Goal: Task Accomplishment & Management: Use online tool/utility

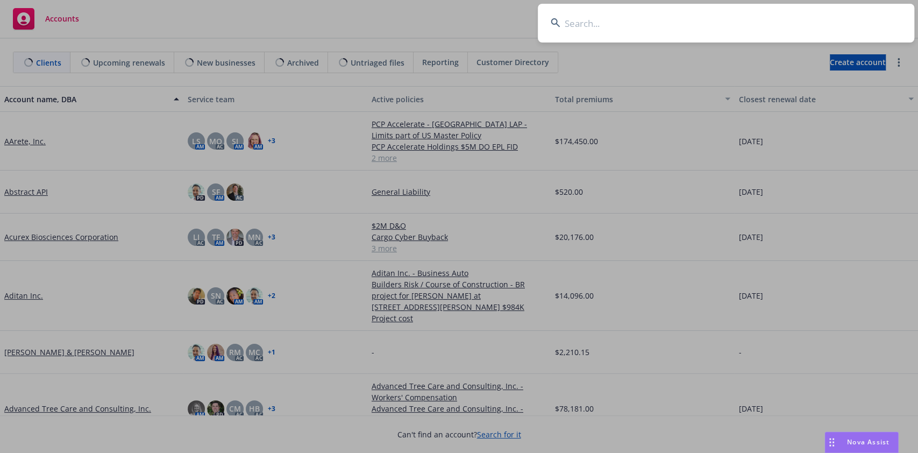
click at [782, 17] on input at bounding box center [726, 23] width 377 height 39
click at [782, 17] on input "JNR Family Foundation" at bounding box center [726, 23] width 377 height 39
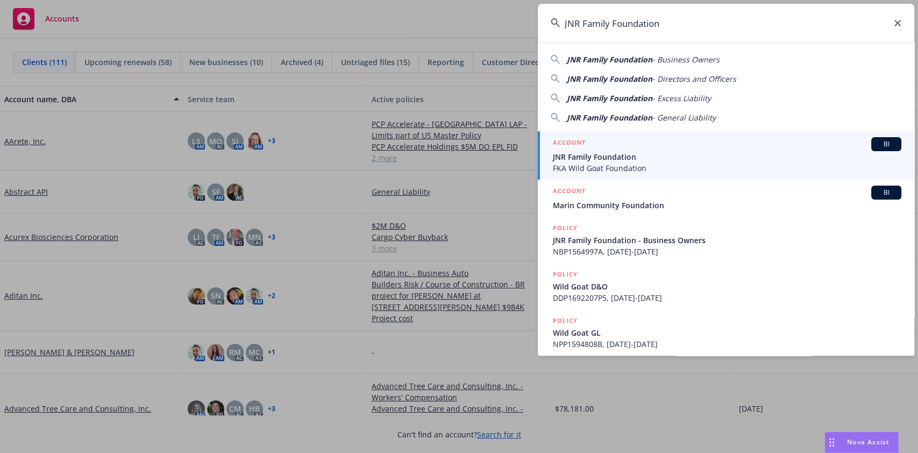
type input "JNR Family Foundation"
click at [636, 160] on span "JNR Family Foundation" at bounding box center [727, 156] width 349 height 11
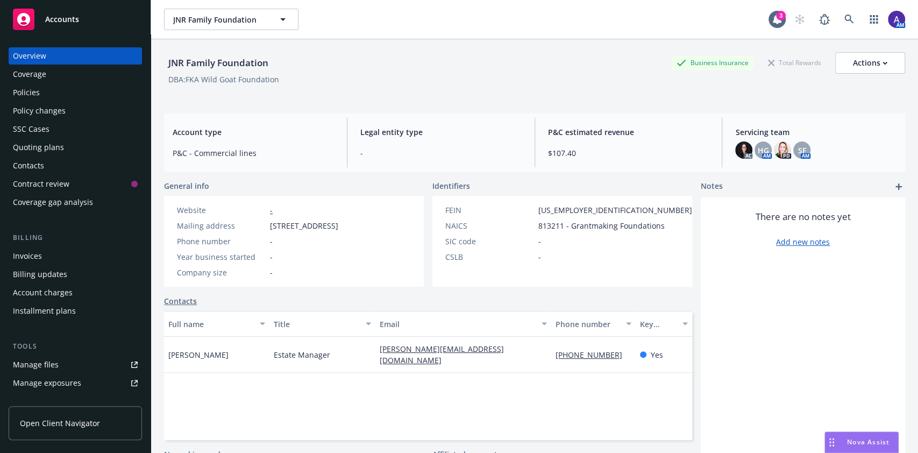
click at [77, 95] on div "Policies" at bounding box center [75, 92] width 125 height 17
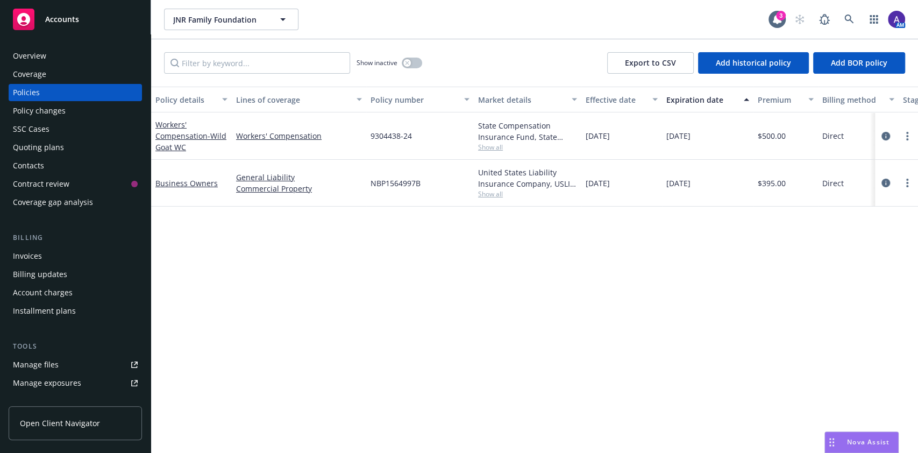
click at [52, 151] on div "Quoting plans" at bounding box center [38, 147] width 51 height 17
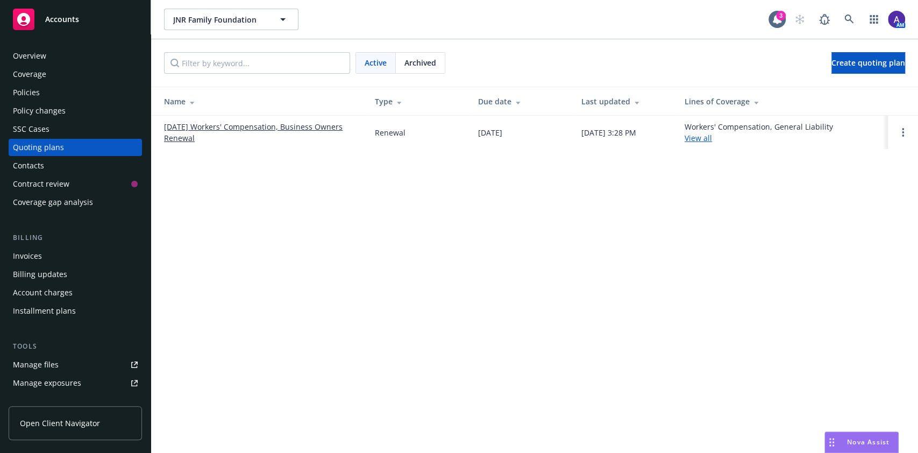
click at [293, 126] on link "09/01/25 Workers' Compensation, Business Owners Renewal" at bounding box center [261, 132] width 194 height 23
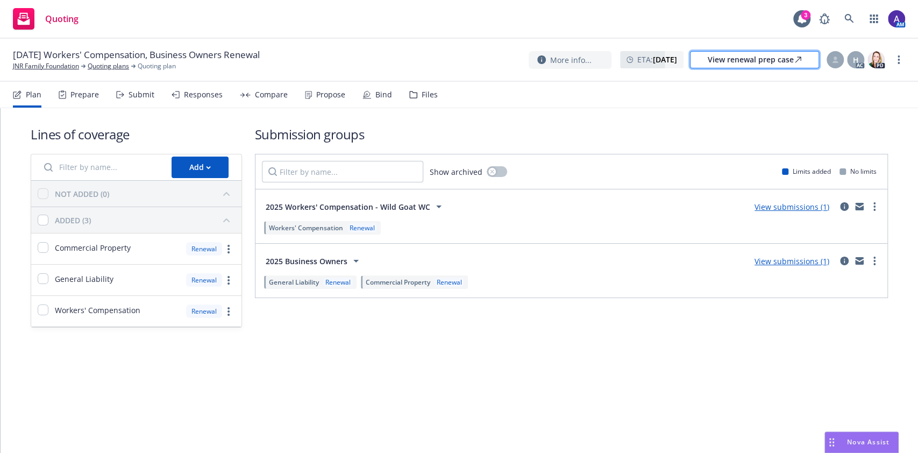
click at [744, 56] on div "View renewal prep case" at bounding box center [755, 60] width 94 height 16
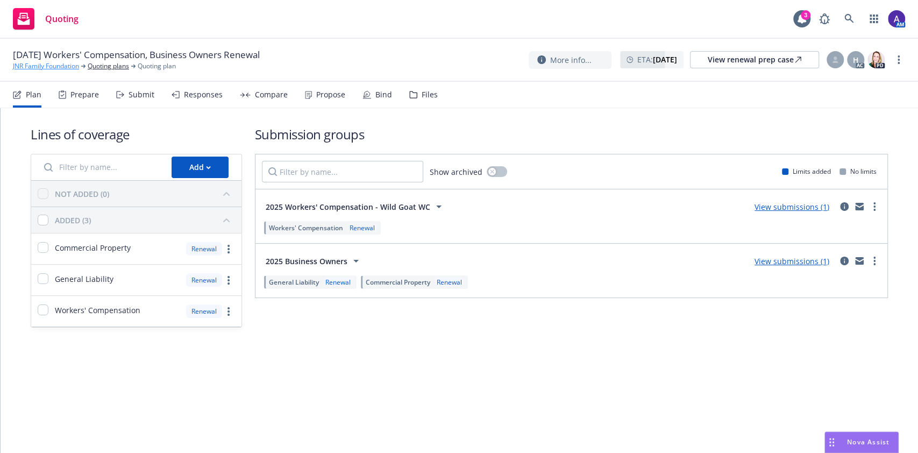
click at [47, 66] on link "JNR Family Foundation" at bounding box center [46, 66] width 66 height 10
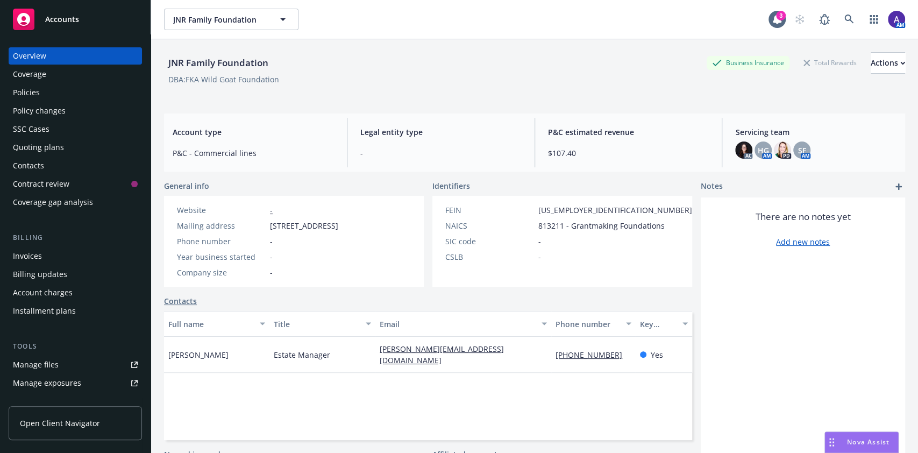
click at [33, 96] on div "Policies" at bounding box center [26, 92] width 27 height 17
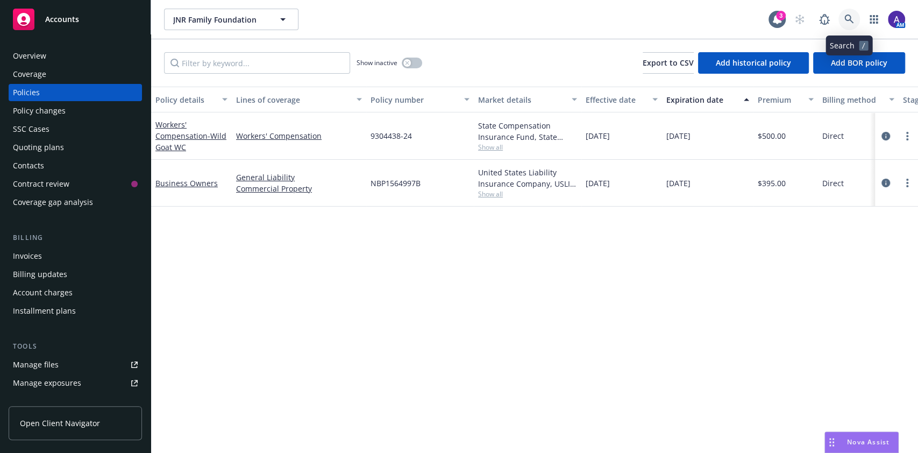
click at [845, 11] on link at bounding box center [850, 20] width 22 height 22
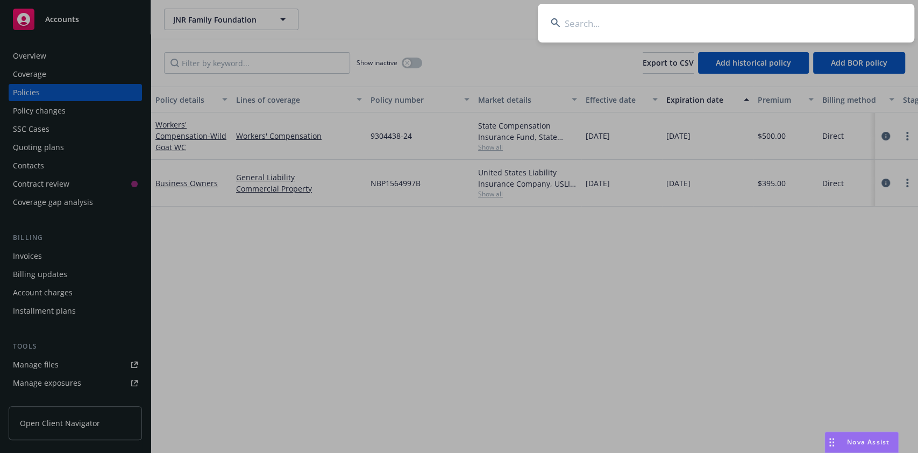
click at [773, 26] on input at bounding box center [726, 23] width 377 height 39
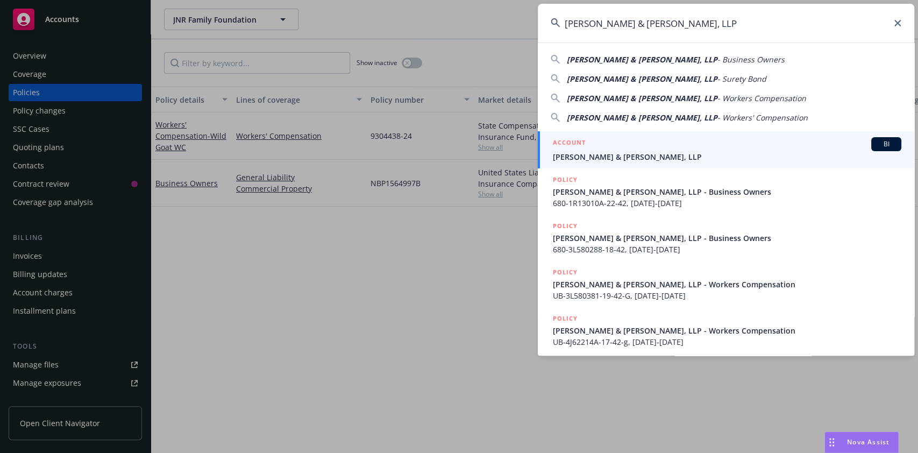
type input "Lindborg & Mazor, LLP"
click at [643, 145] on div "ACCOUNT BI" at bounding box center [727, 144] width 349 height 14
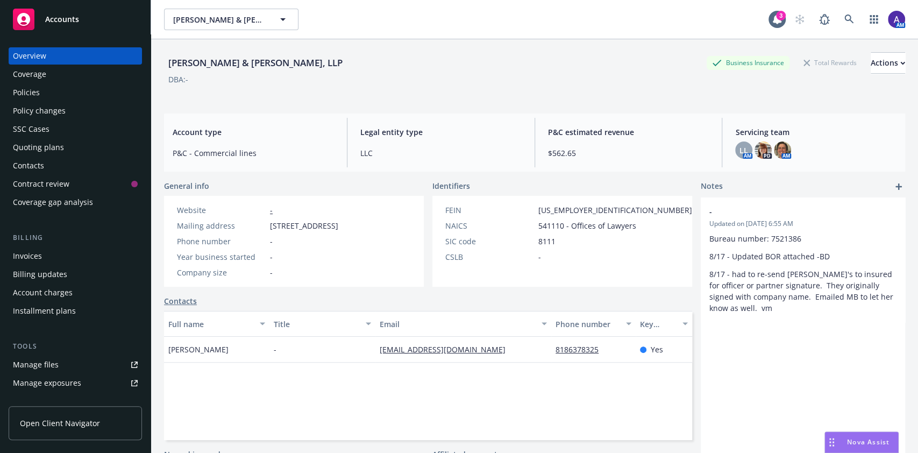
click at [36, 97] on div "Policies" at bounding box center [26, 92] width 27 height 17
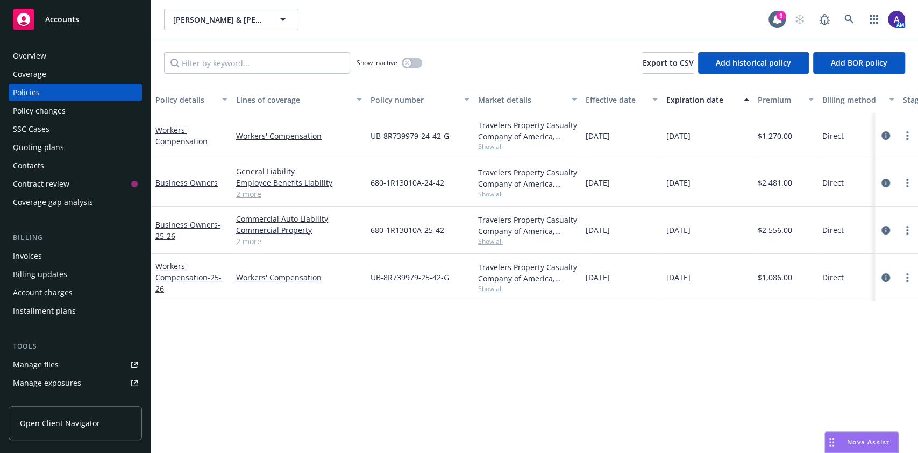
click at [55, 143] on div "Quoting plans" at bounding box center [38, 147] width 51 height 17
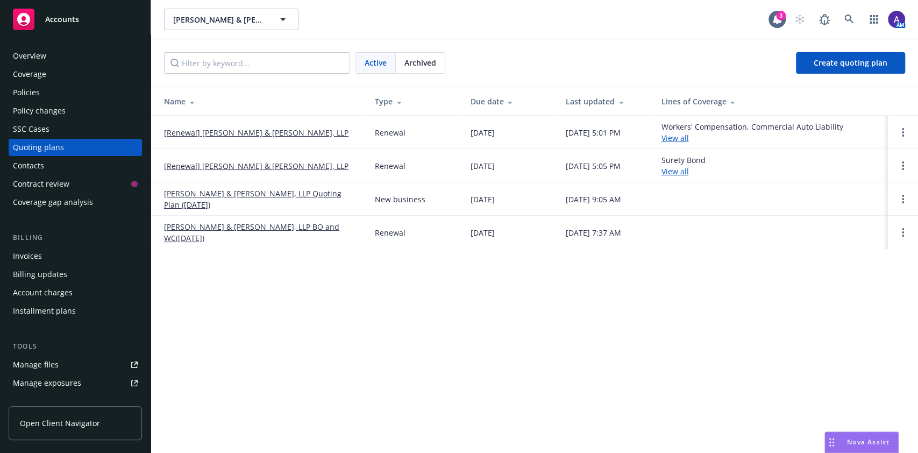
click at [422, 62] on span "Archived" at bounding box center [420, 62] width 32 height 11
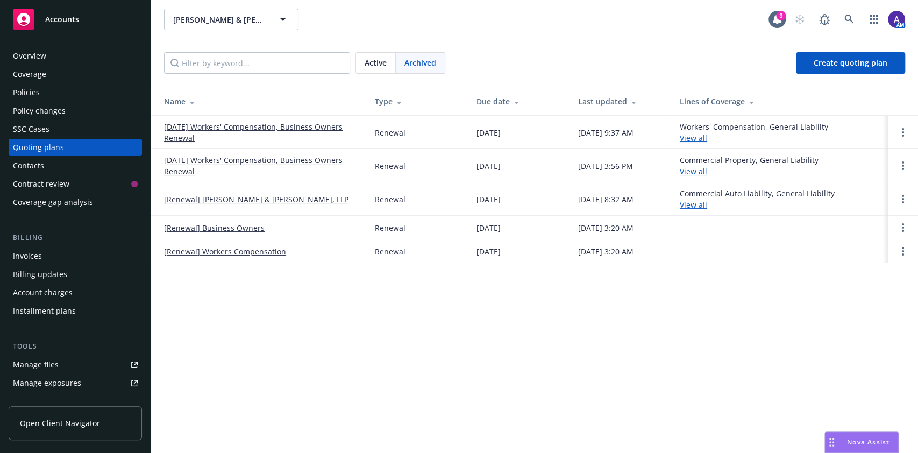
click at [267, 127] on link "09/01/25 Workers' Compensation, Business Owners Renewal" at bounding box center [261, 132] width 194 height 23
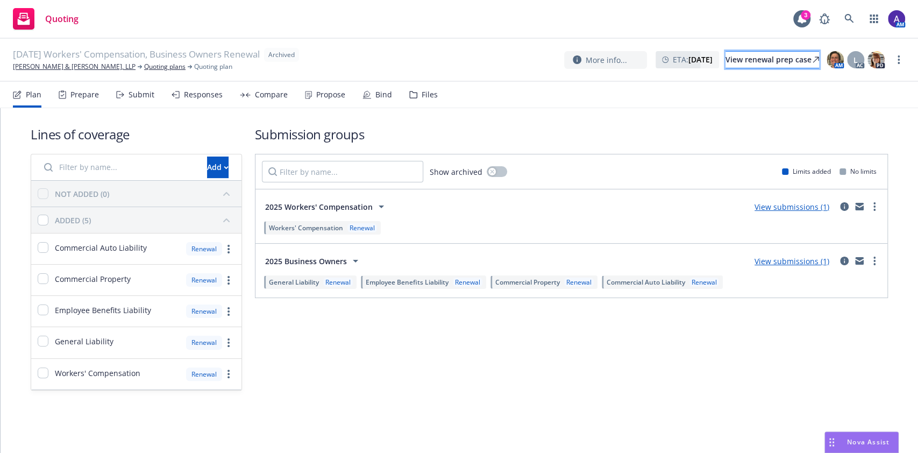
click at [736, 62] on div "View renewal prep case" at bounding box center [773, 60] width 94 height 16
click at [42, 67] on link "Lindborg & Mazor, LLP" at bounding box center [74, 67] width 123 height 10
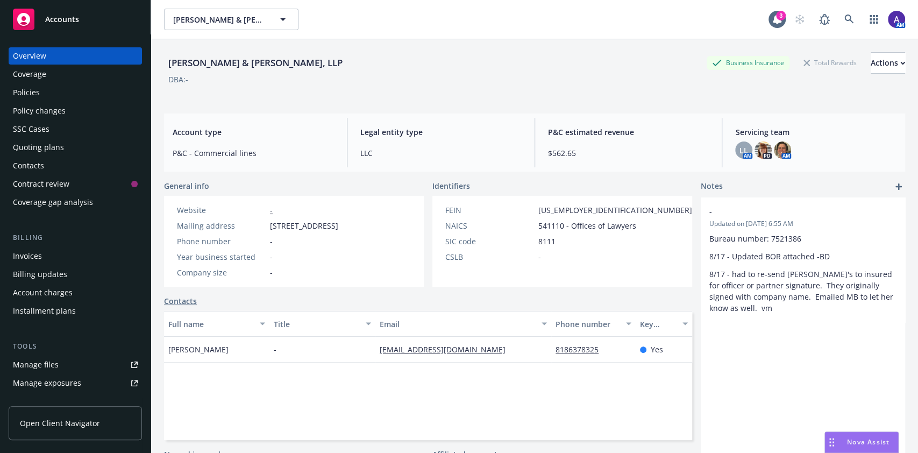
click at [48, 96] on div "Policies" at bounding box center [75, 92] width 125 height 17
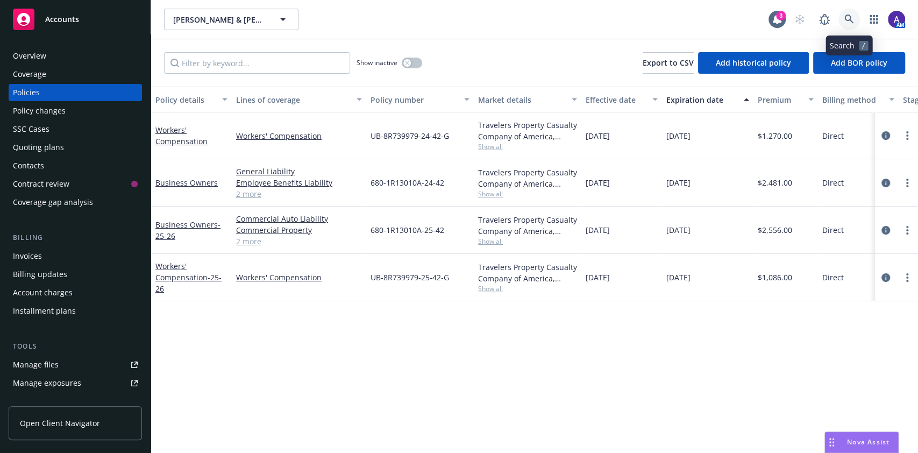
click at [843, 22] on link at bounding box center [850, 20] width 22 height 22
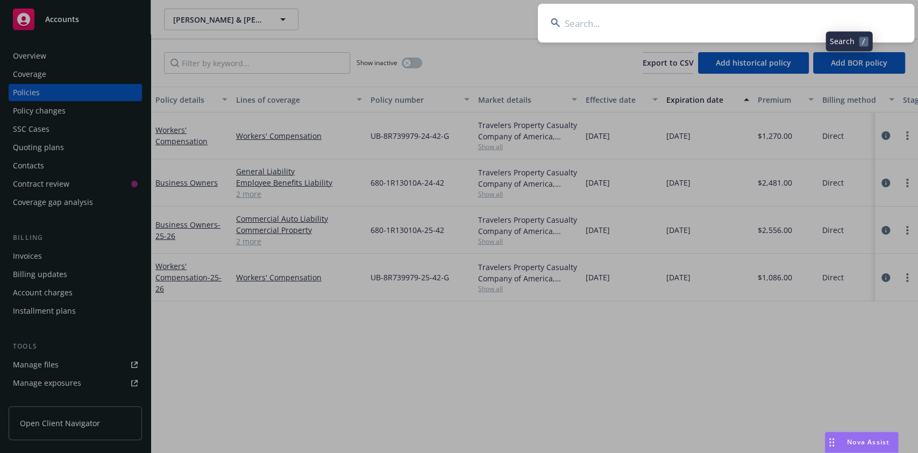
click at [753, 21] on input at bounding box center [726, 23] width 377 height 39
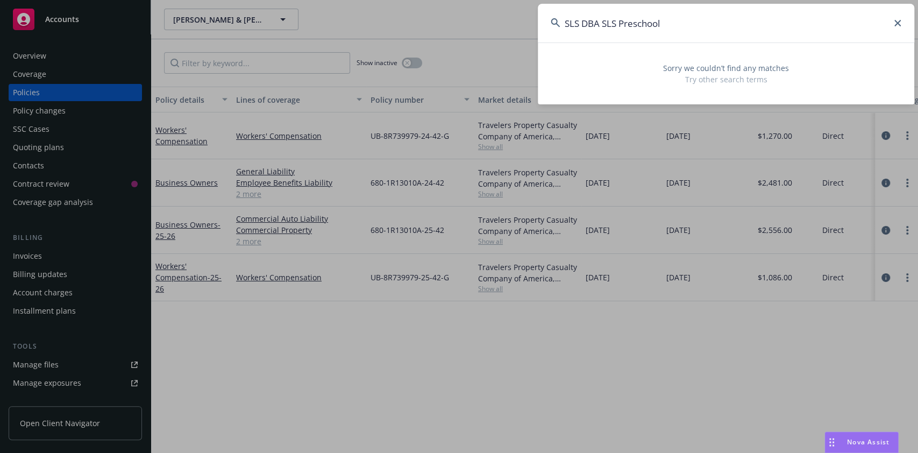
drag, startPoint x: 703, startPoint y: 29, endPoint x: 594, endPoint y: 28, distance: 109.2
click at [594, 28] on input "SLS DBA SLS Preschool" at bounding box center [726, 23] width 377 height 39
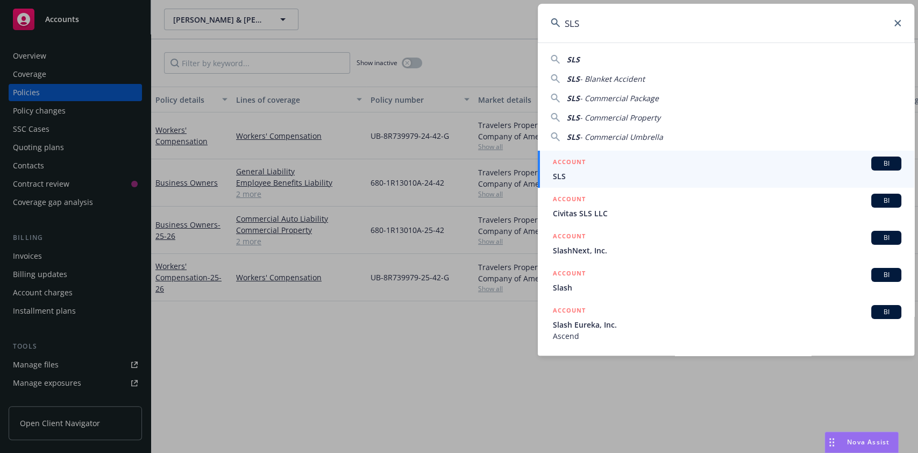
type input "SLS"
click at [604, 171] on span "SLS" at bounding box center [727, 176] width 349 height 11
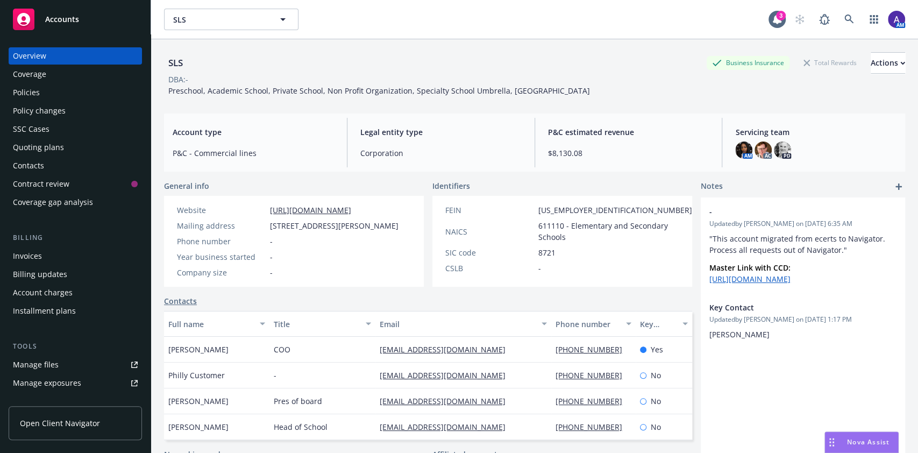
click at [44, 93] on div "Policies" at bounding box center [75, 92] width 125 height 17
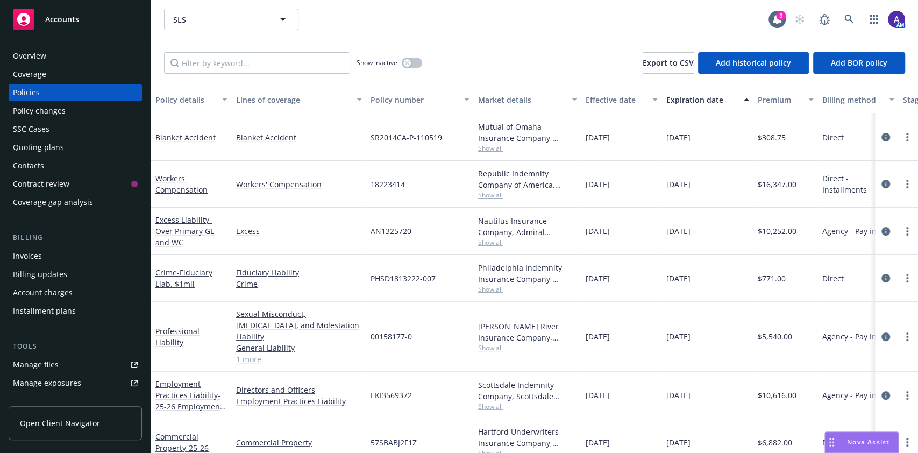
scroll to position [132, 0]
click at [58, 153] on div "Quoting plans" at bounding box center [38, 147] width 51 height 17
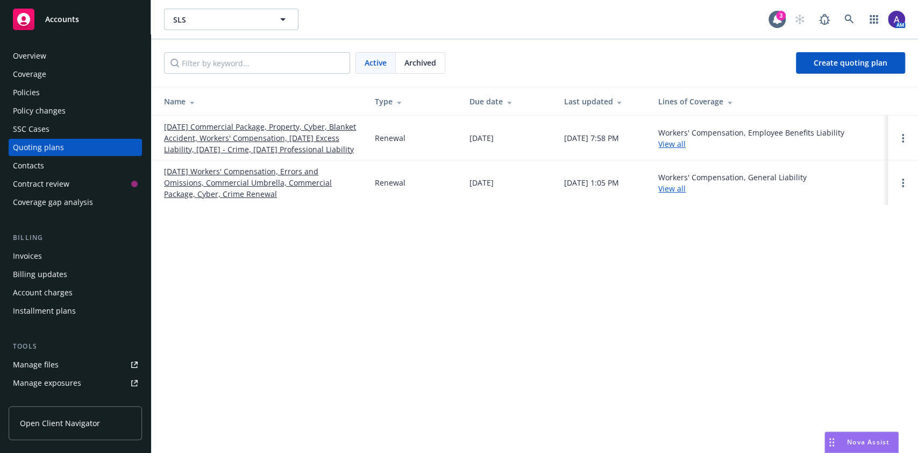
click at [285, 144] on link "09/01/25 Commercial Package, Property, Cyber, Blanket Accident, Workers' Compen…" at bounding box center [261, 138] width 194 height 34
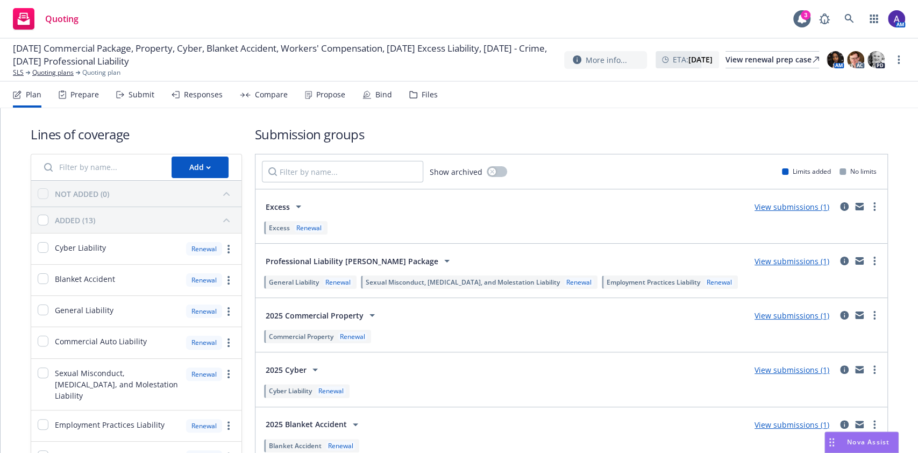
click at [322, 102] on div "Propose" at bounding box center [325, 95] width 40 height 26
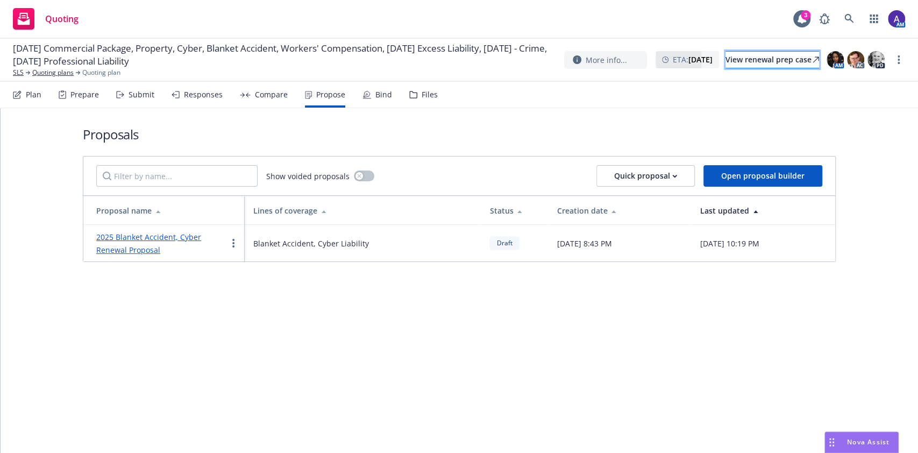
click at [761, 67] on div "View renewal prep case" at bounding box center [773, 60] width 94 height 16
click at [23, 67] on span "09/01/25 Commercial Package, Property, Cyber, Blanket Accident, Workers' Compen…" at bounding box center [284, 55] width 543 height 26
click at [19, 71] on link "SLS" at bounding box center [18, 73] width 11 height 10
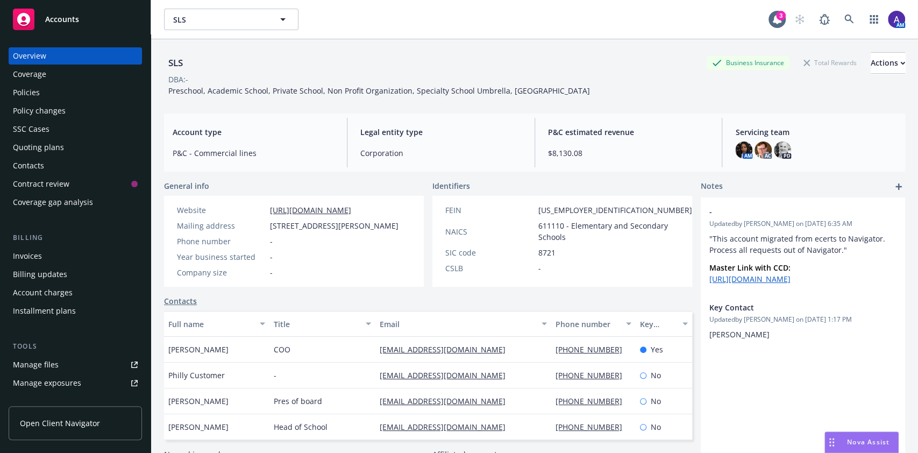
click at [558, 203] on div "FEIN [US_EMPLOYER_IDENTIFICATION_NUMBER] NAICS 611110 - Elementary and Secondar…" at bounding box center [568, 241] width 273 height 91
click at [558, 203] on div "FEIN 94-1196210 NAICS 611110 - Elementary and Secondary Schools SIC code 8721 C…" at bounding box center [568, 241] width 273 height 91
copy span "1196210"
click at [66, 89] on div "Policies" at bounding box center [75, 92] width 125 height 17
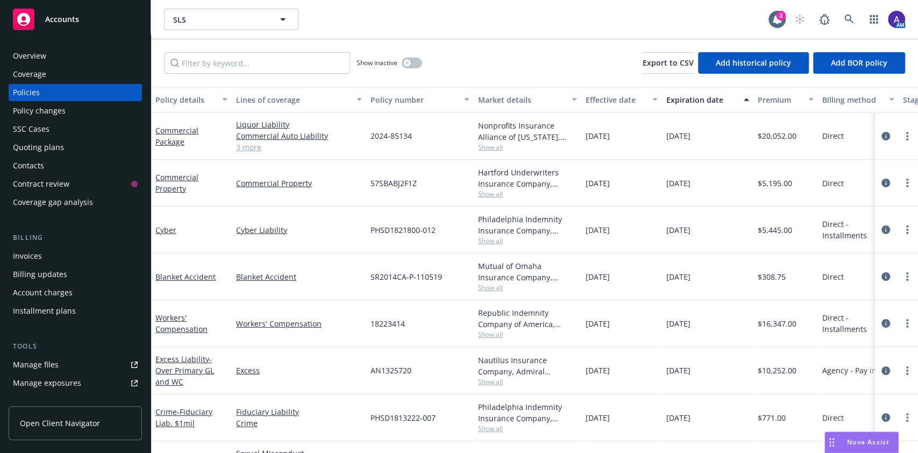
scroll to position [0, 282]
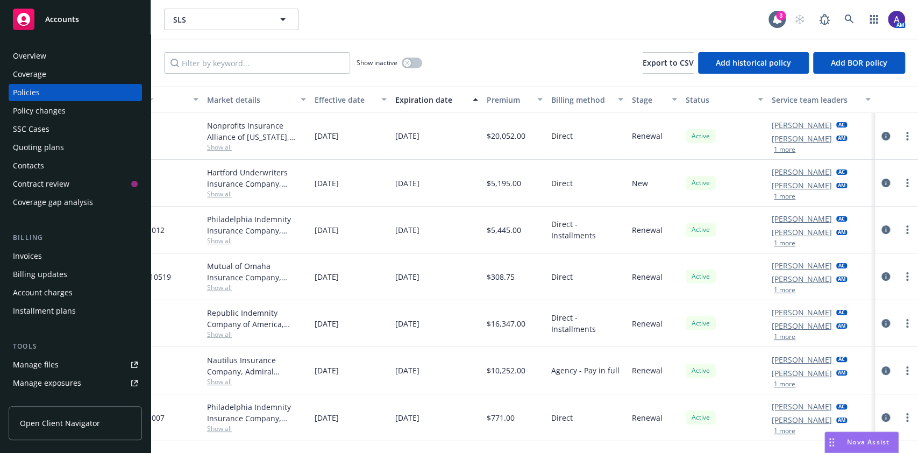
click at [774, 198] on button "1 more" at bounding box center [785, 196] width 22 height 6
click at [854, 23] on link at bounding box center [850, 20] width 22 height 22
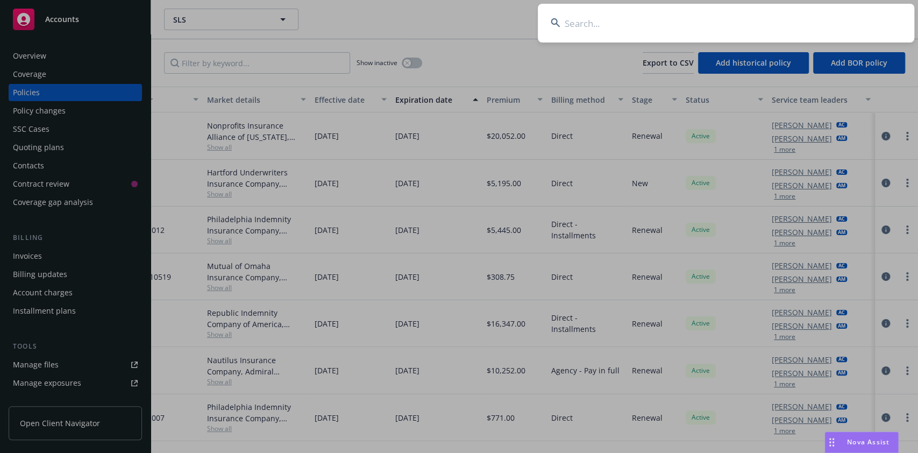
click at [772, 20] on input at bounding box center [726, 23] width 377 height 39
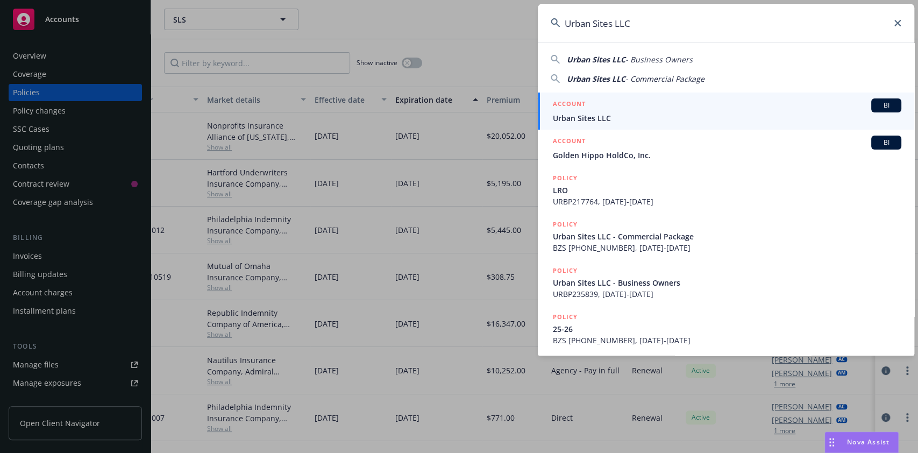
type input "Urban Sites LLC"
click at [716, 109] on div "ACCOUNT BI" at bounding box center [727, 105] width 349 height 14
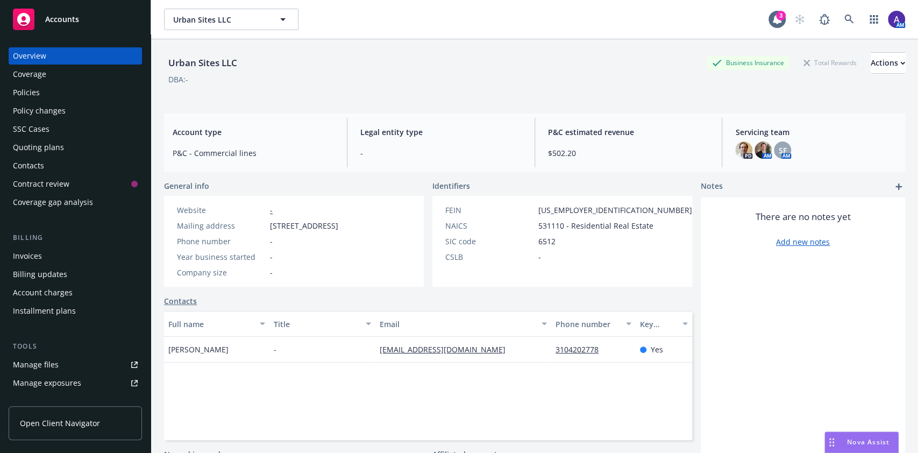
click at [72, 93] on div "Policies" at bounding box center [75, 92] width 125 height 17
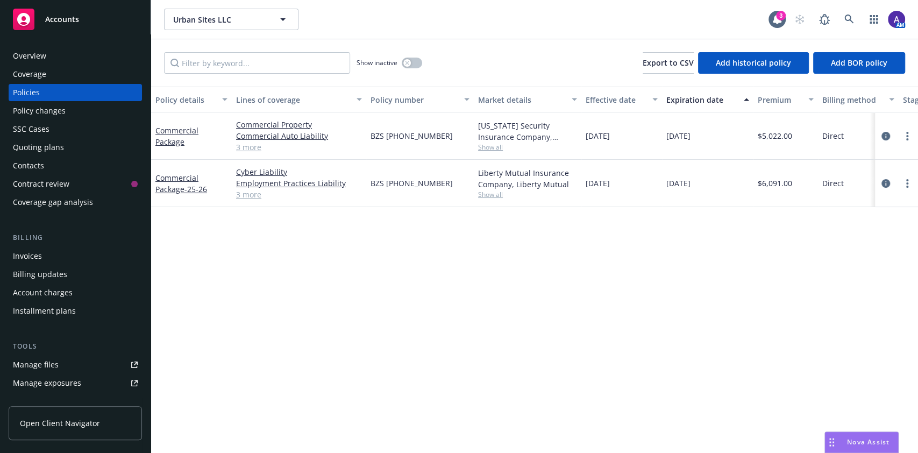
click at [75, 145] on div "Quoting plans" at bounding box center [75, 147] width 125 height 17
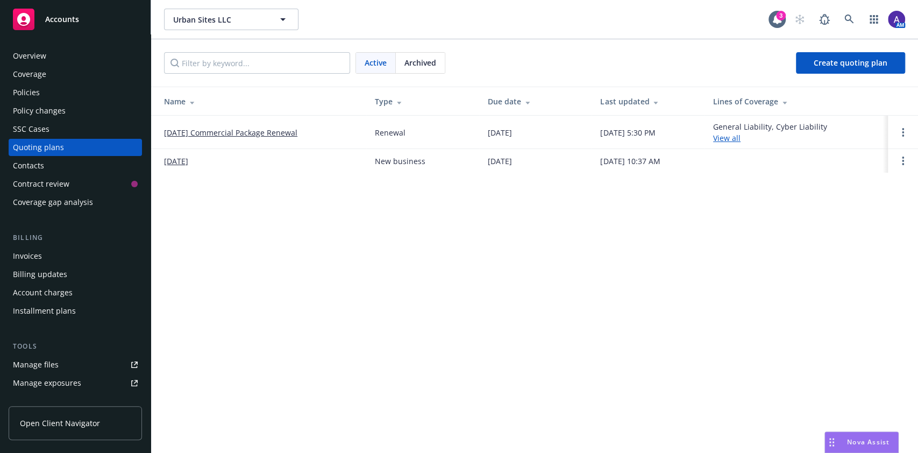
click at [420, 65] on span "Archived" at bounding box center [420, 62] width 32 height 11
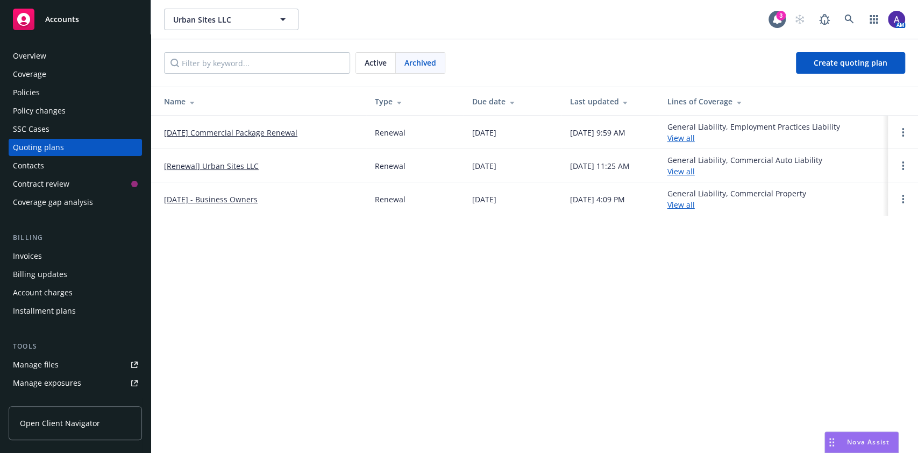
click at [263, 136] on link "09/03/25 Commercial Package Renewal" at bounding box center [230, 132] width 133 height 11
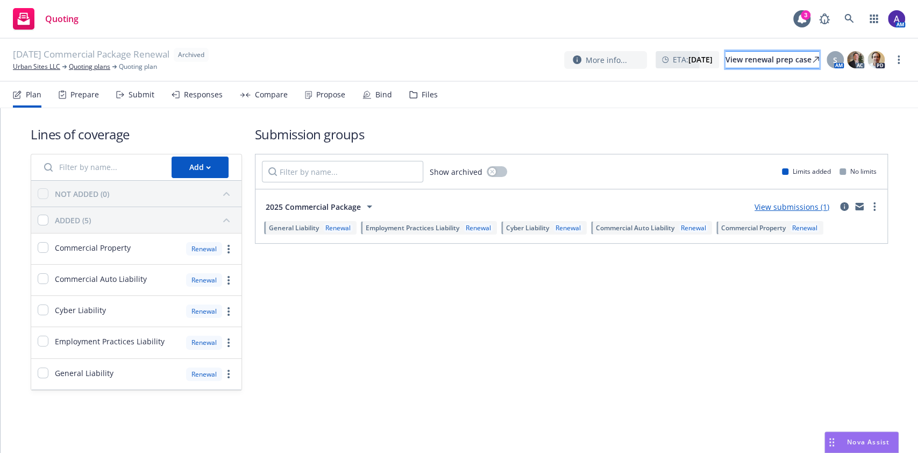
click at [769, 58] on div "View renewal prep case" at bounding box center [773, 60] width 94 height 16
click at [47, 69] on link "Urban Sites LLC" at bounding box center [36, 67] width 47 height 10
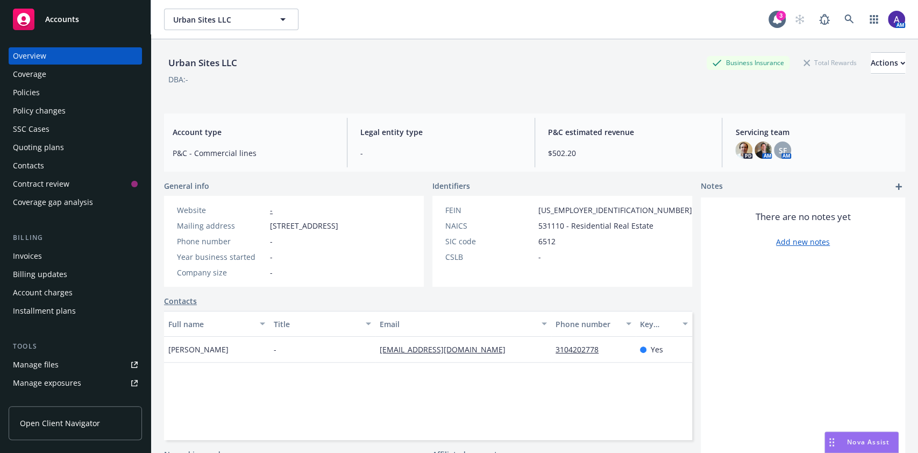
click at [62, 88] on div "Policies" at bounding box center [75, 92] width 125 height 17
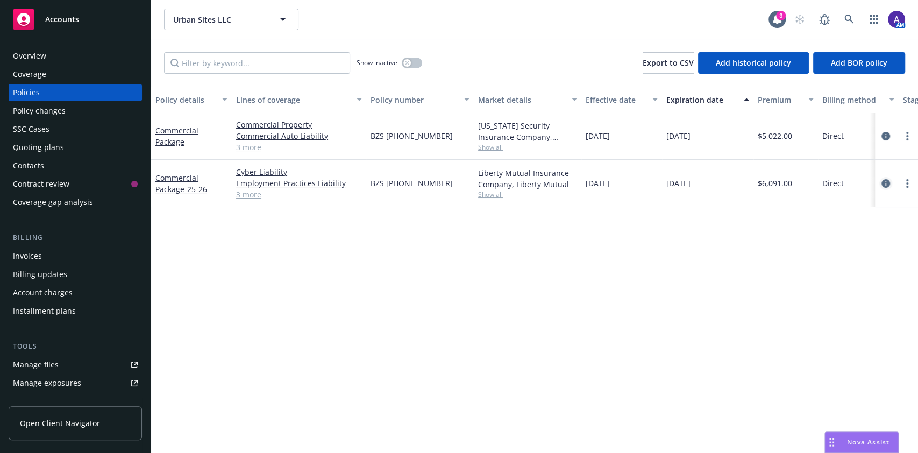
click at [882, 183] on icon "circleInformation" at bounding box center [886, 183] width 9 height 9
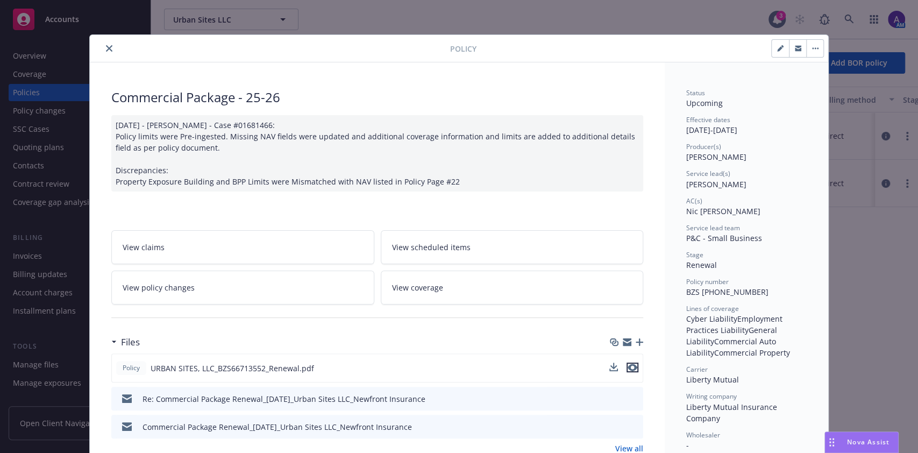
click at [630, 365] on icon "preview file" at bounding box center [633, 368] width 10 height 8
click at [845, 439] on div "Nova Assist" at bounding box center [869, 441] width 60 height 9
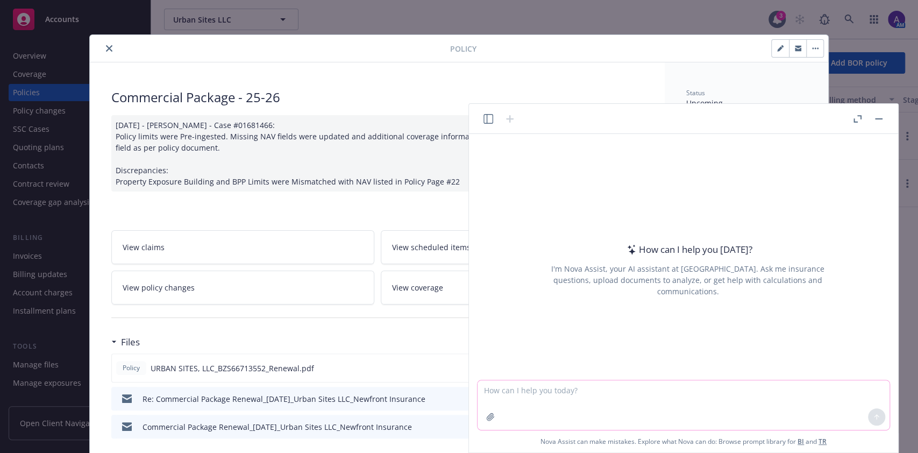
click at [580, 389] on textarea at bounding box center [684, 404] width 412 height 49
type textarea "compare the 2 attachd documents. Draft me an email toa client presenting the ha…"
click at [489, 421] on icon "button" at bounding box center [490, 417] width 9 height 9
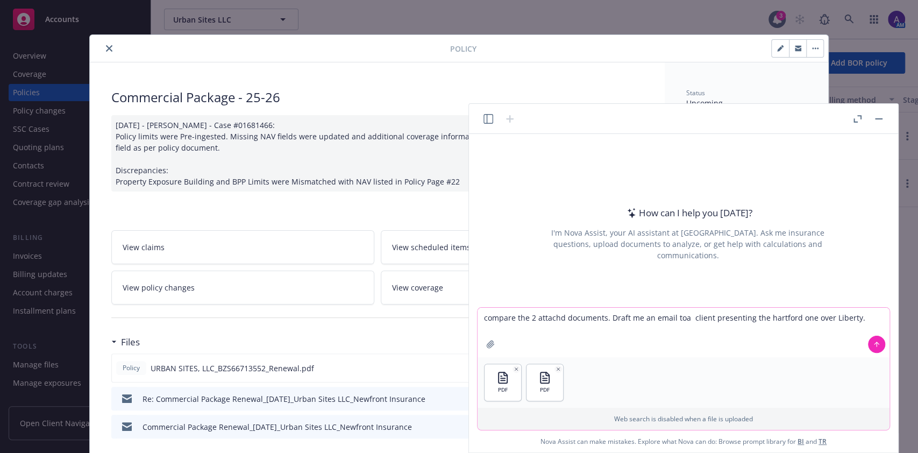
click at [882, 351] on button at bounding box center [876, 344] width 17 height 17
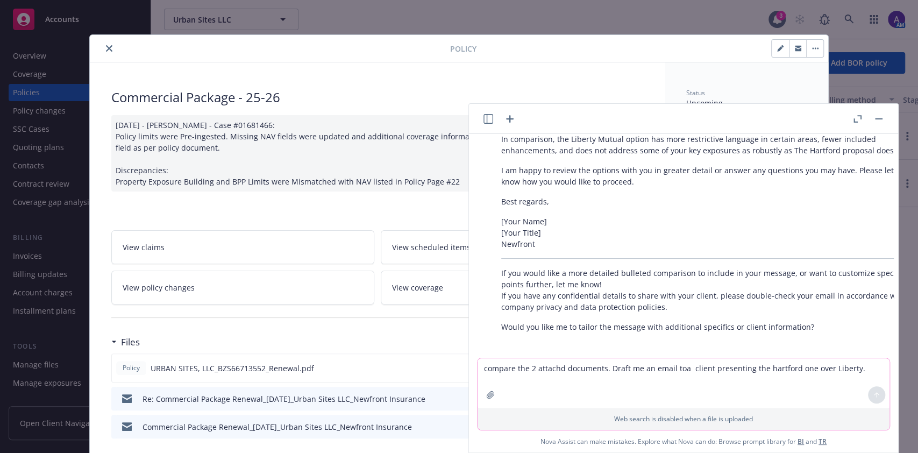
scroll to position [658, 0]
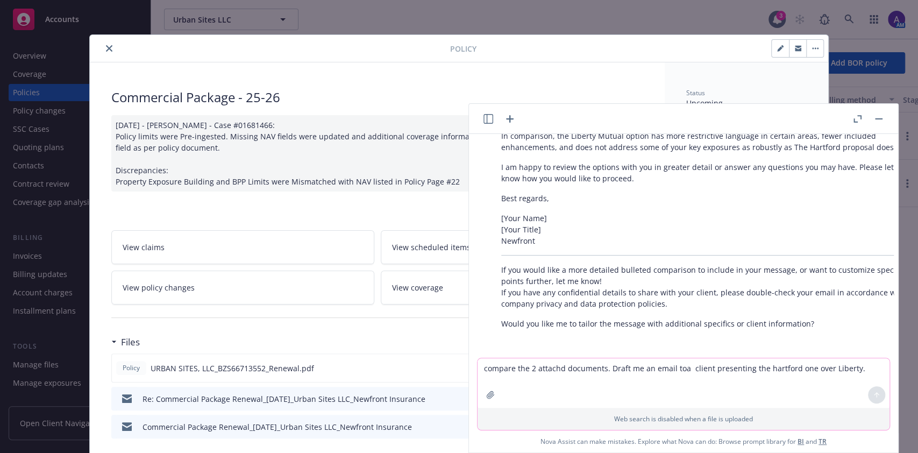
click at [600, 372] on textarea "compare the 2 attachd documents. Draft me an email toa client presenting the ha…" at bounding box center [684, 382] width 412 height 49
type textarea "f"
type textarea "fill in all the blanks you have left above based ont he documents I provided"
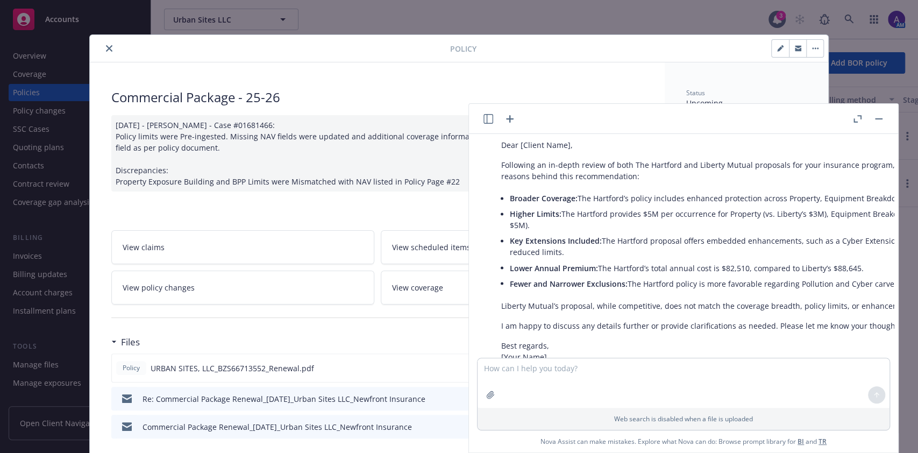
scroll to position [1328, 0]
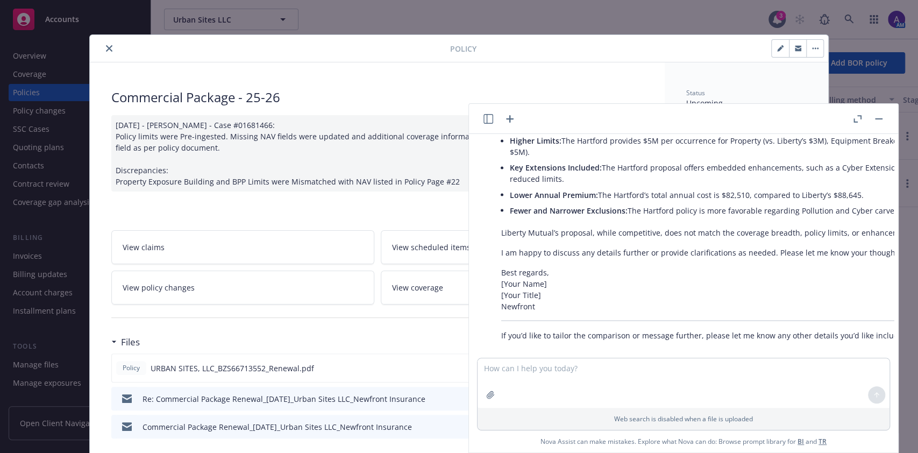
click at [881, 120] on button "button" at bounding box center [878, 118] width 13 height 13
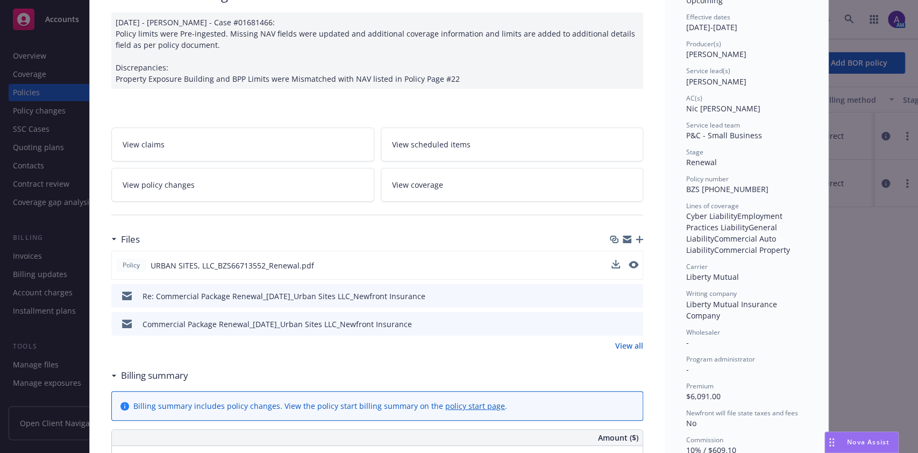
scroll to position [103, 0]
click at [842, 439] on div "Nova Assist" at bounding box center [869, 441] width 60 height 9
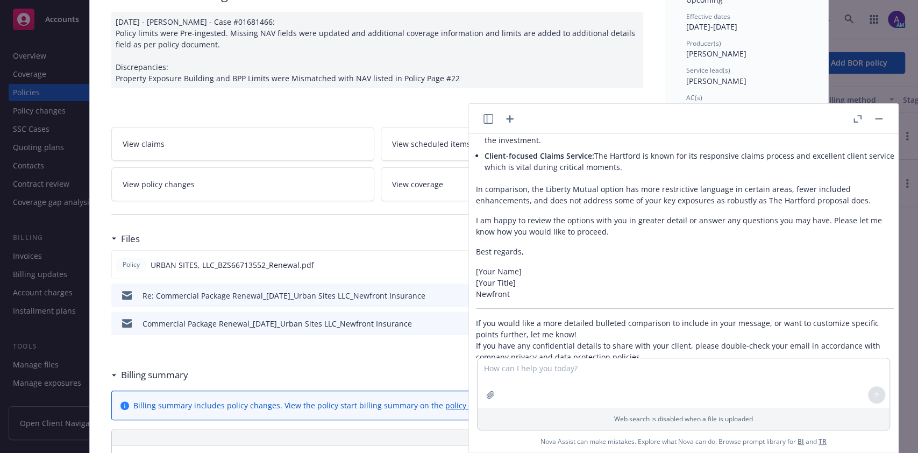
scroll to position [592, 25]
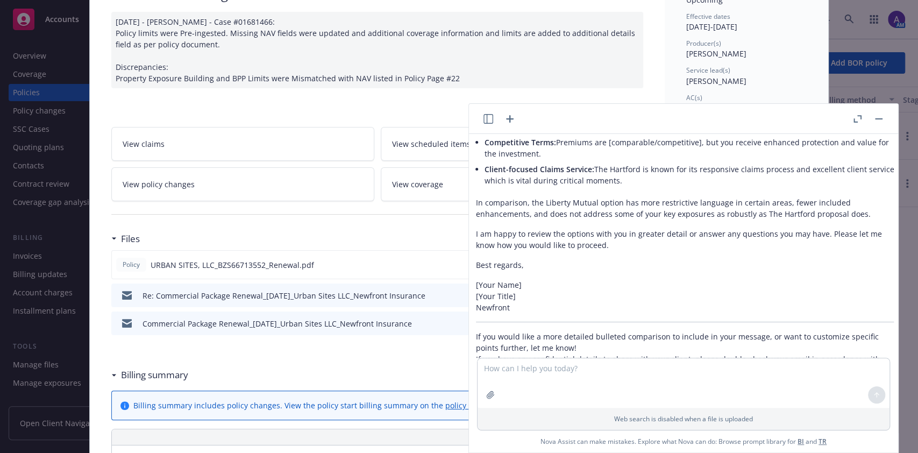
click at [477, 197] on p "In comparison, the Liberty Mutual option has more restrictive language in certa…" at bounding box center [688, 208] width 425 height 23
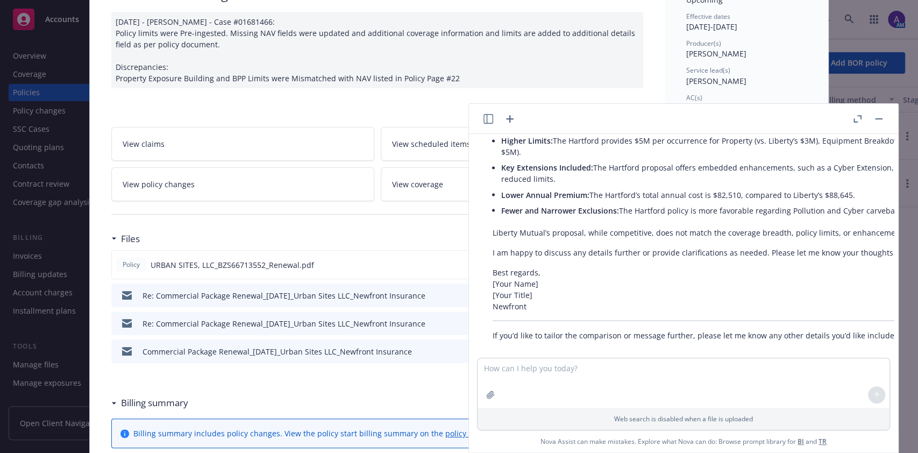
scroll to position [0, 0]
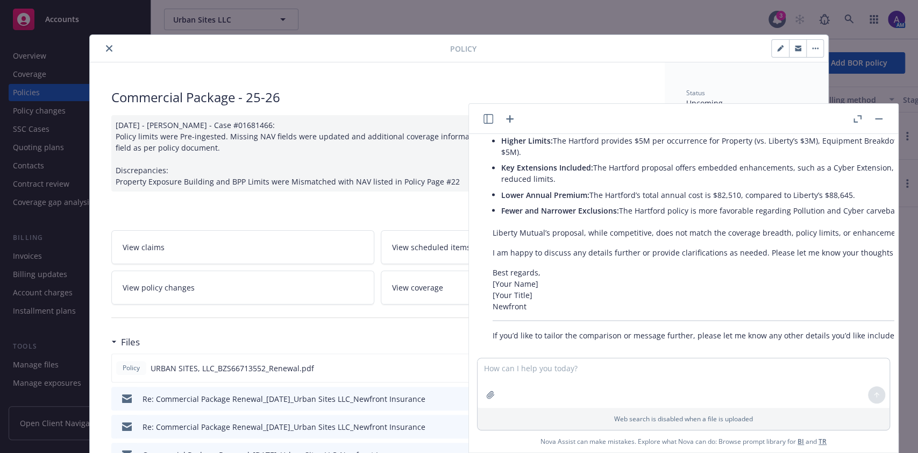
click at [874, 120] on button "button" at bounding box center [878, 118] width 13 height 13
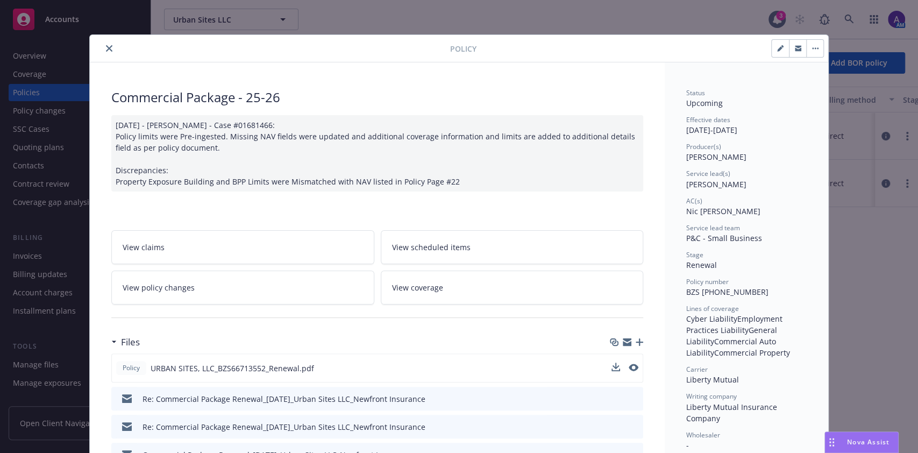
click at [106, 51] on icon "close" at bounding box center [109, 48] width 6 height 6
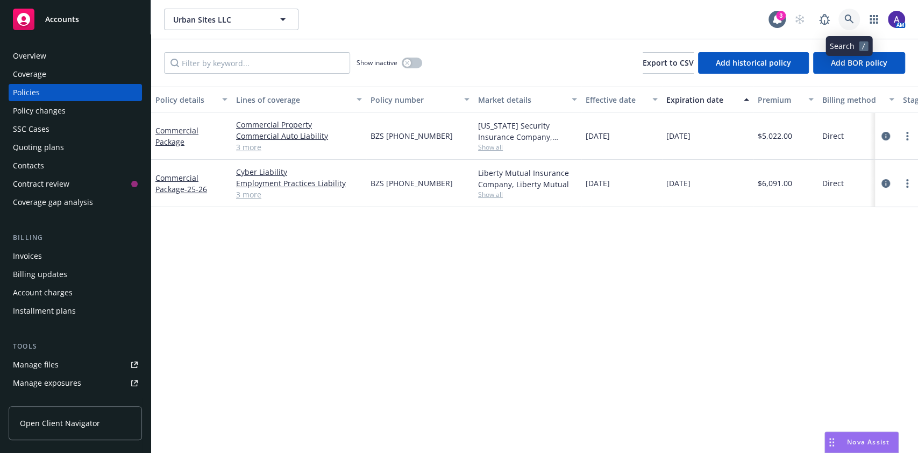
click at [853, 22] on icon at bounding box center [849, 19] width 9 height 9
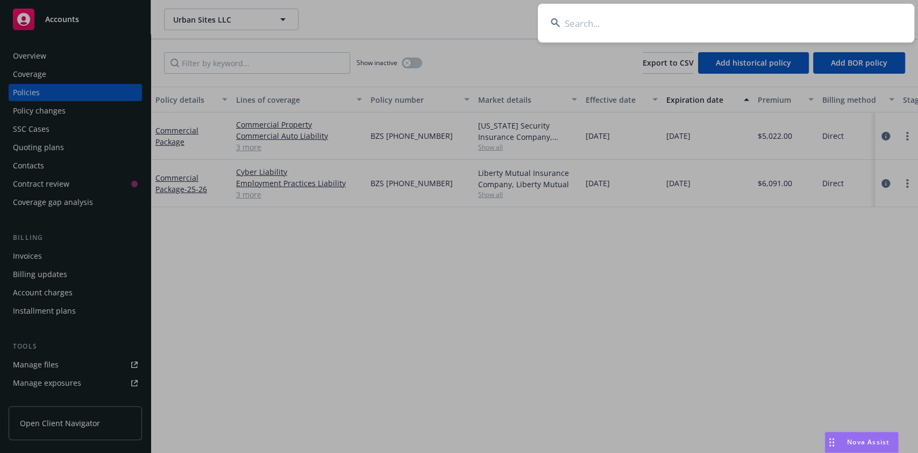
click at [805, 23] on input at bounding box center [726, 23] width 377 height 39
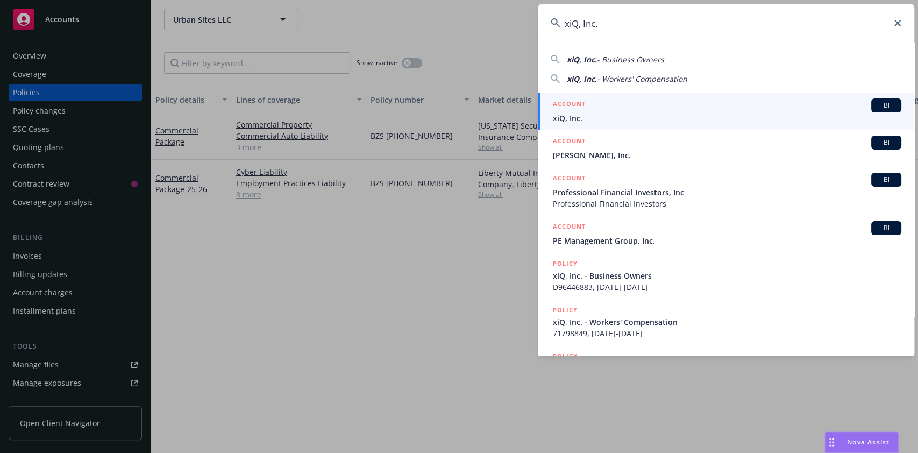
type input "xiQ, Inc."
click at [656, 123] on span "xiQ, Inc." at bounding box center [727, 117] width 349 height 11
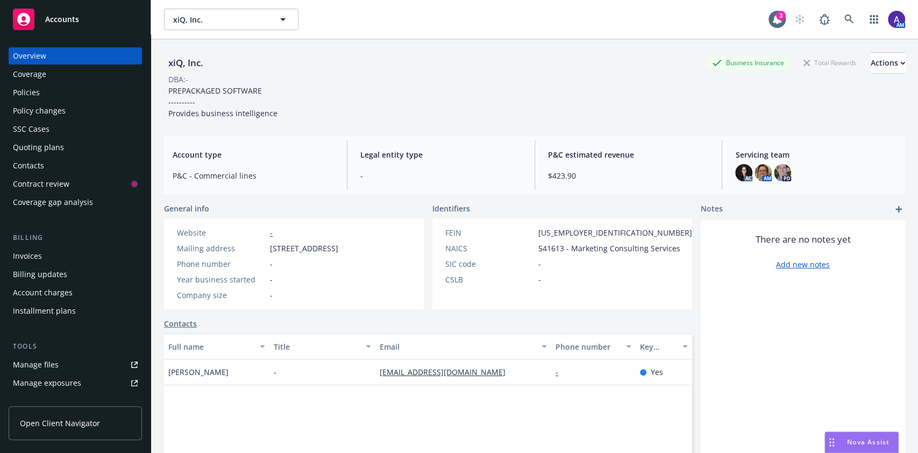
click at [34, 93] on div "Policies" at bounding box center [26, 92] width 27 height 17
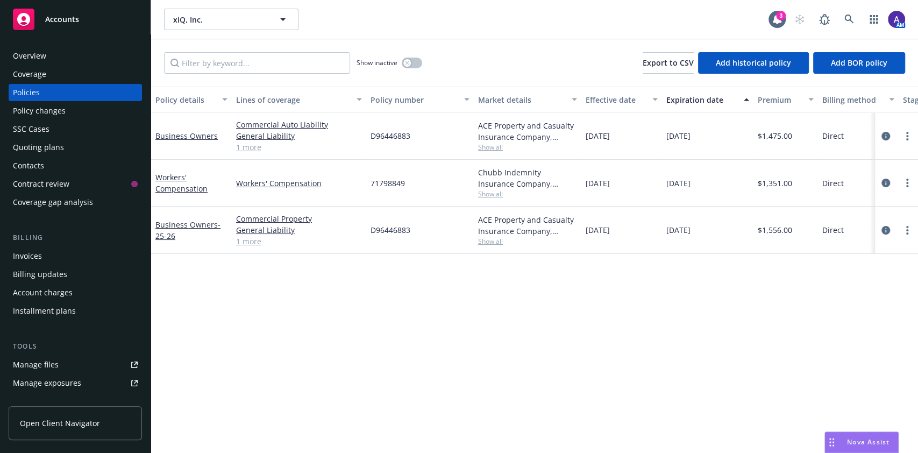
click at [64, 148] on div "Quoting plans" at bounding box center [75, 147] width 125 height 17
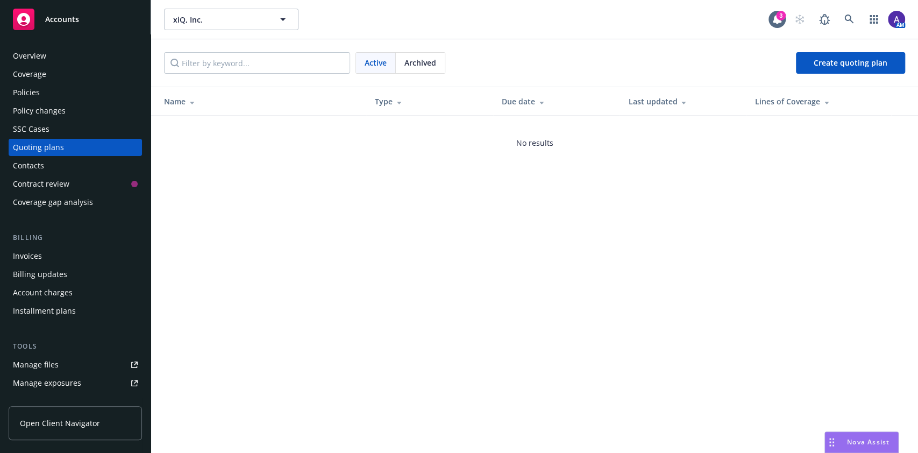
click at [422, 65] on span "Archived" at bounding box center [420, 62] width 32 height 11
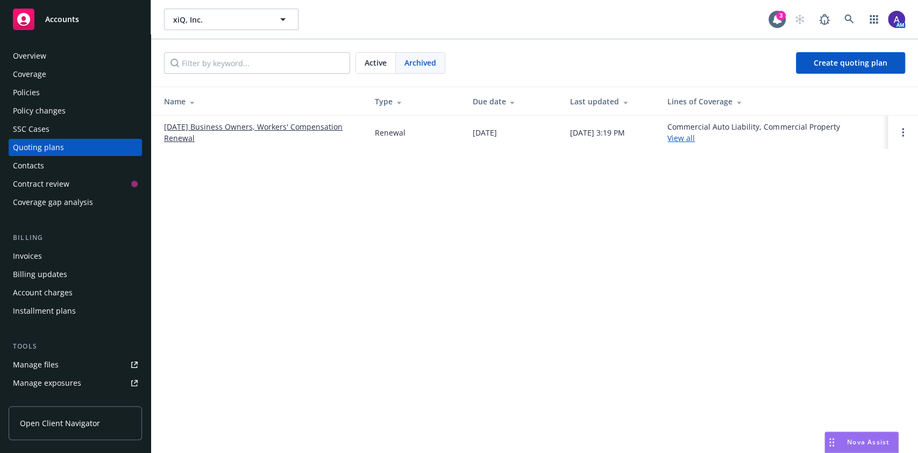
click at [250, 128] on link "09/03/25 Business Owners, Workers' Compensation Renewal" at bounding box center [261, 132] width 194 height 23
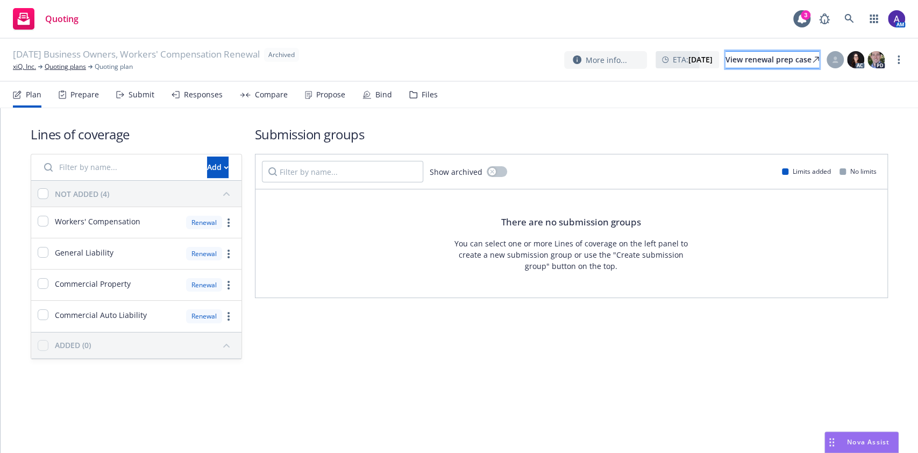
click at [728, 56] on div "View renewal prep case" at bounding box center [773, 60] width 94 height 16
click at [852, 22] on icon at bounding box center [849, 18] width 9 height 9
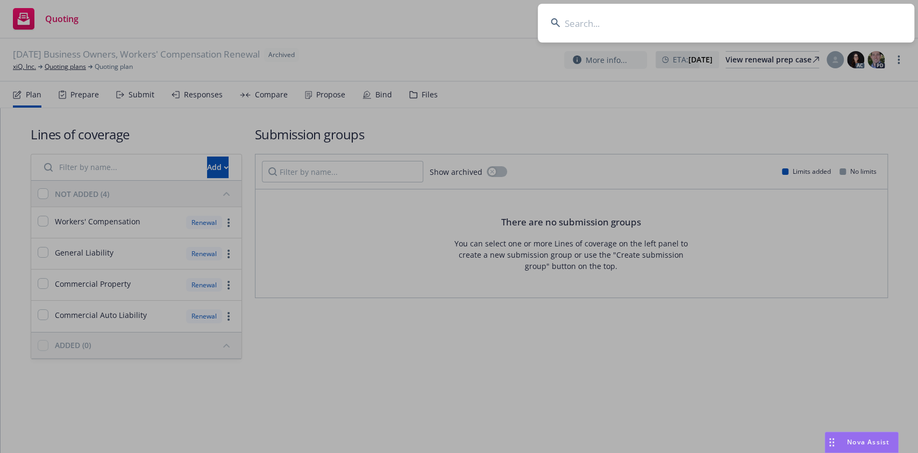
click at [746, 24] on input at bounding box center [726, 23] width 377 height 39
click at [746, 24] on input "[US_STATE] Poets in the Schools" at bounding box center [726, 23] width 377 height 39
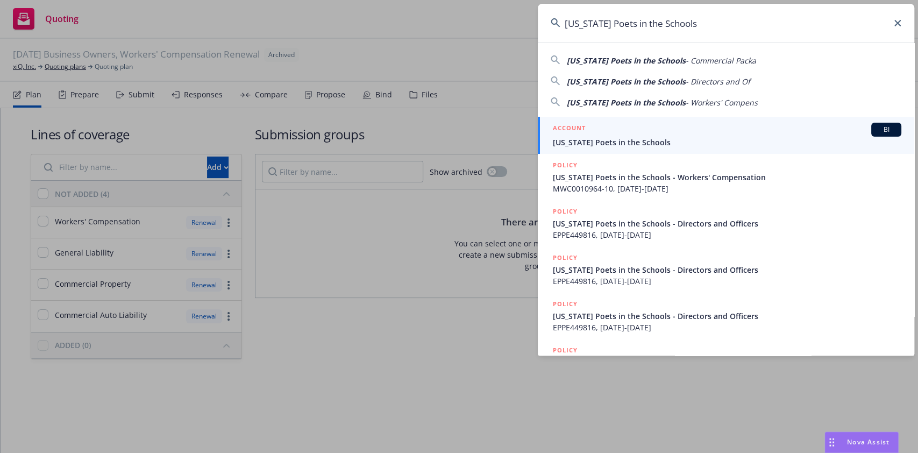
type input "[US_STATE] Poets in the Schools"
click at [615, 145] on span "[US_STATE] Poets in the Schools" at bounding box center [727, 142] width 349 height 11
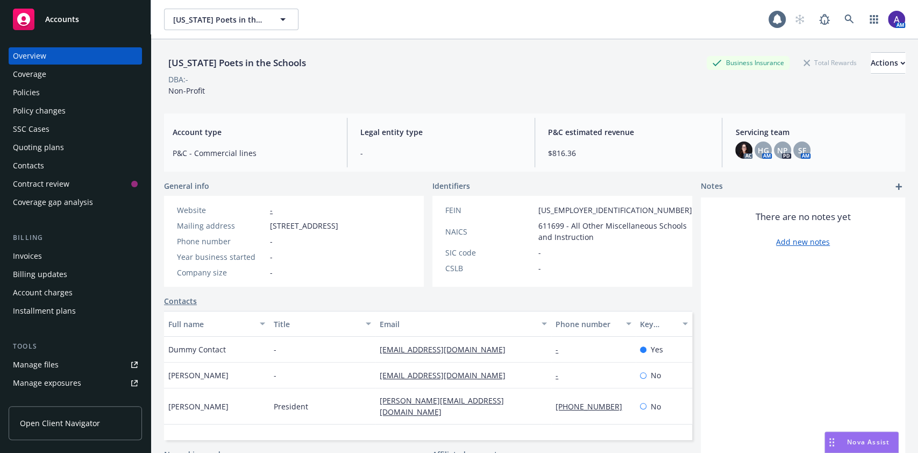
click at [41, 95] on div "Policies" at bounding box center [75, 92] width 125 height 17
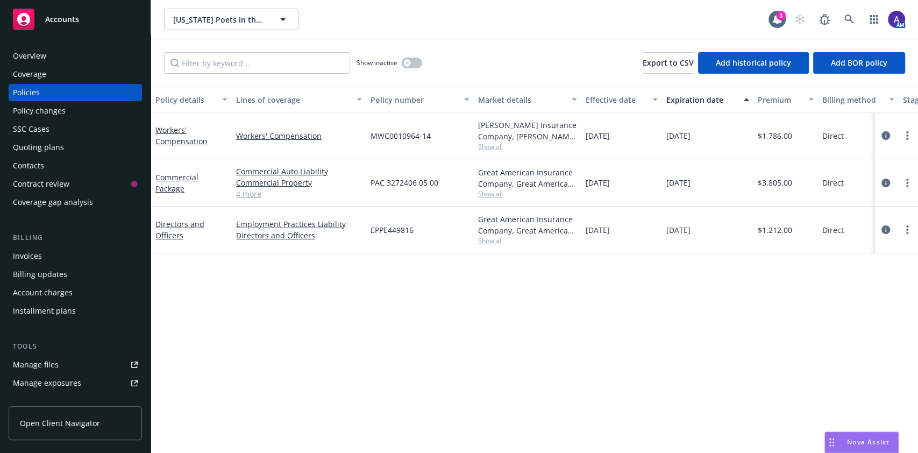
click at [47, 141] on div "Quoting plans" at bounding box center [38, 147] width 51 height 17
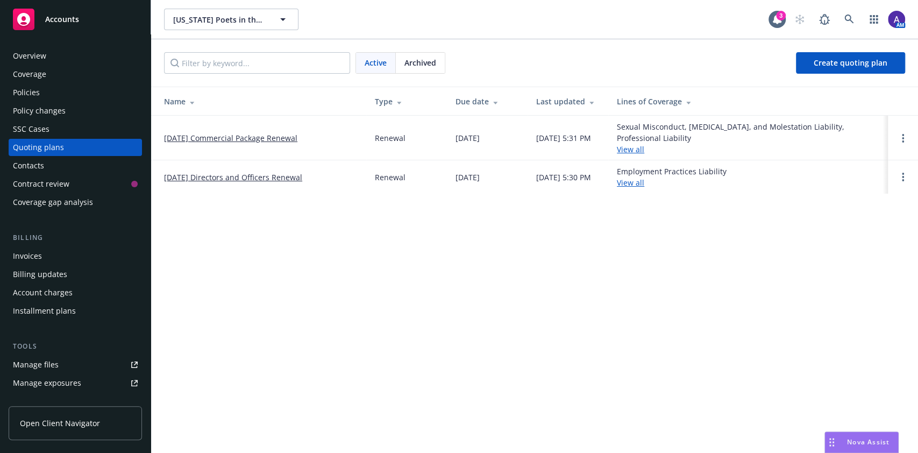
click at [425, 66] on span "Archived" at bounding box center [420, 62] width 32 height 11
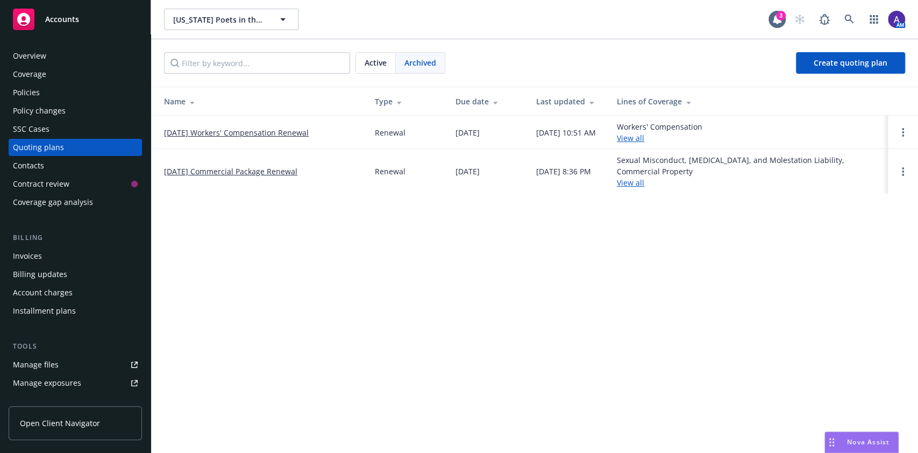
click at [228, 135] on link "[DATE] Workers' Compensation Renewal" at bounding box center [236, 132] width 145 height 11
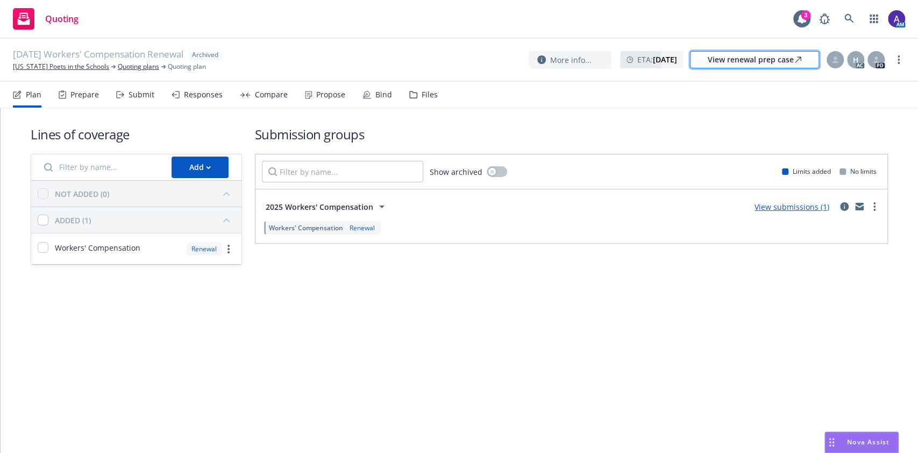
click at [750, 56] on div "View renewal prep case" at bounding box center [755, 60] width 94 height 16
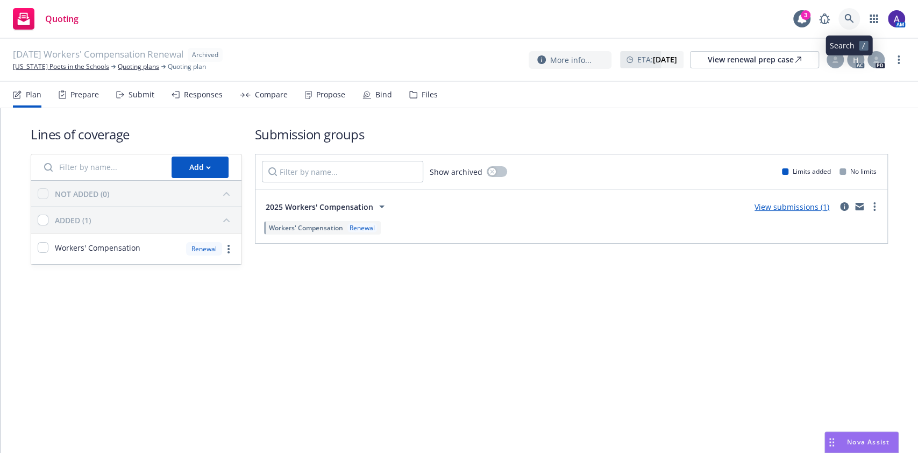
click at [848, 18] on icon at bounding box center [850, 19] width 10 height 10
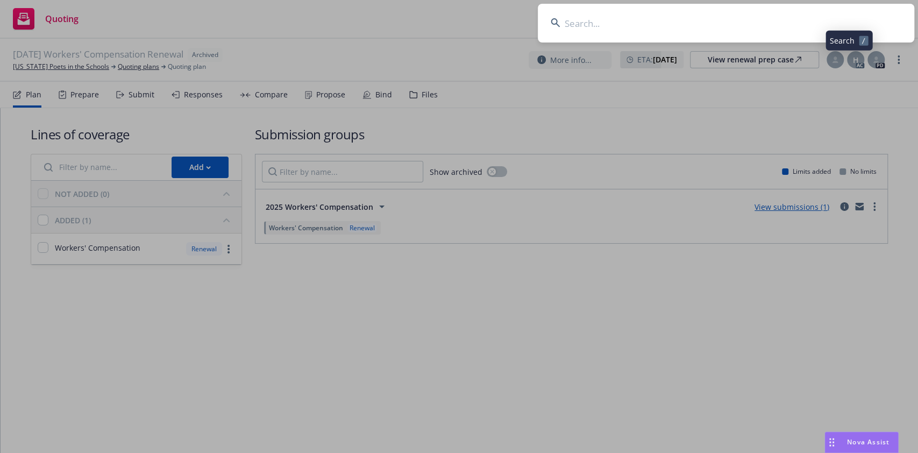
click at [751, 20] on input at bounding box center [726, 23] width 377 height 39
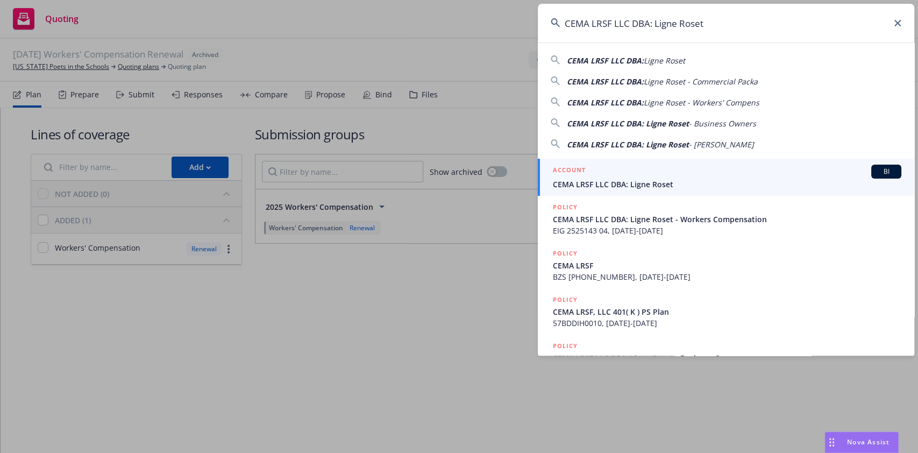
type input "CEMA LRSF LLC DBA: Ligne Roset"
click at [654, 159] on link "ACCOUNT BI CEMA LRSF LLC DBA: Ligne Roset" at bounding box center [726, 177] width 377 height 37
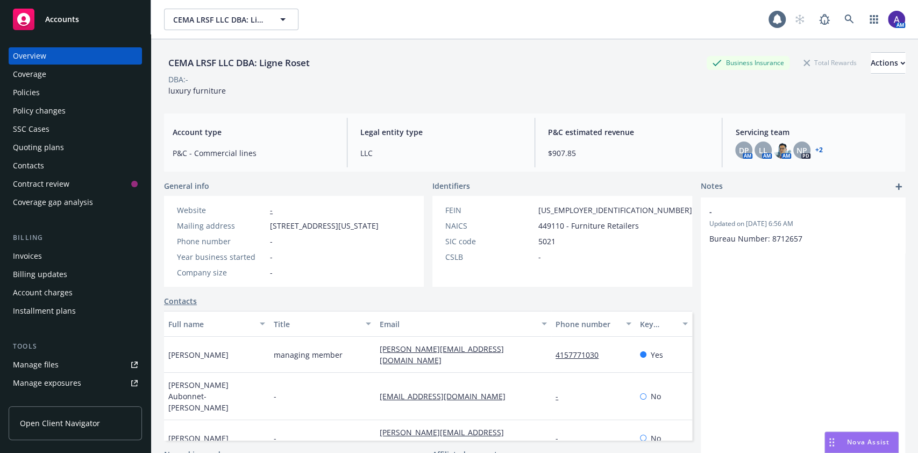
click at [46, 89] on div "Policies" at bounding box center [75, 92] width 125 height 17
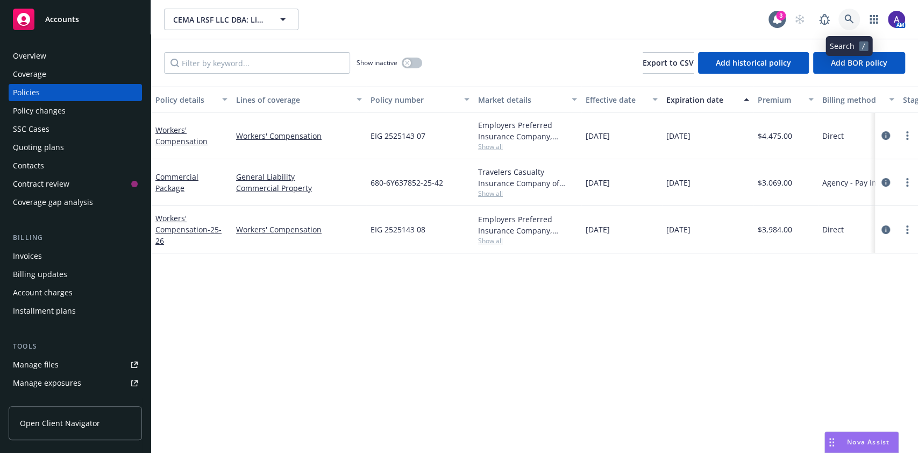
click at [850, 18] on icon at bounding box center [849, 19] width 9 height 9
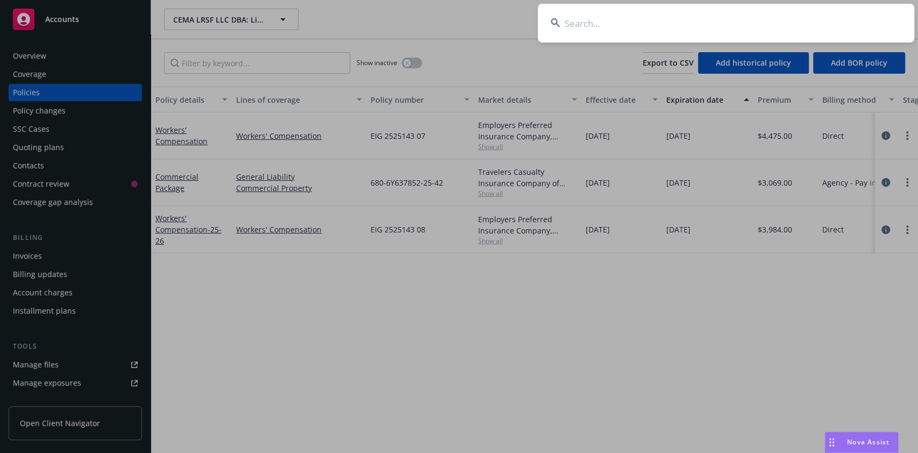
click at [767, 19] on input at bounding box center [726, 23] width 377 height 39
click at [767, 19] on input "Archform Inc." at bounding box center [726, 23] width 377 height 39
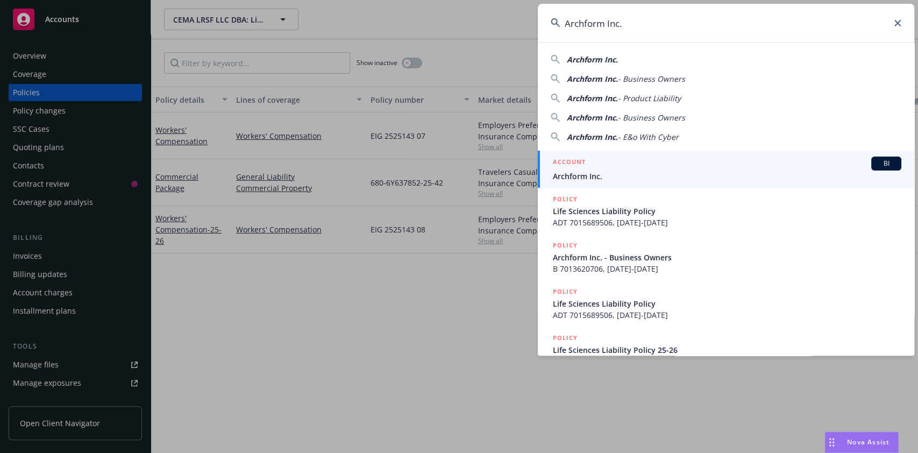
type input "Archform Inc."
click at [621, 172] on span "Archform Inc." at bounding box center [727, 176] width 349 height 11
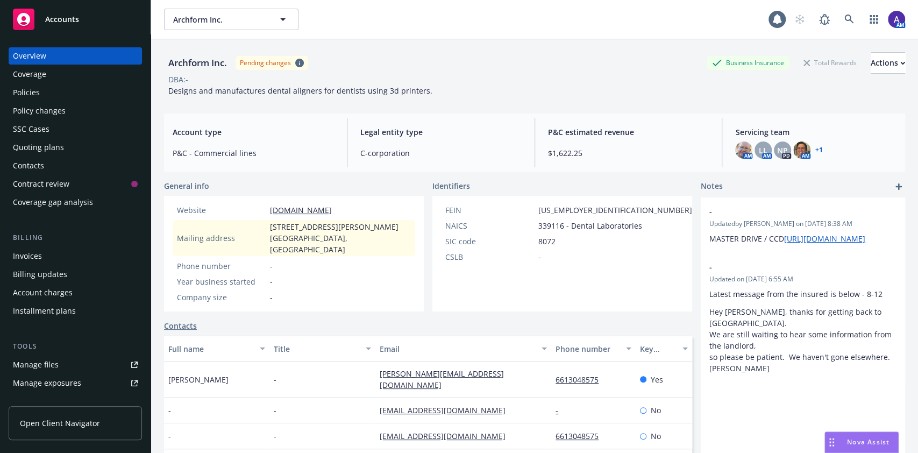
click at [47, 84] on div "Policies" at bounding box center [75, 92] width 125 height 17
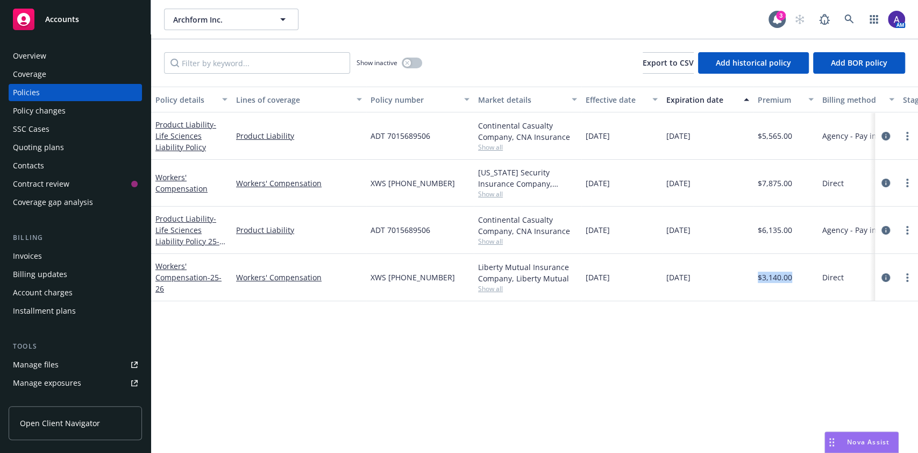
drag, startPoint x: 792, startPoint y: 277, endPoint x: 758, endPoint y: 280, distance: 34.0
click at [758, 280] on div "$3,140.00" at bounding box center [786, 277] width 65 height 47
copy span "$3,140.00"
click at [843, 18] on link at bounding box center [850, 20] width 22 height 22
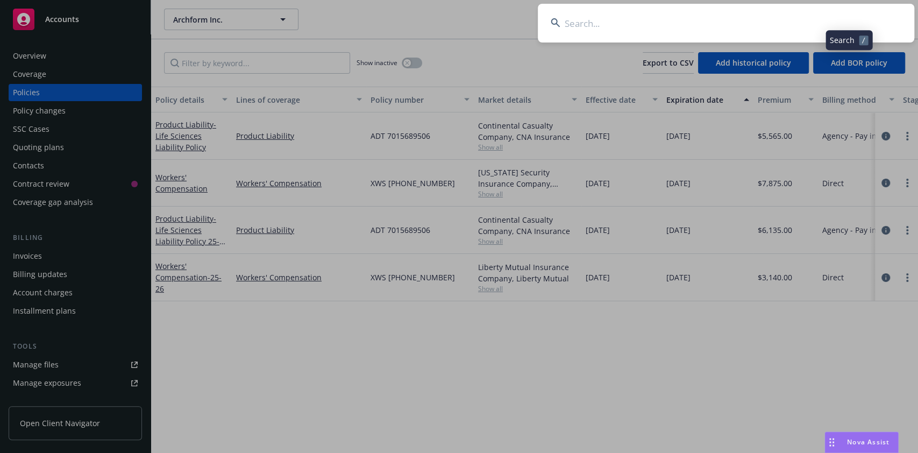
click at [762, 23] on input at bounding box center [726, 23] width 377 height 39
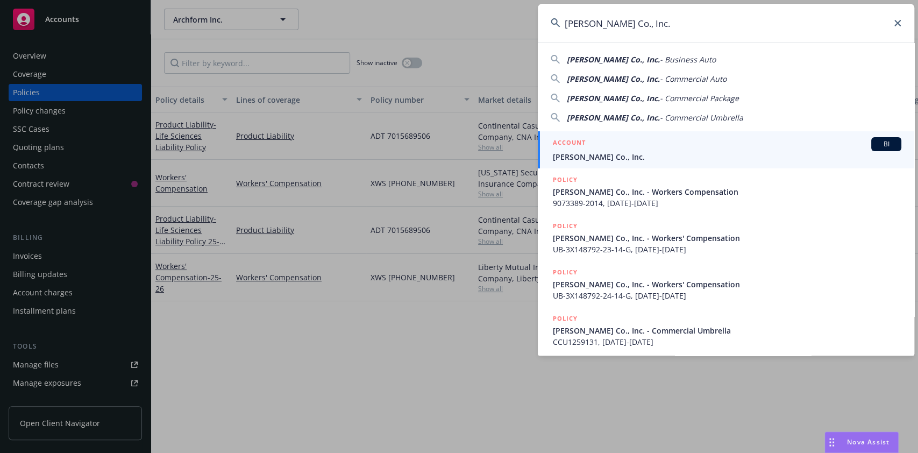
type input "T.M. Tobin Co., Inc."
click at [666, 140] on div "ACCOUNT BI" at bounding box center [727, 144] width 349 height 14
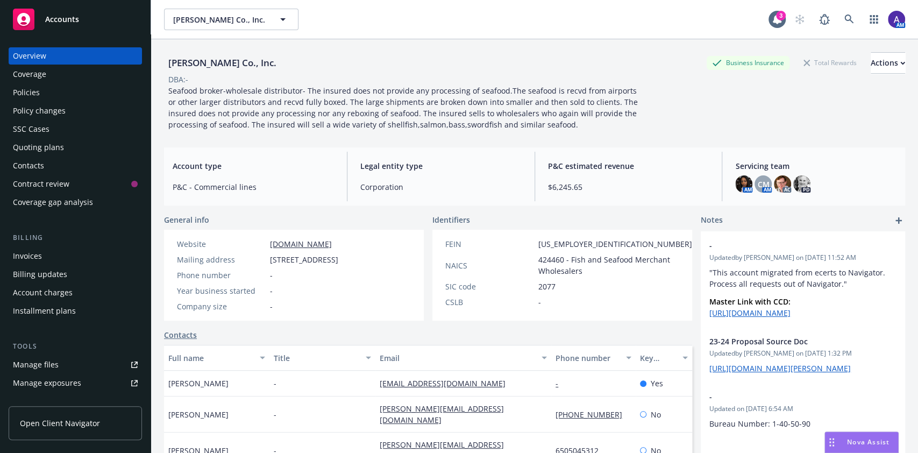
click at [55, 95] on div "Policies" at bounding box center [75, 92] width 125 height 17
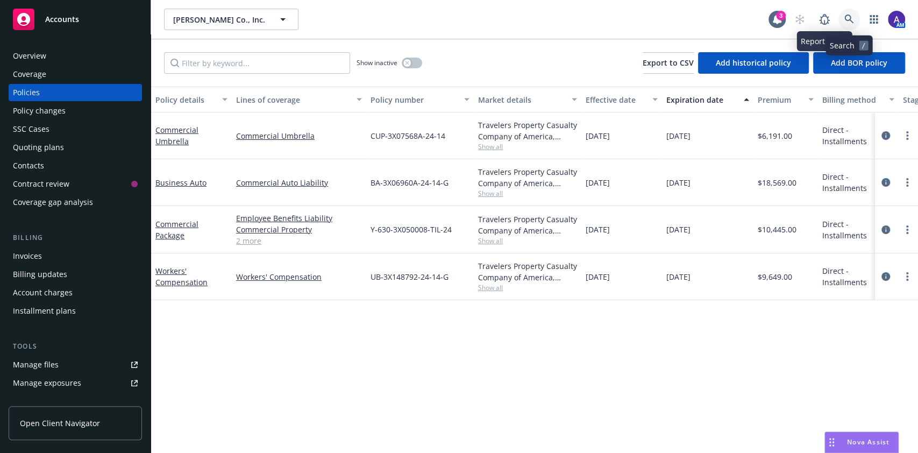
click at [847, 18] on icon at bounding box center [850, 20] width 10 height 10
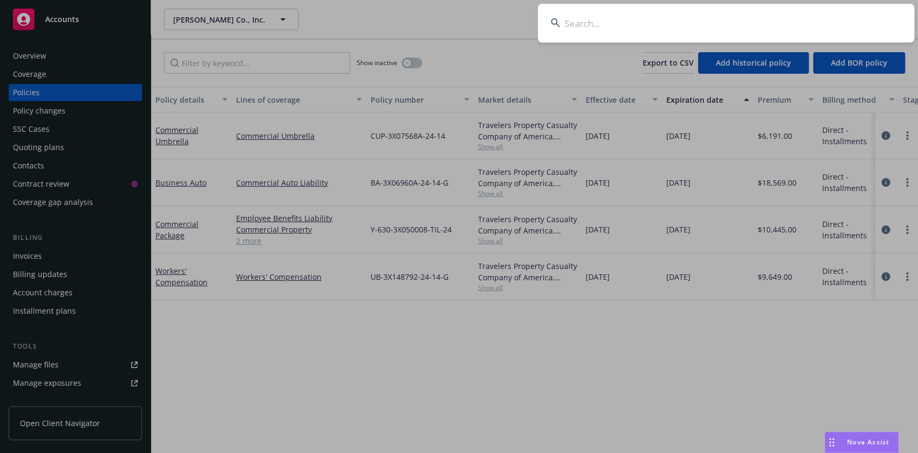
click at [790, 21] on input at bounding box center [726, 23] width 377 height 39
click at [790, 21] on input "Terray Therapeutics, Inc." at bounding box center [726, 23] width 377 height 39
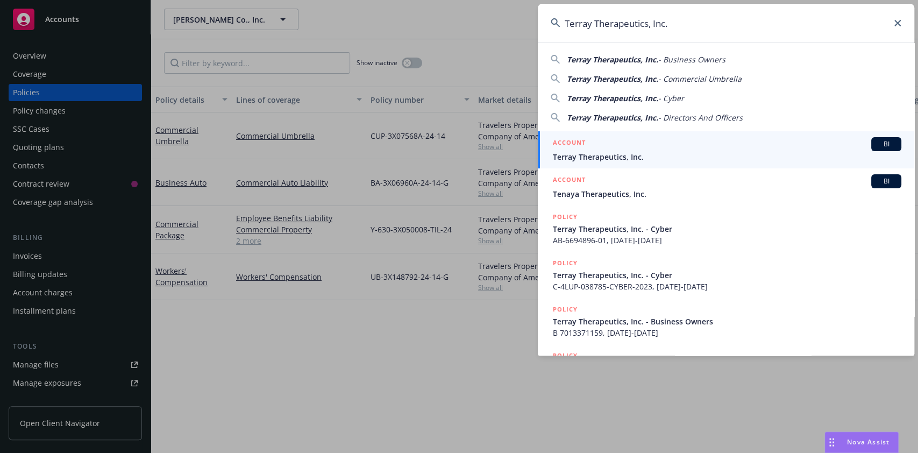
type input "Terray Therapeutics, Inc."
click at [628, 133] on link "ACCOUNT BI Terray Therapeutics, Inc." at bounding box center [726, 149] width 377 height 37
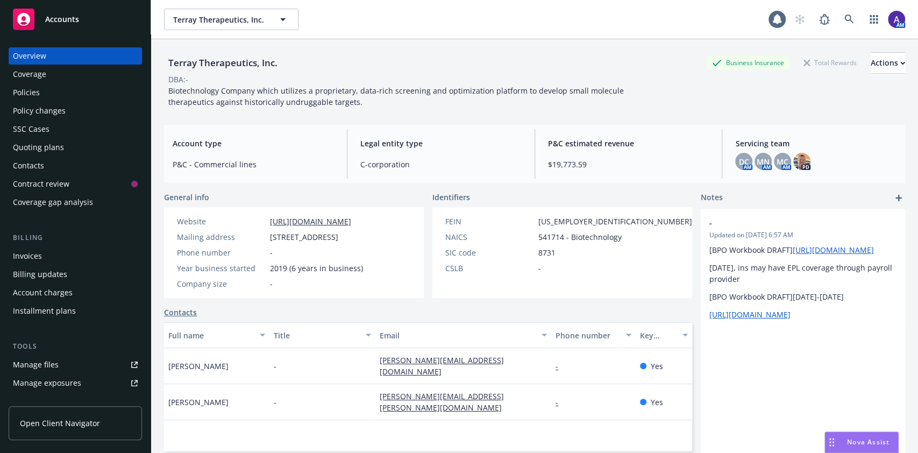
click at [94, 95] on div "Policies" at bounding box center [75, 92] width 125 height 17
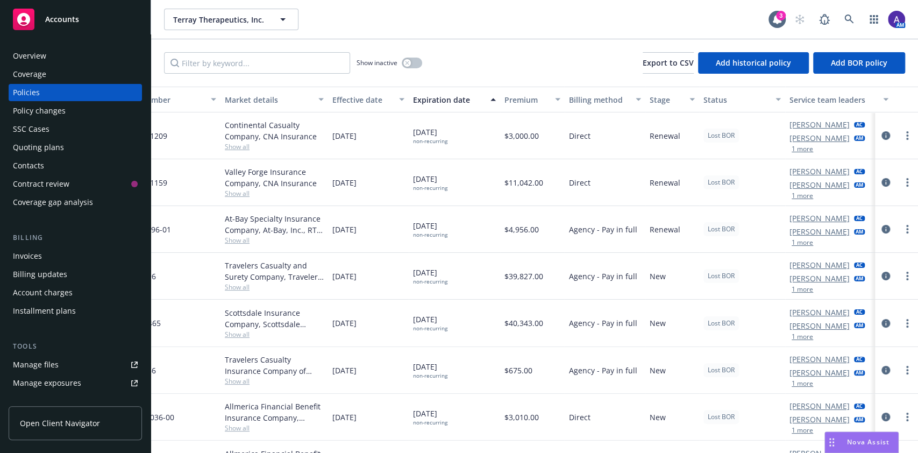
scroll to position [0, 282]
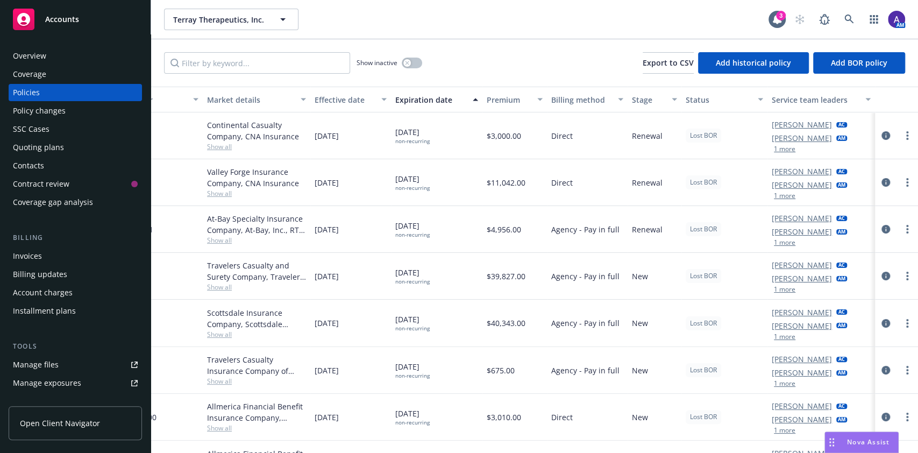
click at [774, 152] on button "1 more" at bounding box center [785, 149] width 22 height 6
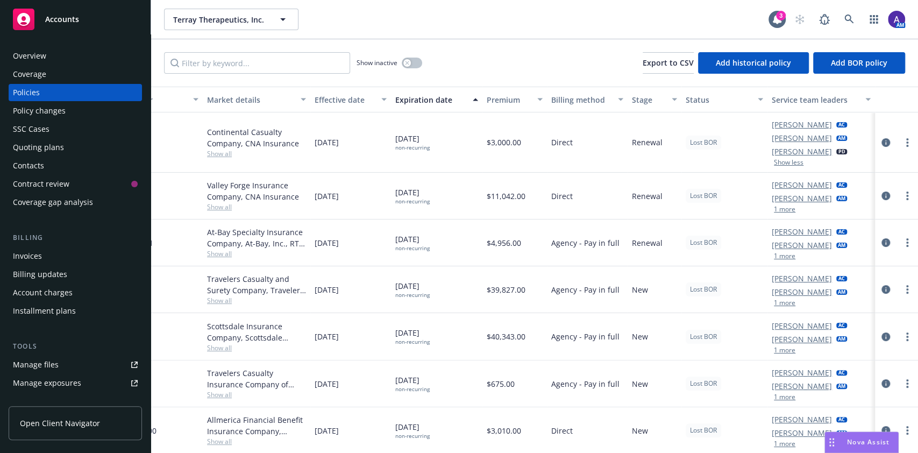
click at [779, 208] on button "1 more" at bounding box center [785, 209] width 22 height 6
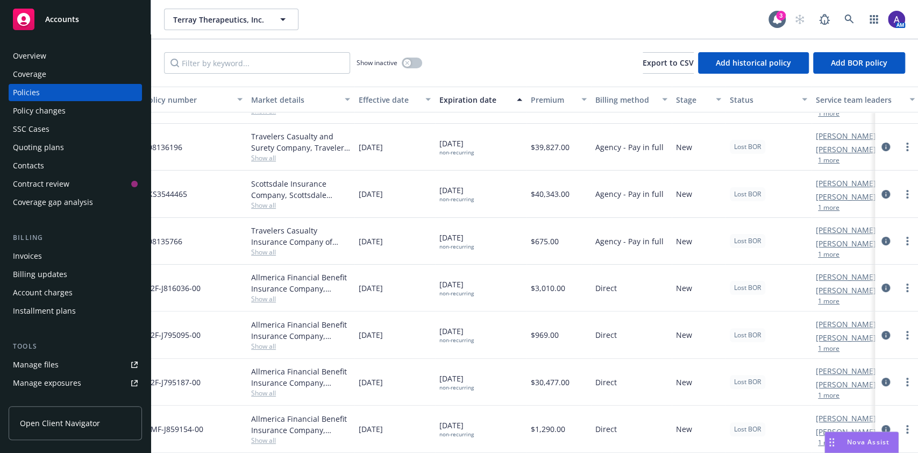
scroll to position [132, 226]
click at [825, 345] on button "1 more" at bounding box center [830, 348] width 22 height 6
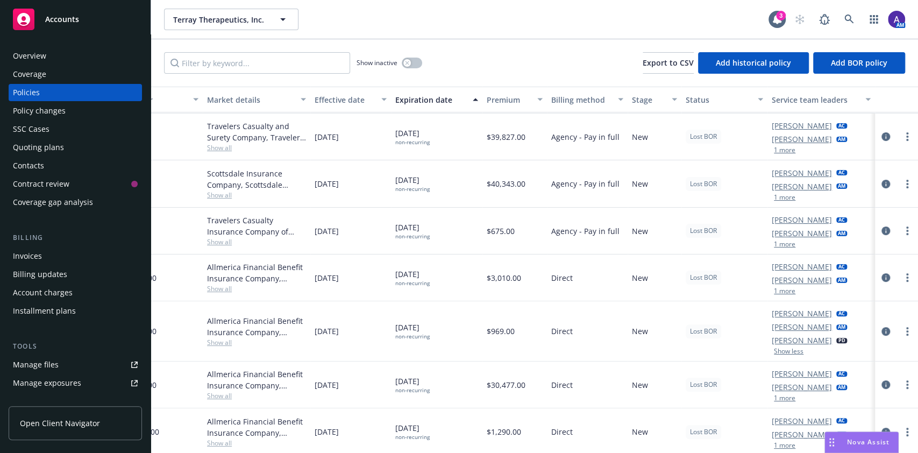
scroll to position [145, 282]
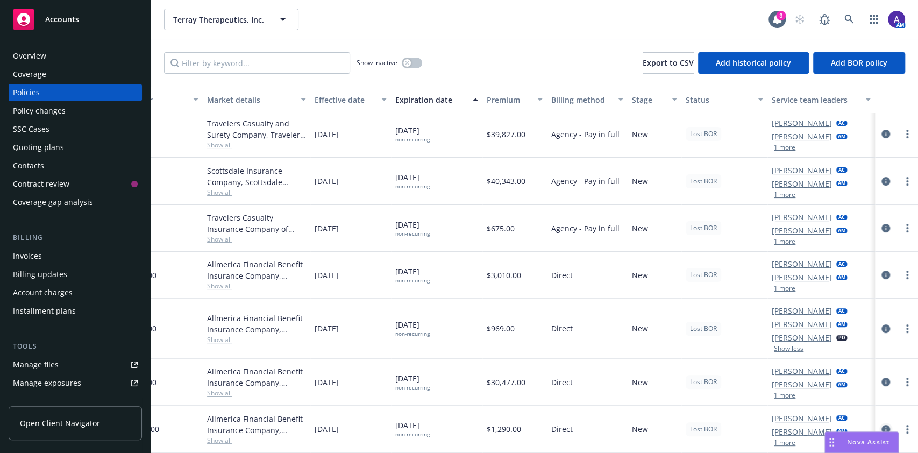
click at [882, 425] on icon "circleInformation" at bounding box center [886, 429] width 9 height 9
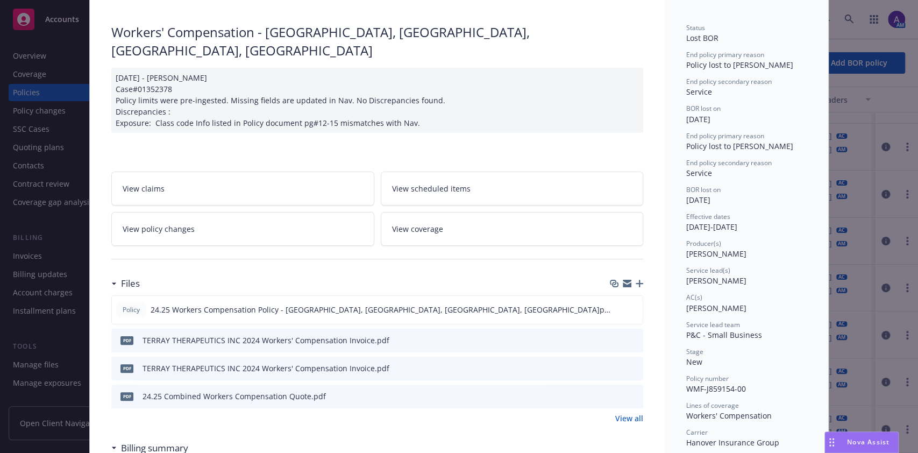
scroll to position [78, 0]
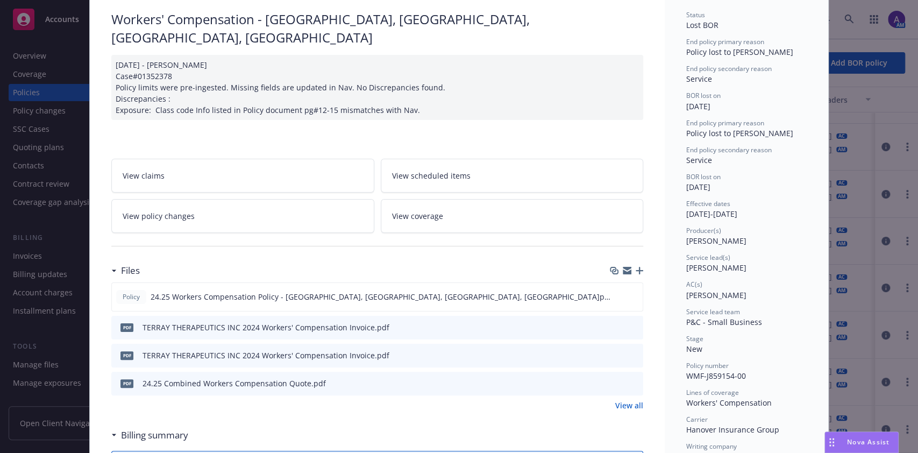
click at [875, 291] on div "Policy Workers' Compensation - NC, NY, TX, WI 11/20/2024 - Venkata Reddy Case#0…" at bounding box center [459, 226] width 918 height 453
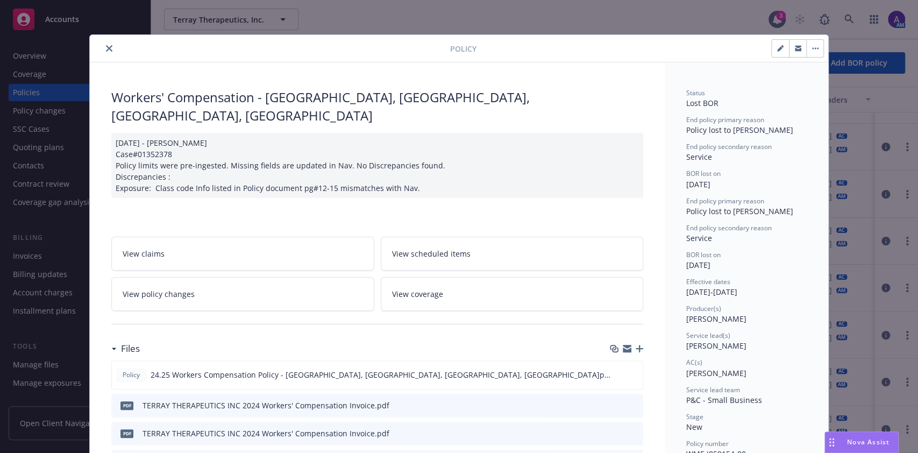
click at [106, 51] on icon "close" at bounding box center [109, 48] width 6 height 6
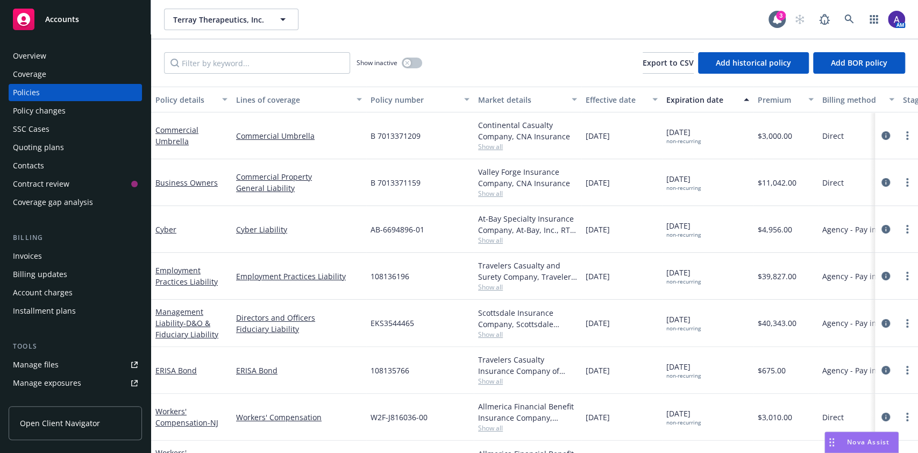
scroll to position [132, 0]
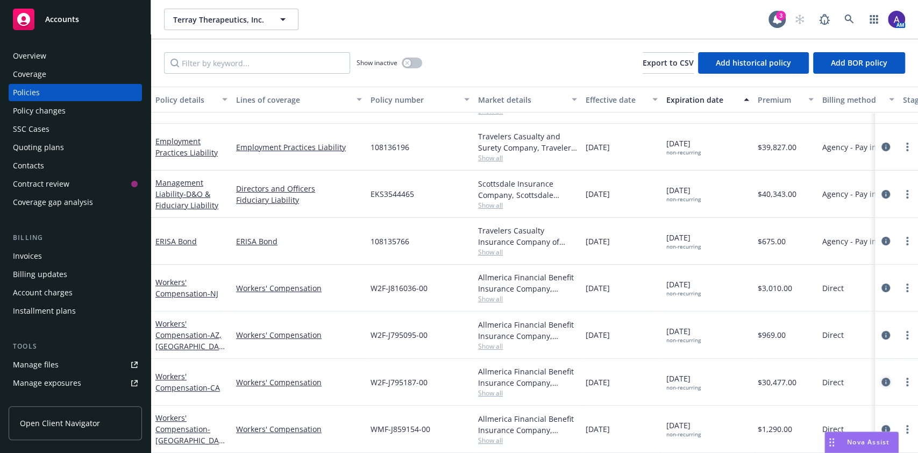
click at [882, 378] on icon "circleInformation" at bounding box center [886, 382] width 9 height 9
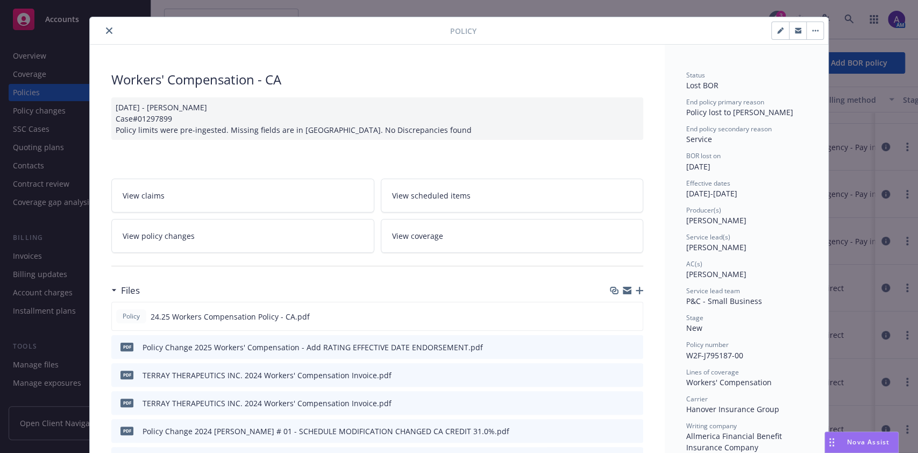
scroll to position [18, 0]
click at [861, 251] on div "Policy Workers' Compensation - CA 10/15/2024 - Venkata Reddy Case#01297899 Poli…" at bounding box center [459, 226] width 918 height 453
click at [106, 32] on icon "close" at bounding box center [109, 30] width 6 height 6
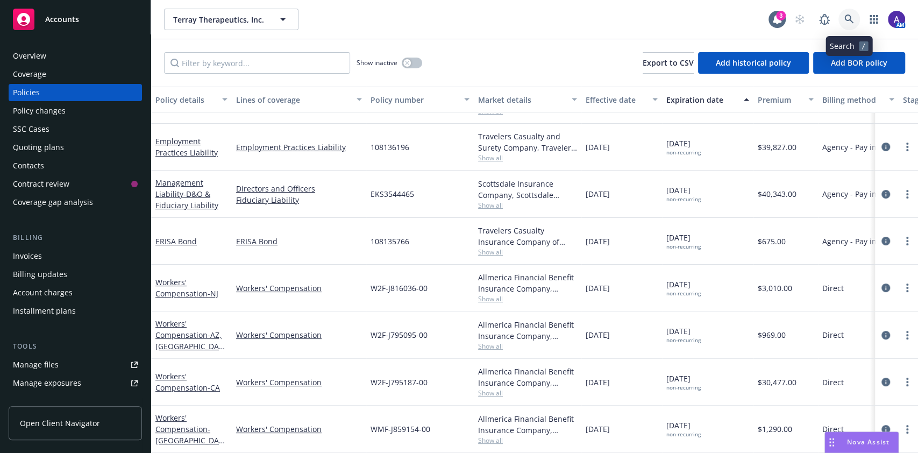
click at [851, 15] on icon at bounding box center [850, 20] width 10 height 10
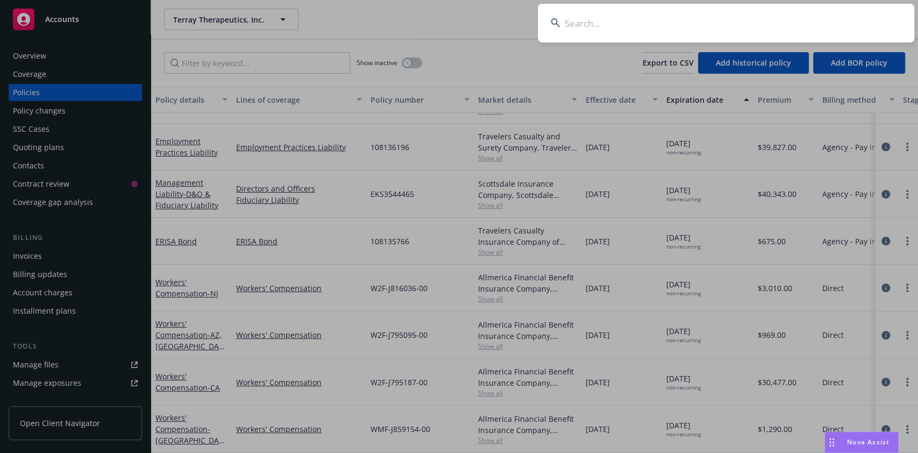
click at [726, 40] on input at bounding box center [726, 23] width 377 height 39
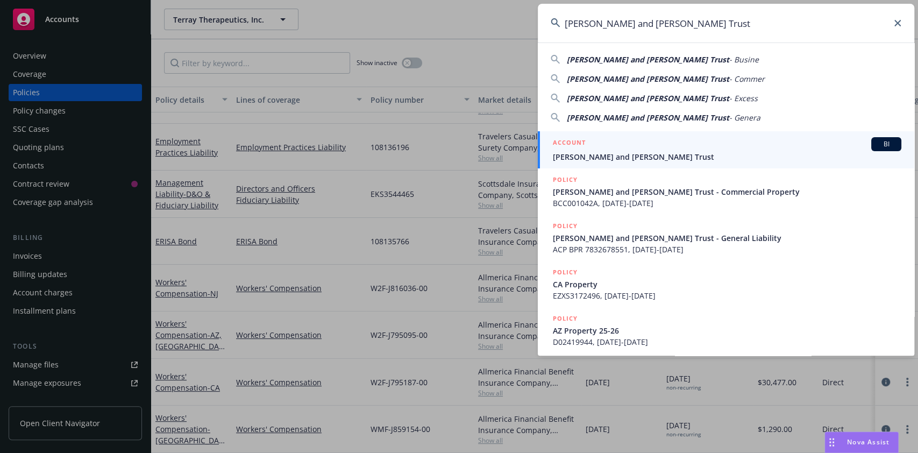
type input "Frank J. Minoia and Delia A. Minoia Trust"
click at [651, 135] on link "ACCOUNT BI Frank J. Minoia and Delia A. Minoia Trust" at bounding box center [726, 149] width 377 height 37
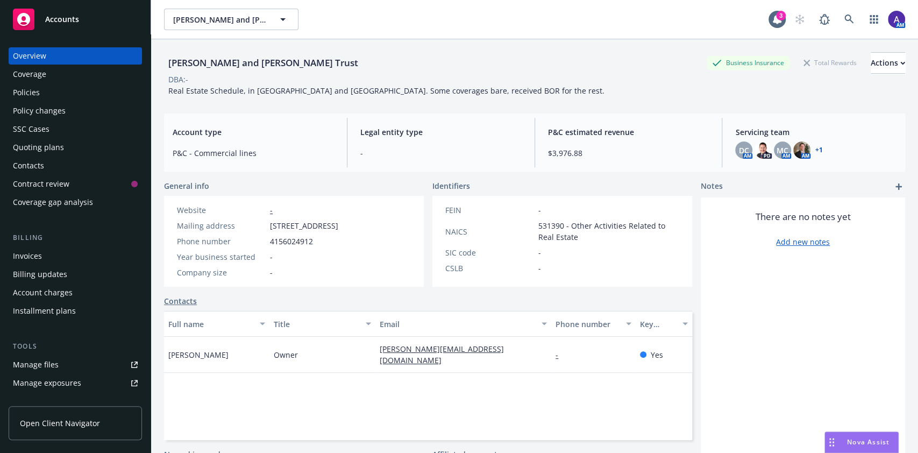
click at [23, 93] on div "Policies" at bounding box center [26, 92] width 27 height 17
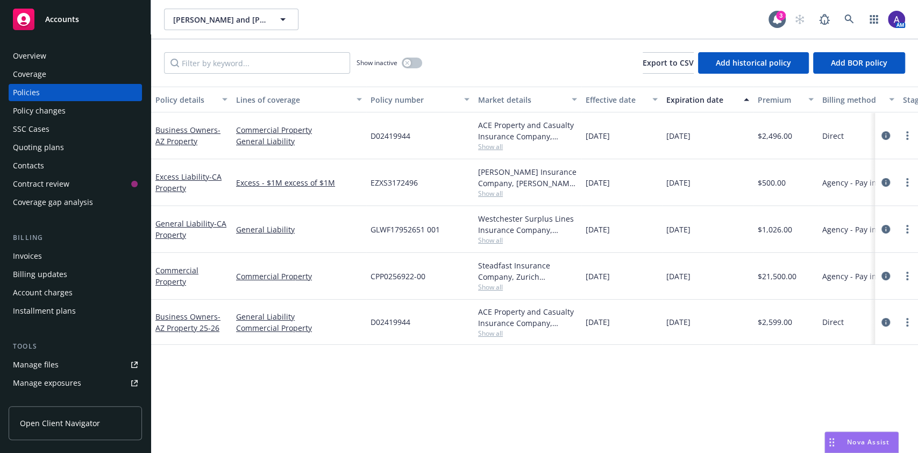
click at [484, 148] on span "Show all" at bounding box center [527, 146] width 99 height 9
click at [563, 387] on div "Policy details Lines of coverage Policy number Market details Effective date Ex…" at bounding box center [534, 270] width 767 height 366
click at [64, 147] on div "Quoting plans" at bounding box center [75, 147] width 125 height 17
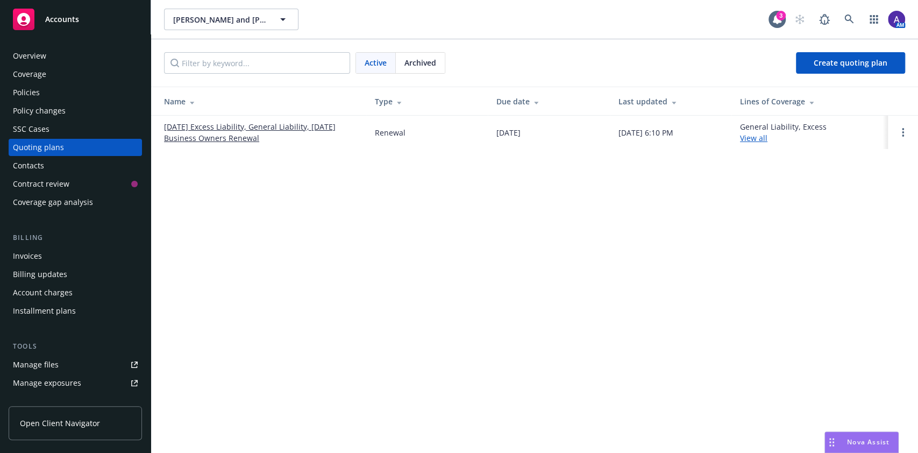
click at [314, 131] on link "09/17/25 Excess Liability, General Liability, 09/06/25 Business Owners Renewal" at bounding box center [261, 132] width 194 height 23
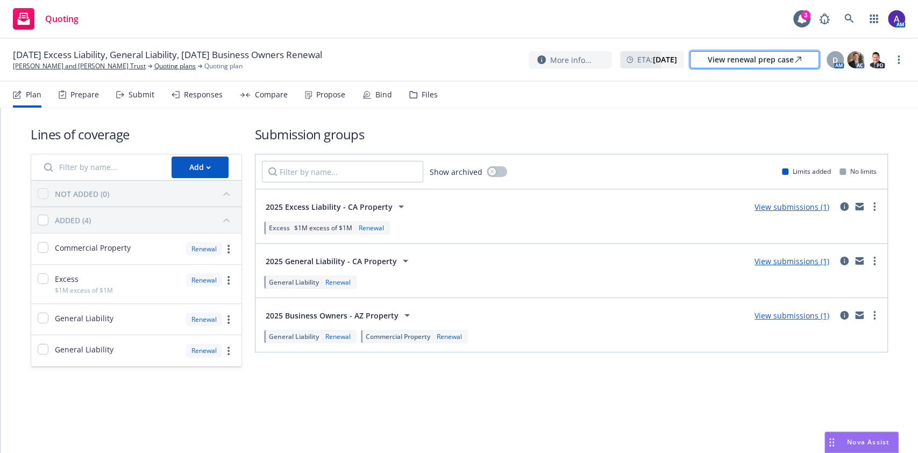
click at [744, 62] on div "View renewal prep case" at bounding box center [755, 60] width 94 height 16
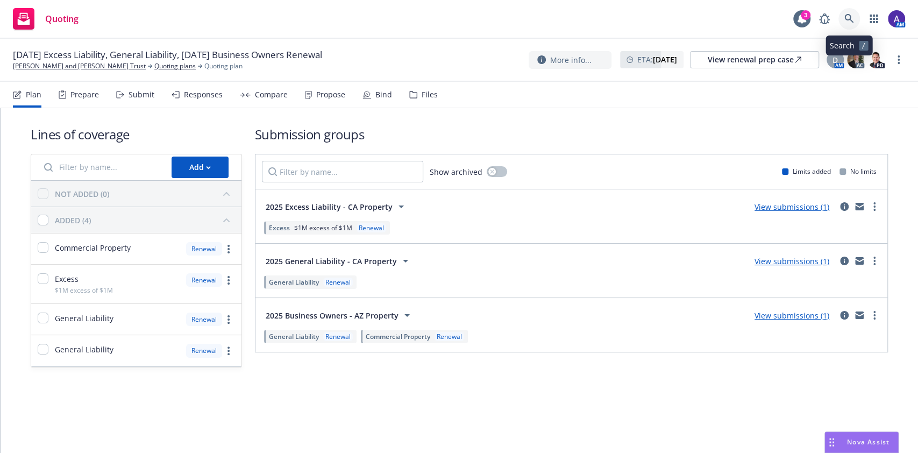
click at [850, 22] on icon at bounding box center [850, 19] width 10 height 10
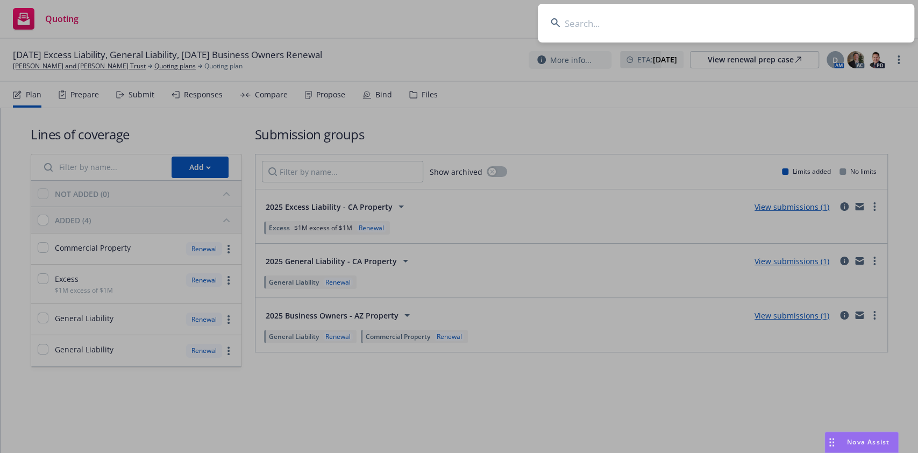
click at [756, 15] on input at bounding box center [726, 23] width 377 height 39
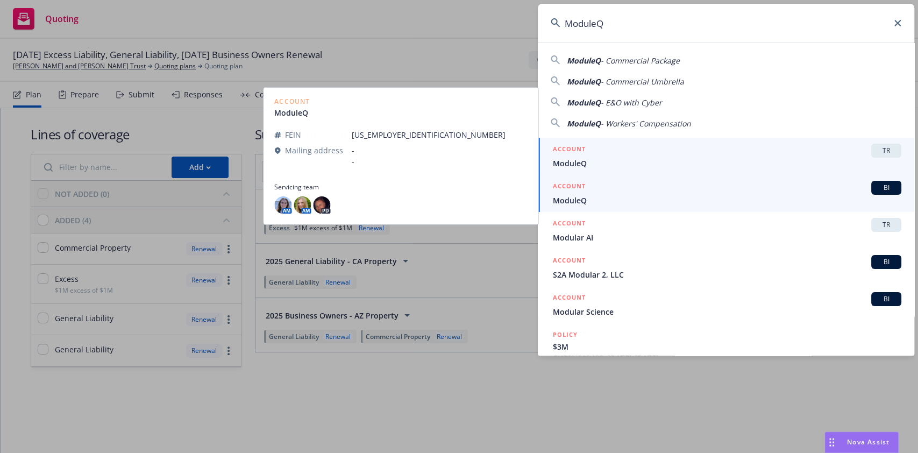
type input "ModuleQ"
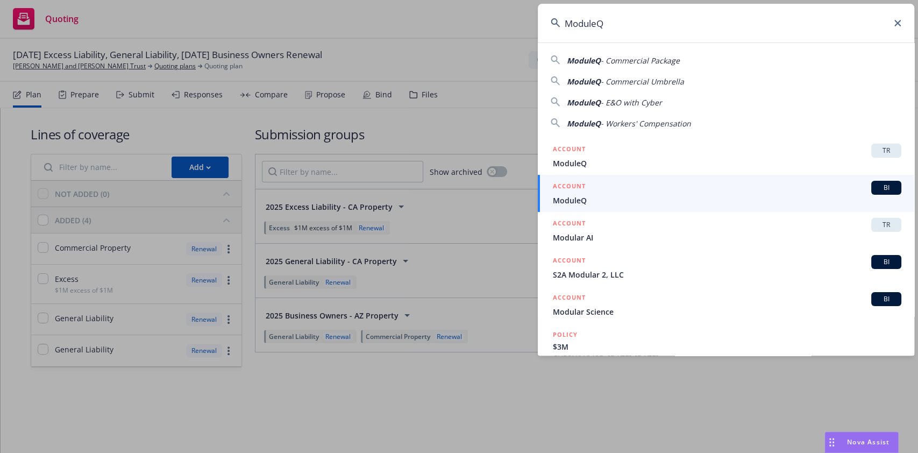
click at [594, 184] on div "ACCOUNT BI" at bounding box center [727, 188] width 349 height 14
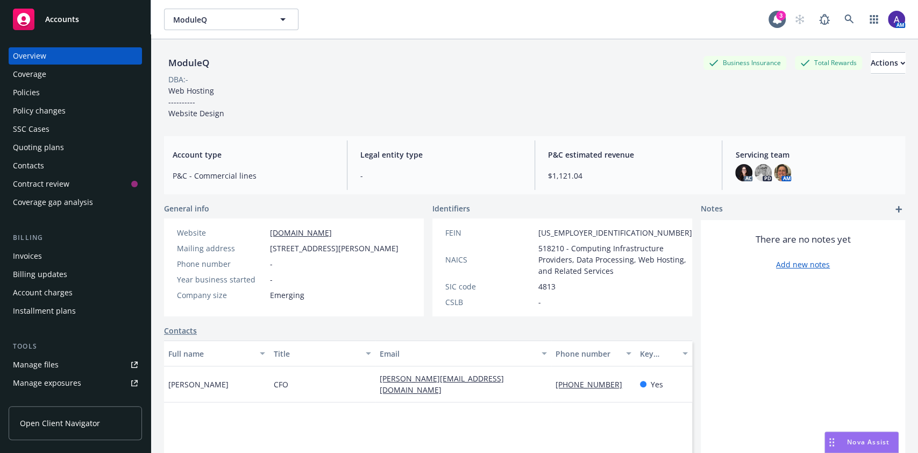
click at [37, 93] on div "Policies" at bounding box center [26, 92] width 27 height 17
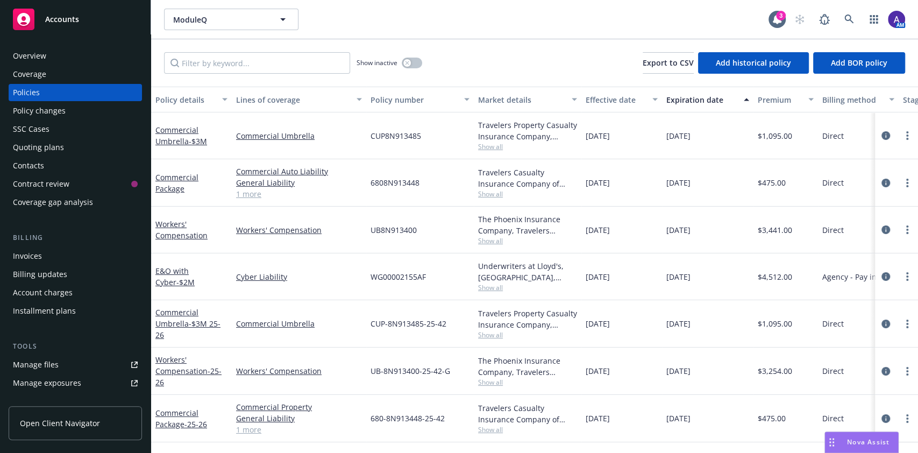
click at [45, 148] on div "Quoting plans" at bounding box center [38, 147] width 51 height 17
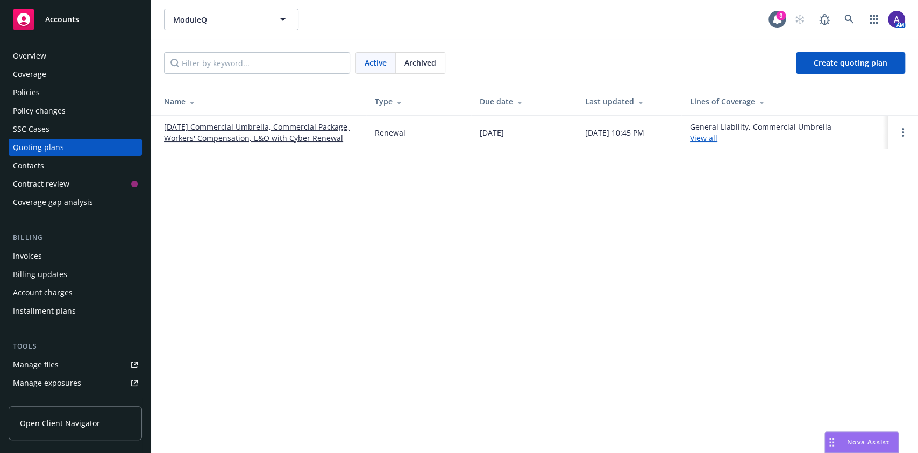
click at [316, 136] on link "[DATE] Commercial Umbrella, Commercial Package, Workers' Compensation, E&O with…" at bounding box center [261, 132] width 194 height 23
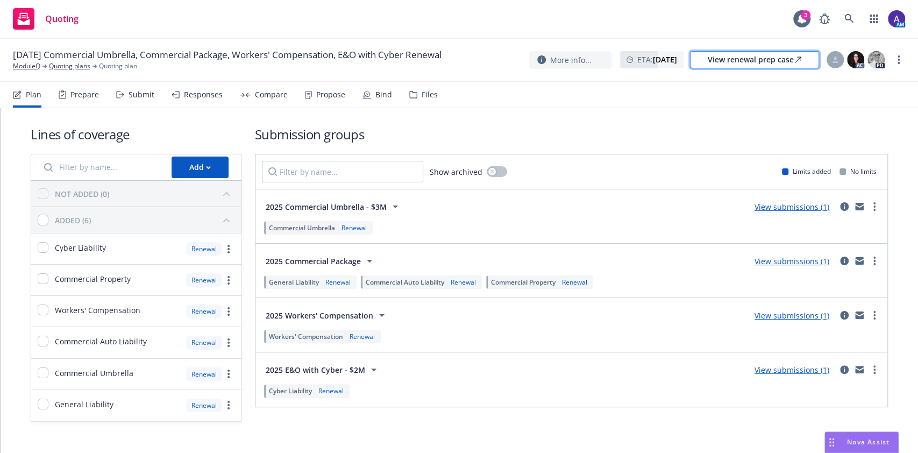
click at [727, 60] on div "View renewal prep case" at bounding box center [755, 60] width 94 height 16
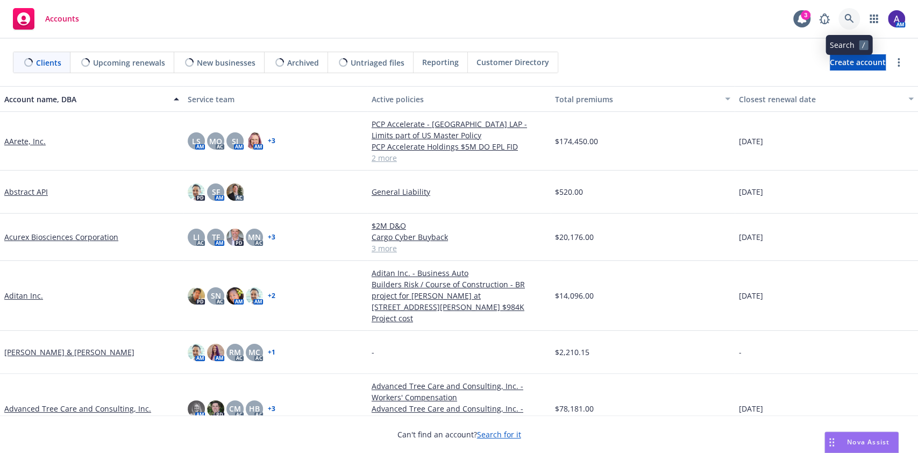
click at [839, 18] on link at bounding box center [850, 19] width 22 height 22
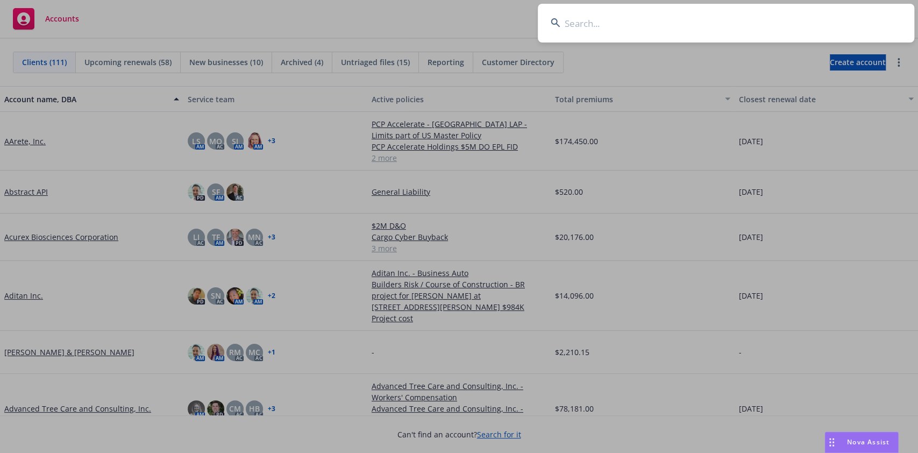
click at [771, 25] on input at bounding box center [726, 23] width 377 height 39
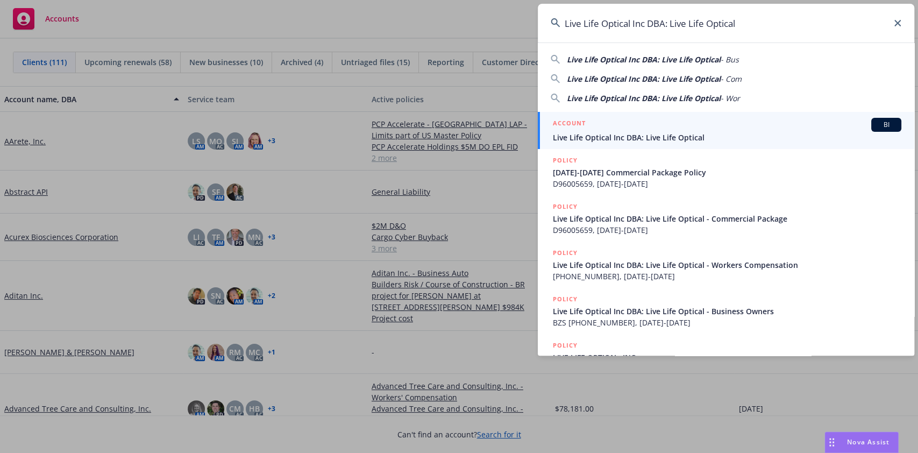
type input "Live Life Optical Inc DBA: Live Life Optical"
click at [679, 129] on div "ACCOUNT BI" at bounding box center [727, 125] width 349 height 14
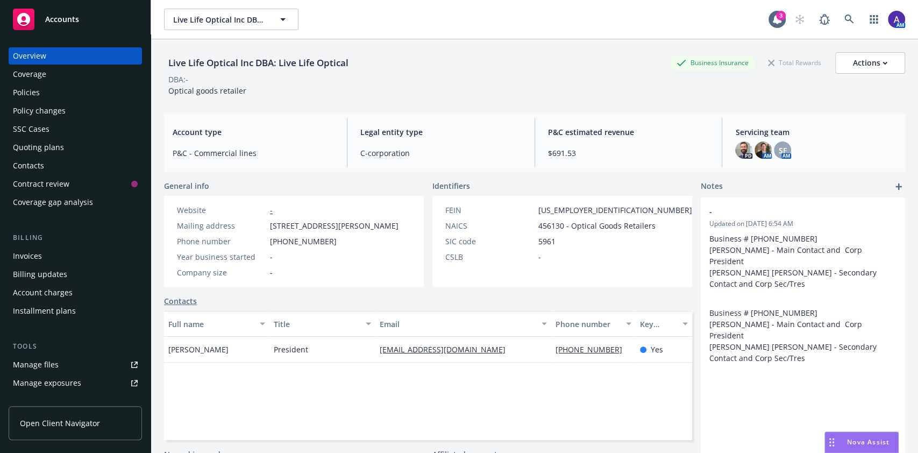
click at [47, 96] on div "Policies" at bounding box center [75, 92] width 125 height 17
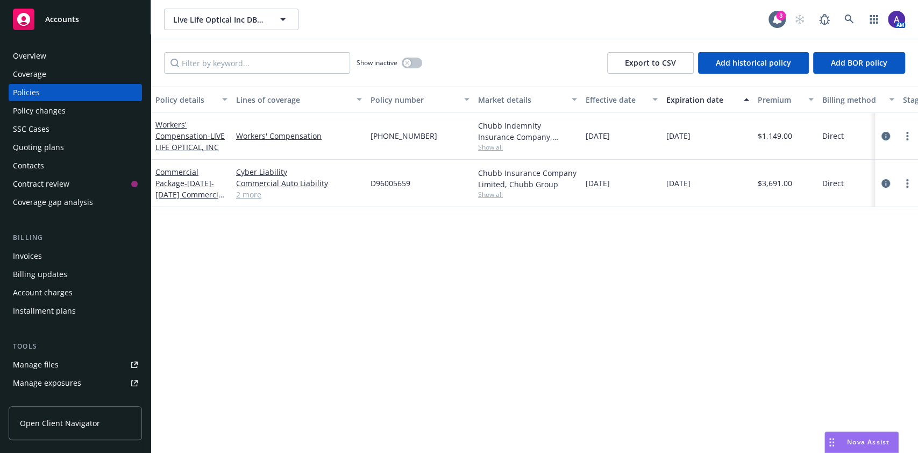
click at [495, 195] on span "Show all" at bounding box center [527, 194] width 99 height 9
click at [769, 261] on div "Policy details Lines of coverage Policy number Market details Effective date Ex…" at bounding box center [534, 270] width 767 height 366
click at [47, 150] on div "Quoting plans" at bounding box center [38, 147] width 51 height 17
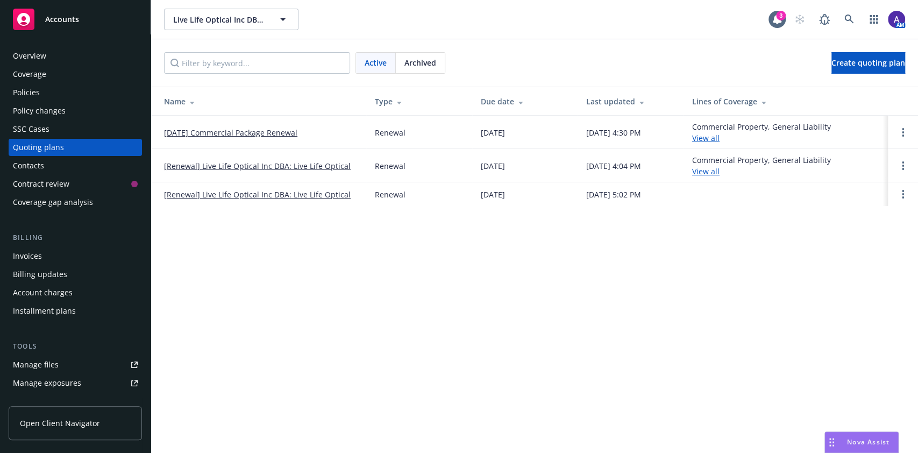
click at [426, 67] on span "Archived" at bounding box center [420, 62] width 32 height 11
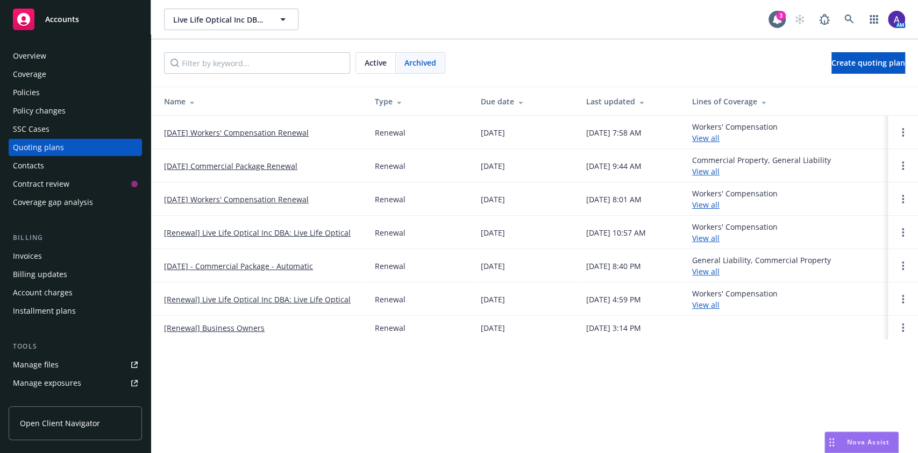
click at [262, 127] on link "09/14/25 Workers' Compensation Renewal" at bounding box center [236, 132] width 145 height 11
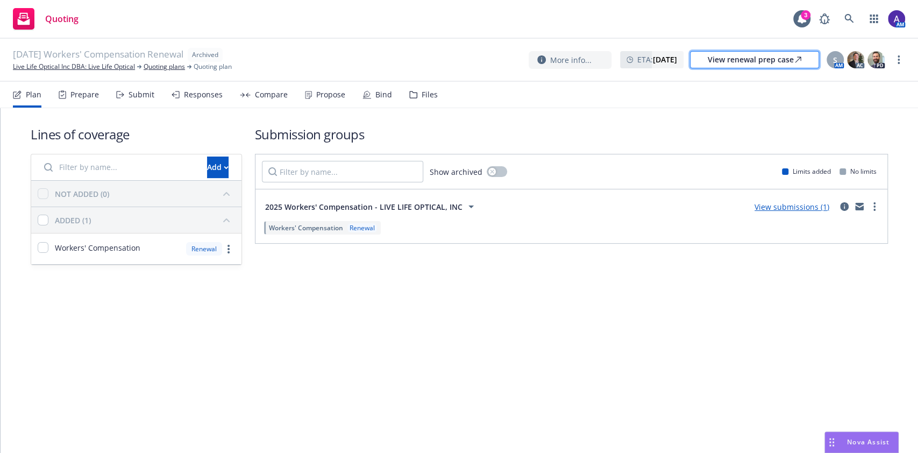
click at [748, 65] on div "View renewal prep case" at bounding box center [755, 60] width 94 height 16
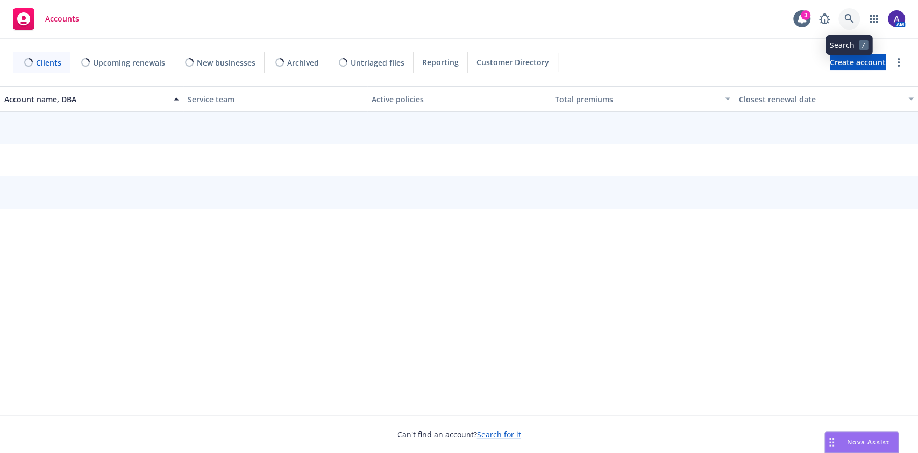
click at [857, 16] on link at bounding box center [850, 19] width 22 height 22
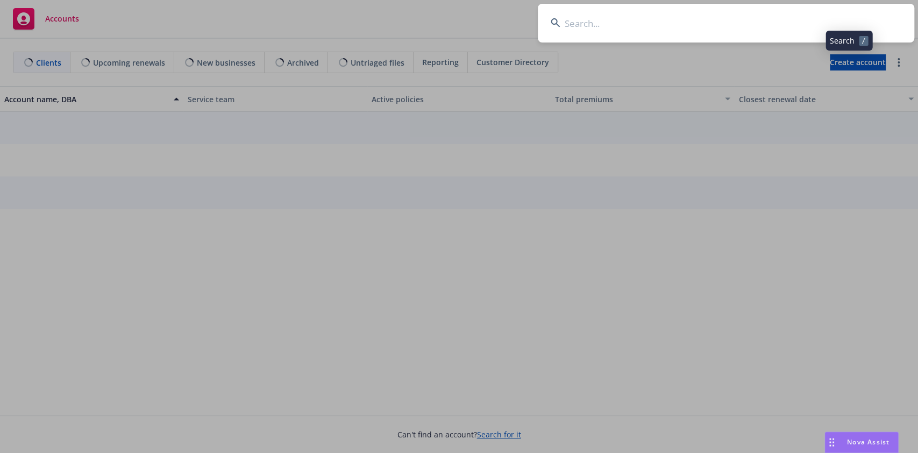
click at [800, 19] on input at bounding box center [726, 23] width 377 height 39
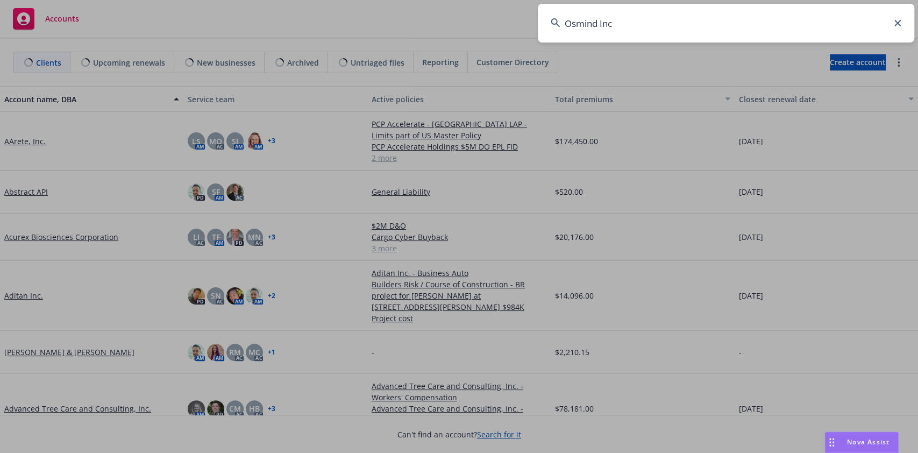
click at [800, 19] on input "Osmind Inc" at bounding box center [726, 23] width 377 height 39
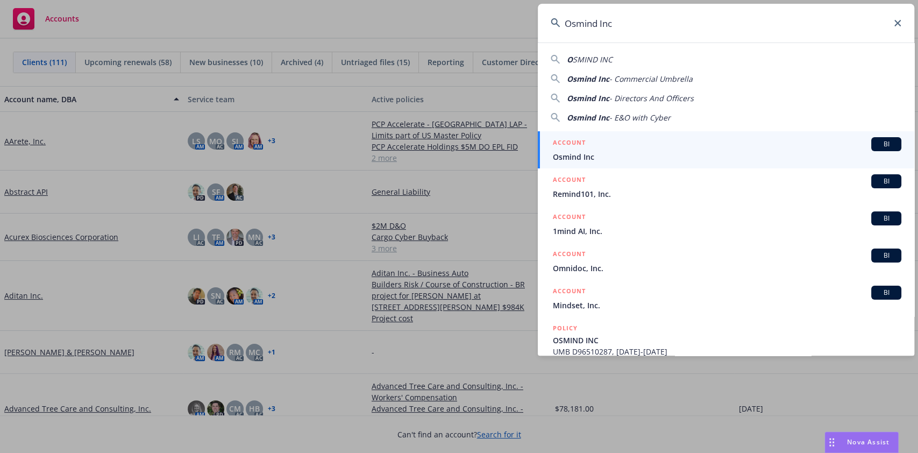
type input "Osmind Inc"
click at [669, 141] on div "ACCOUNT BI" at bounding box center [727, 144] width 349 height 14
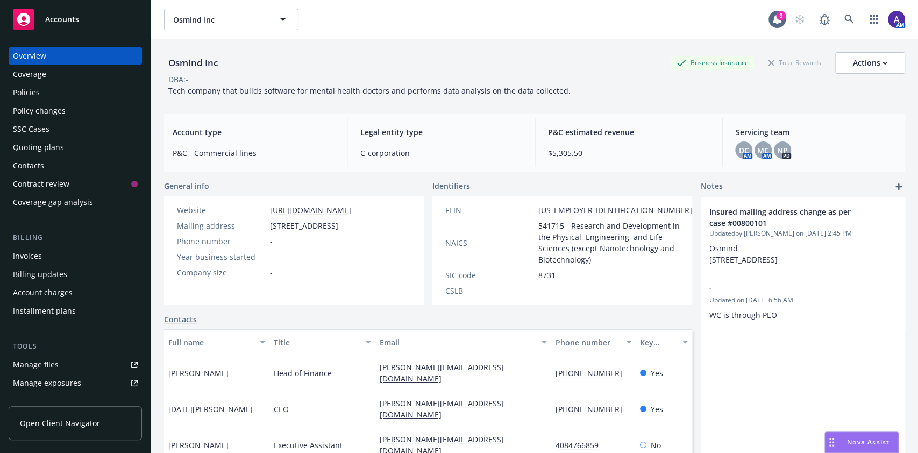
click at [17, 89] on div "Policies" at bounding box center [26, 92] width 27 height 17
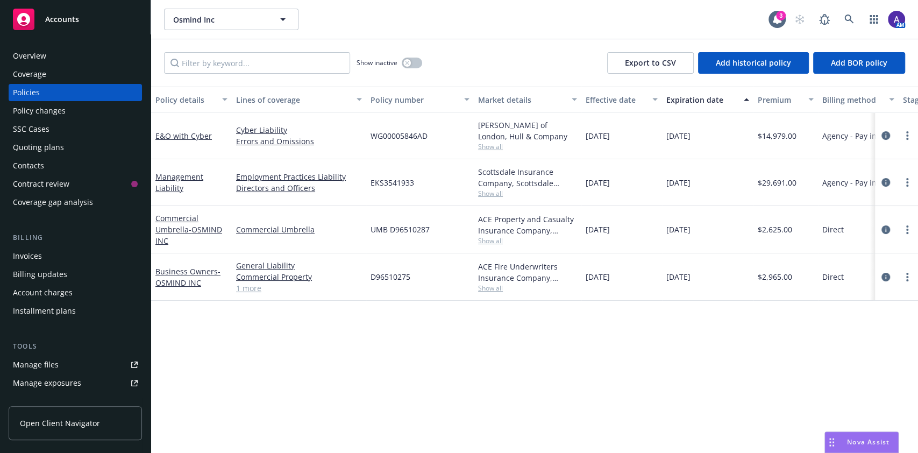
click at [58, 148] on div "Quoting plans" at bounding box center [38, 147] width 51 height 17
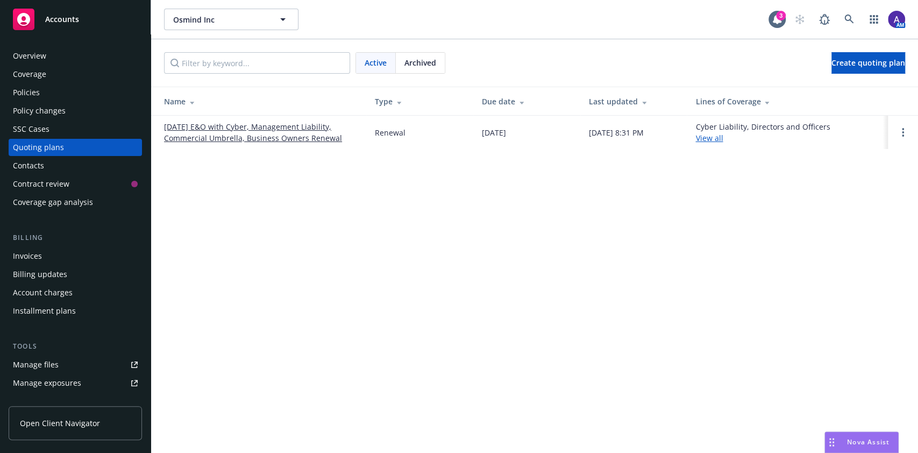
click at [312, 129] on link "[DATE] E&O with Cyber, Management Liability, Commercial Umbrella, Business Owne…" at bounding box center [261, 132] width 194 height 23
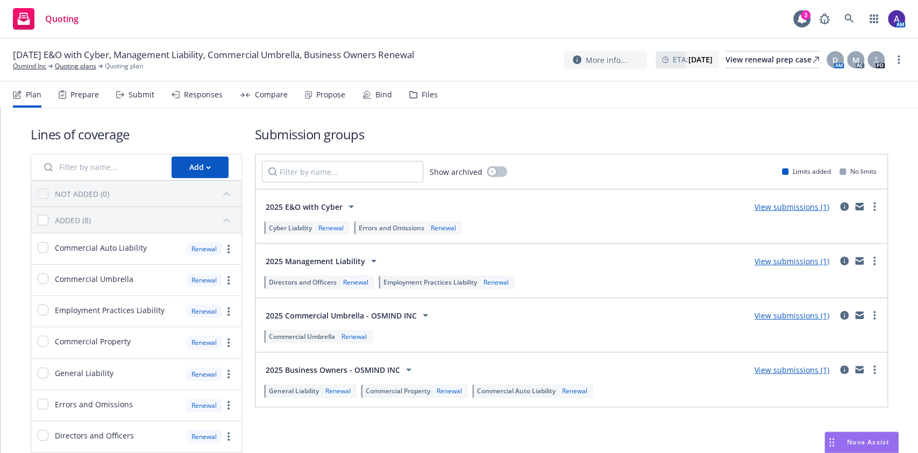
click at [11, 162] on div "Lines of coverage Add NOT ADDED (0) ADDED (8) Commercial Auto Liability Renewal…" at bounding box center [460, 319] width 918 height 423
click at [36, 67] on link "Osmind Inc" at bounding box center [29, 66] width 33 height 10
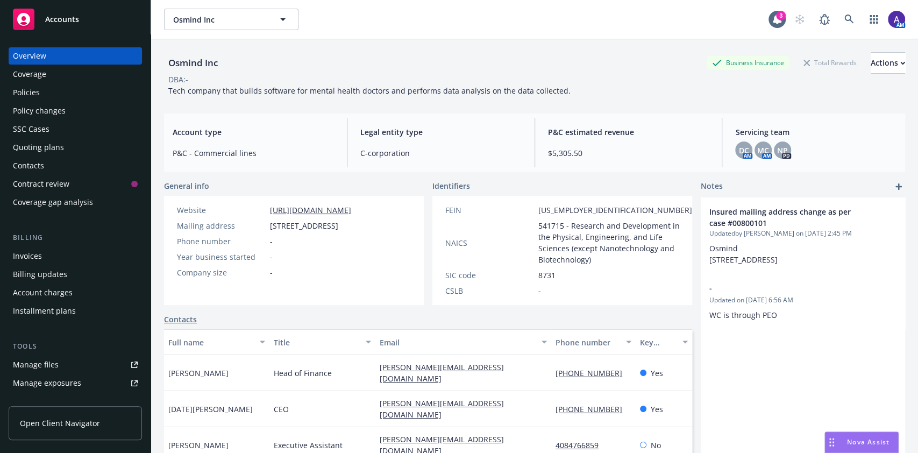
click at [51, 91] on div "Policies" at bounding box center [75, 92] width 125 height 17
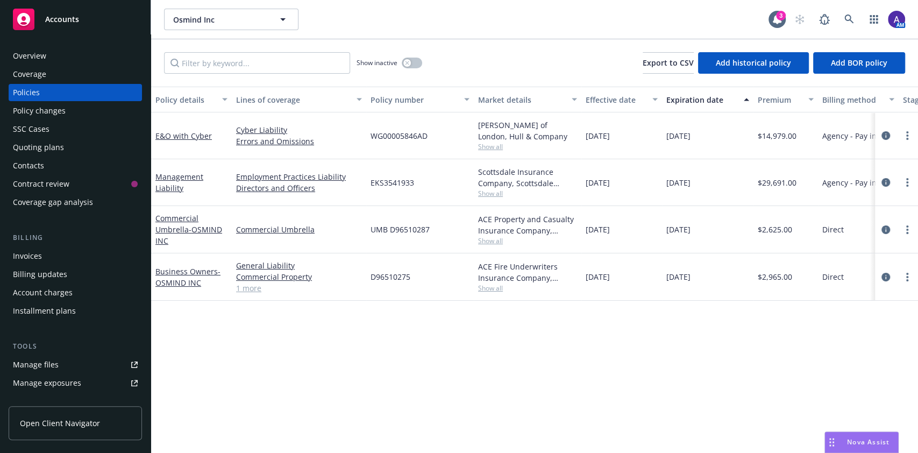
click at [54, 146] on div "Quoting plans" at bounding box center [38, 147] width 51 height 17
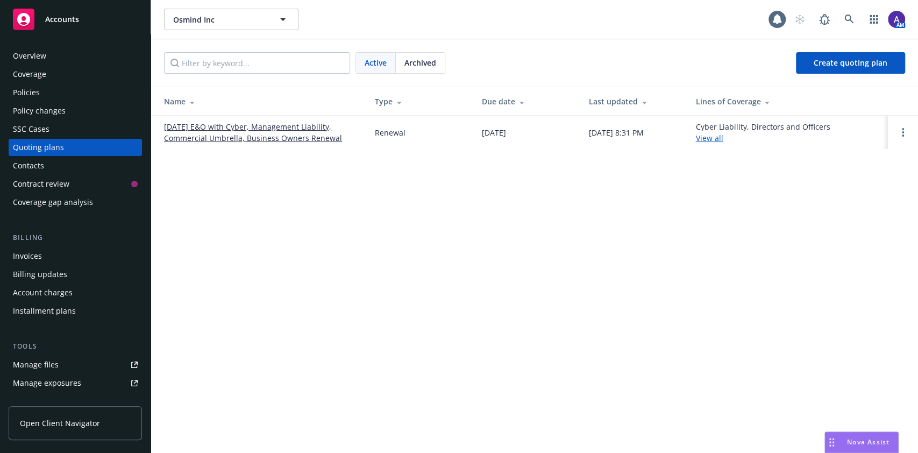
click at [274, 123] on link "[DATE] E&O with Cyber, Management Liability, Commercial Umbrella, Business Owne…" at bounding box center [261, 132] width 194 height 23
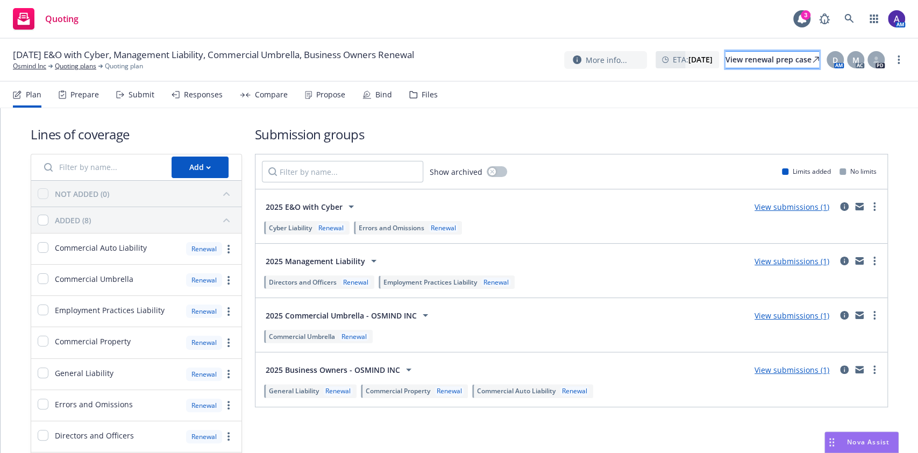
click at [747, 55] on div "View renewal prep case" at bounding box center [773, 60] width 94 height 16
click at [36, 69] on link "Osmind Inc" at bounding box center [29, 66] width 33 height 10
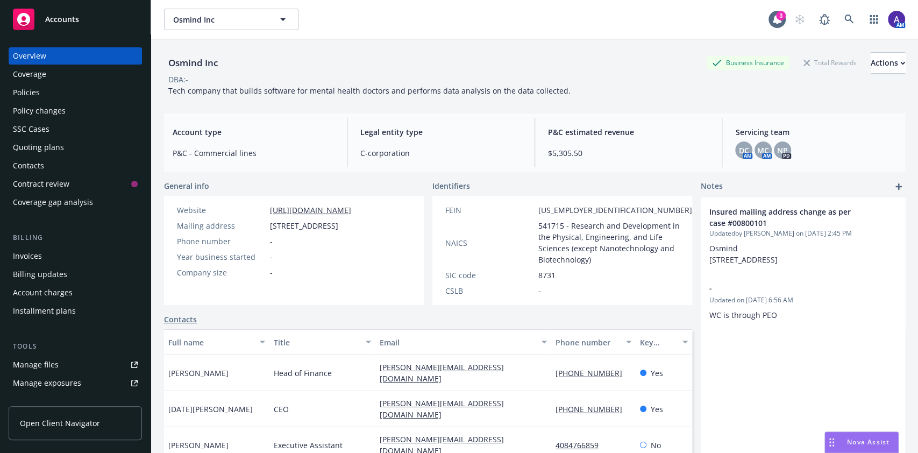
click at [76, 94] on div "Policies" at bounding box center [75, 92] width 125 height 17
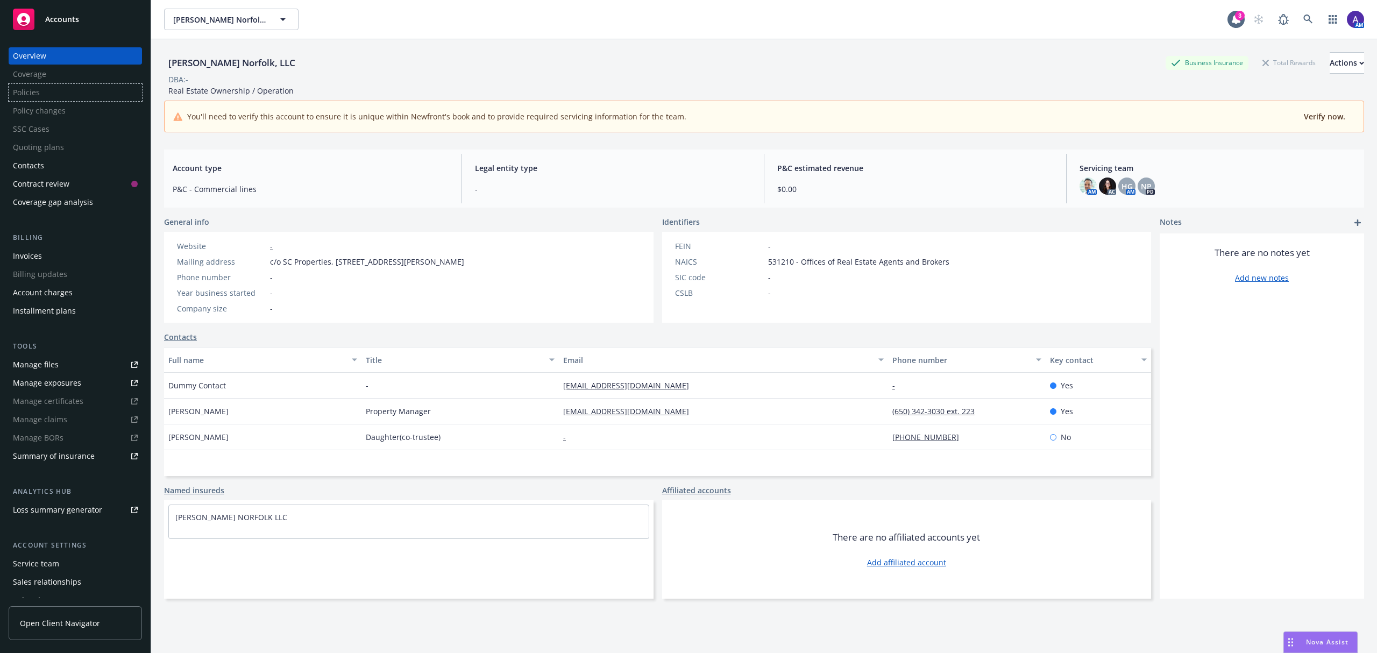
click at [46, 97] on div "Policies" at bounding box center [75, 92] width 133 height 17
click at [45, 96] on div "Policies" at bounding box center [75, 92] width 133 height 17
click at [1303, 22] on link at bounding box center [1308, 20] width 22 height 22
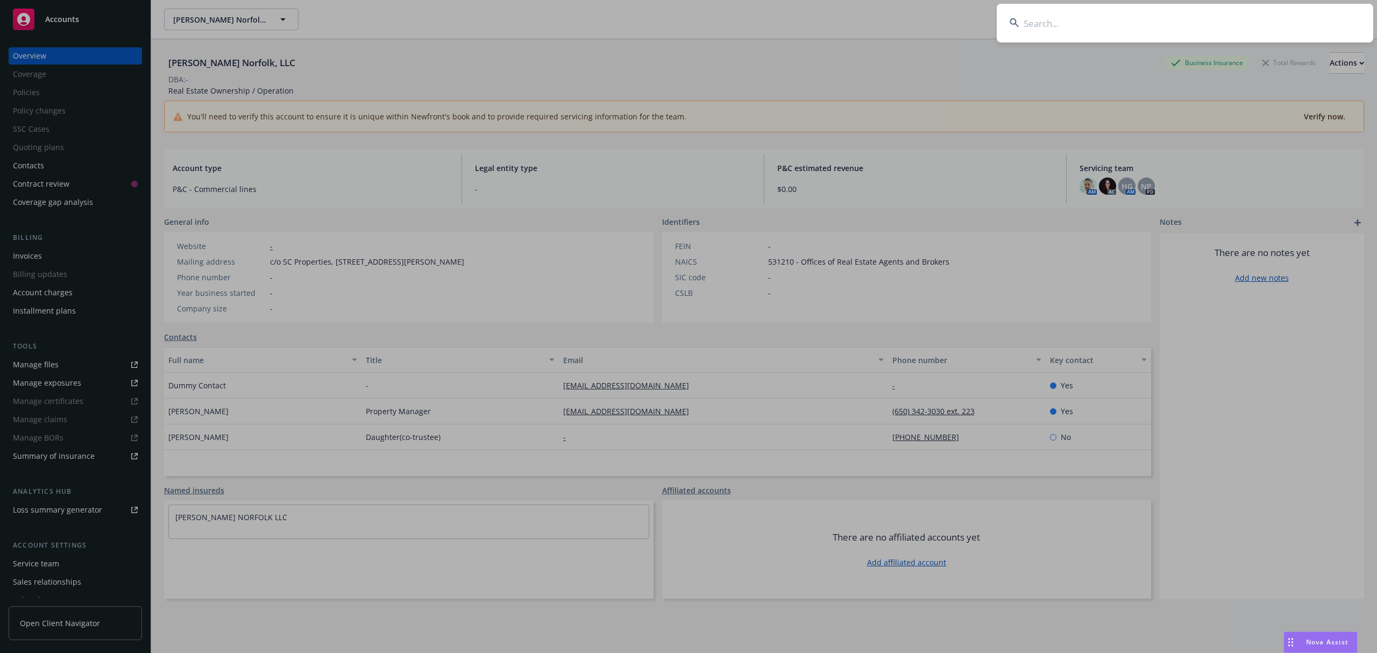
click at [1274, 19] on input at bounding box center [1185, 23] width 377 height 39
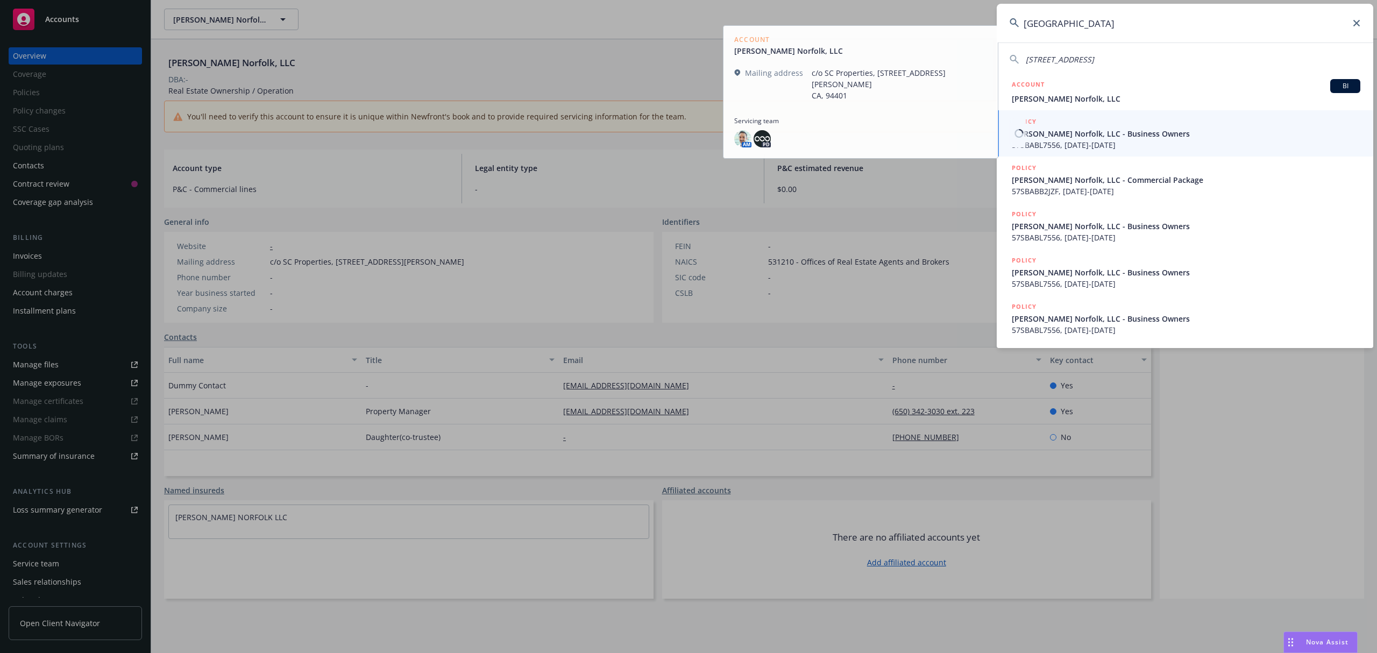
type input "[GEOGRAPHIC_DATA]"
click at [1061, 140] on span "57SBABL7556, [DATE]-[DATE]" at bounding box center [1186, 144] width 349 height 11
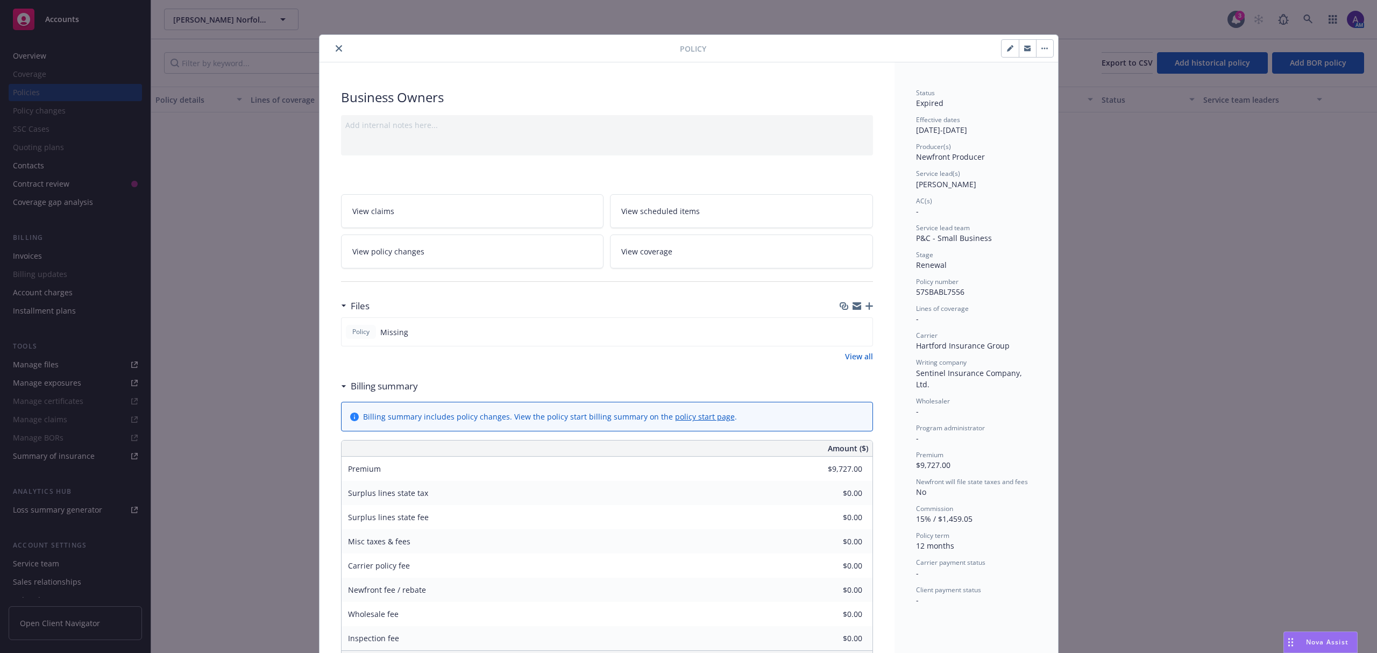
click at [336, 47] on icon "close" at bounding box center [339, 48] width 6 height 6
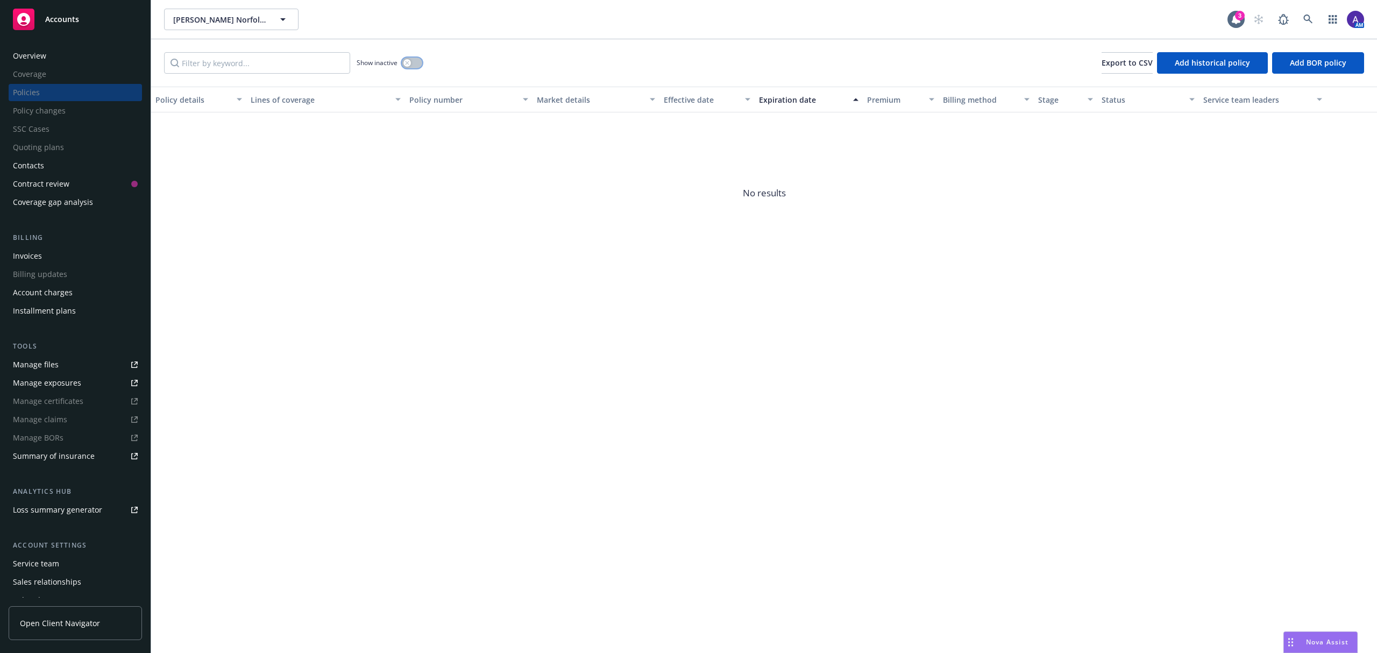
click at [410, 62] on div "button" at bounding box center [407, 63] width 8 height 8
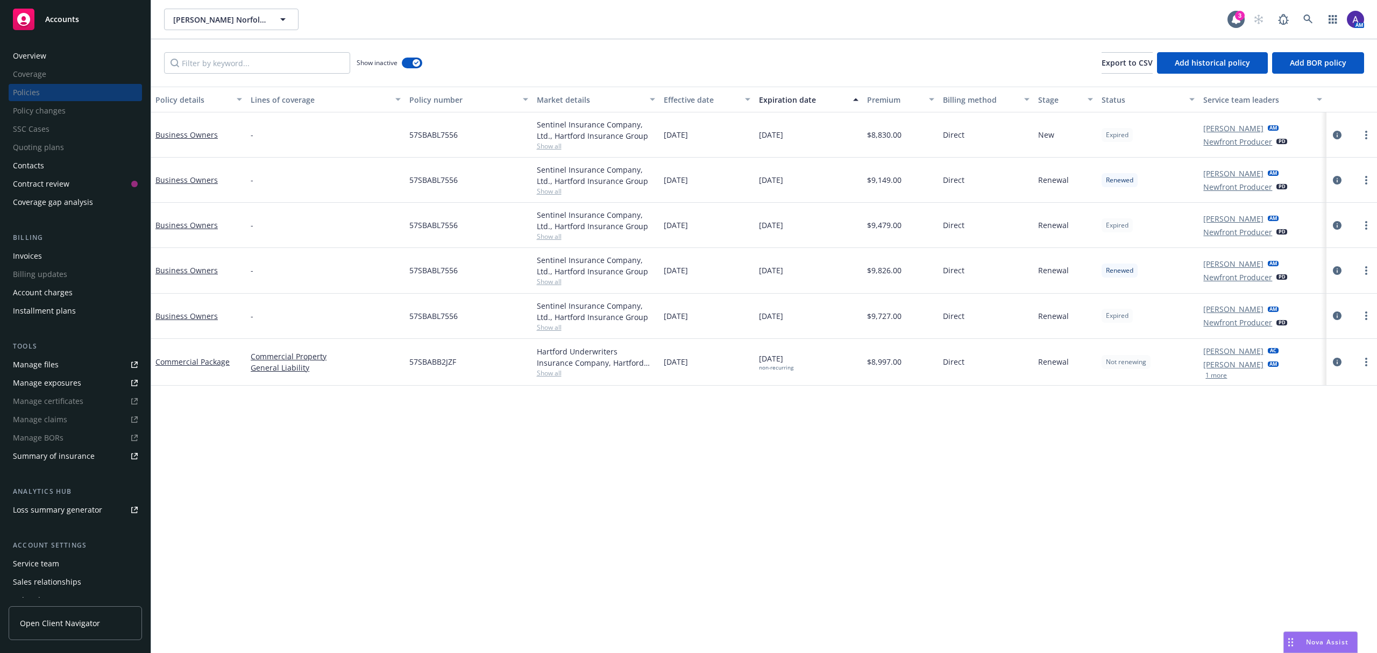
click at [429, 360] on span "57SBABB2JZF" at bounding box center [432, 361] width 47 height 11
copy span "57SBABB2JZF"
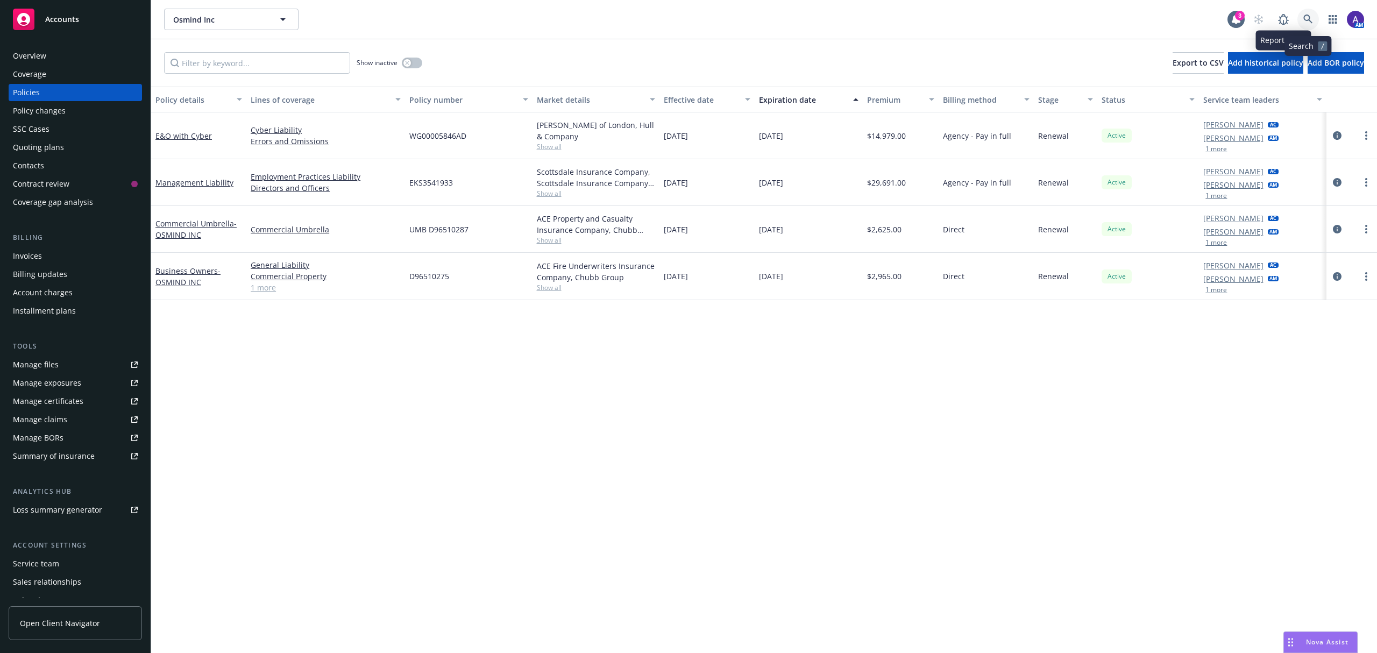
click at [1307, 19] on icon at bounding box center [1308, 20] width 10 height 10
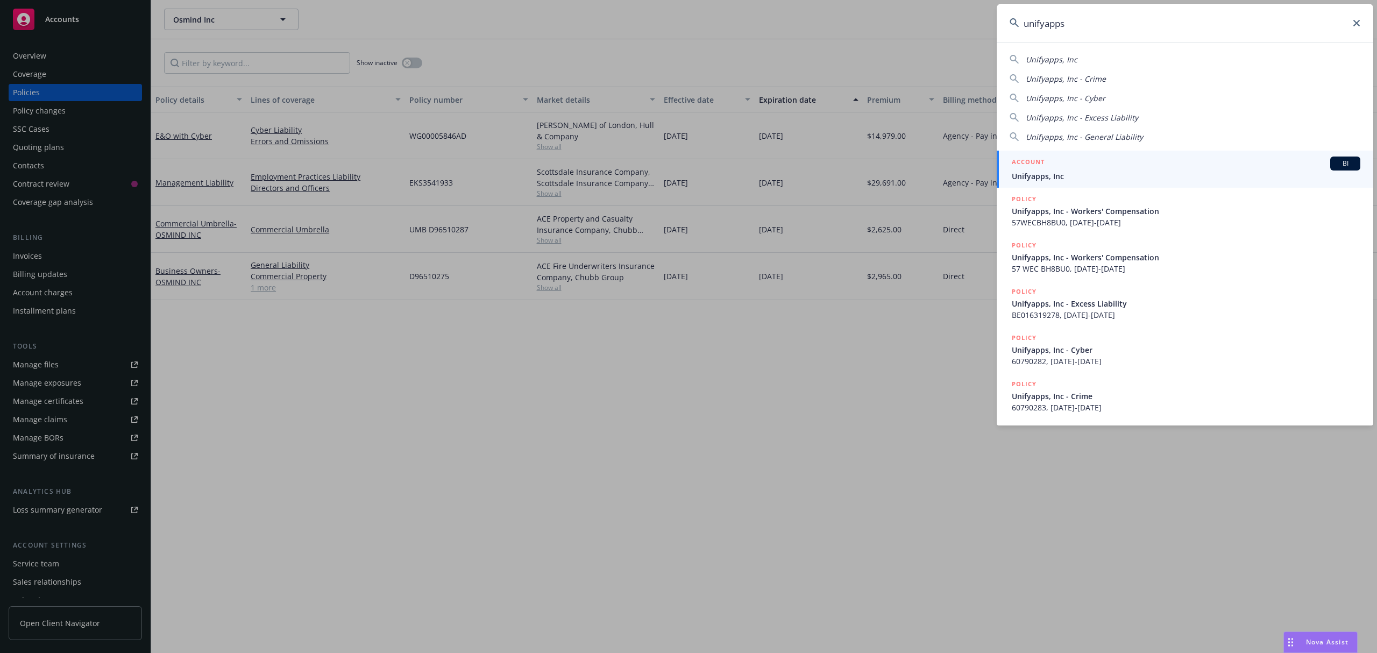
type input "unifyapps"
click at [1144, 160] on div "ACCOUNT BI" at bounding box center [1186, 164] width 349 height 14
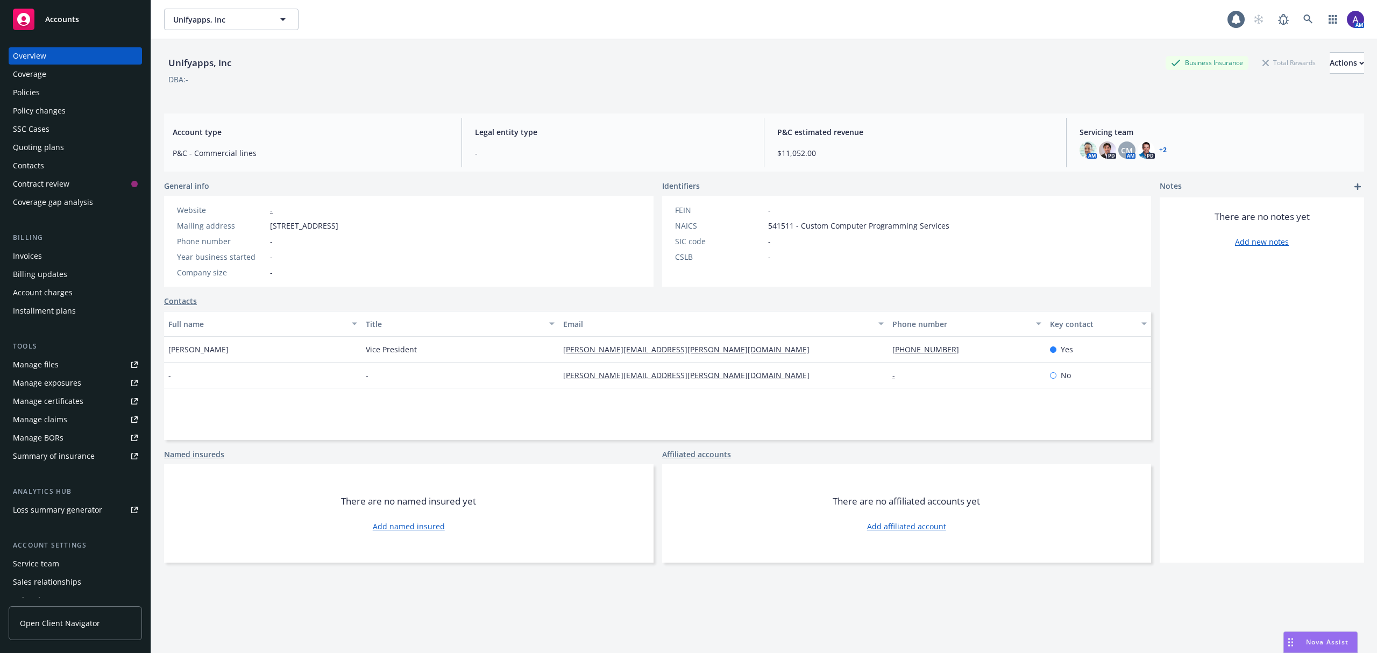
click at [57, 89] on div "Policies" at bounding box center [75, 92] width 125 height 17
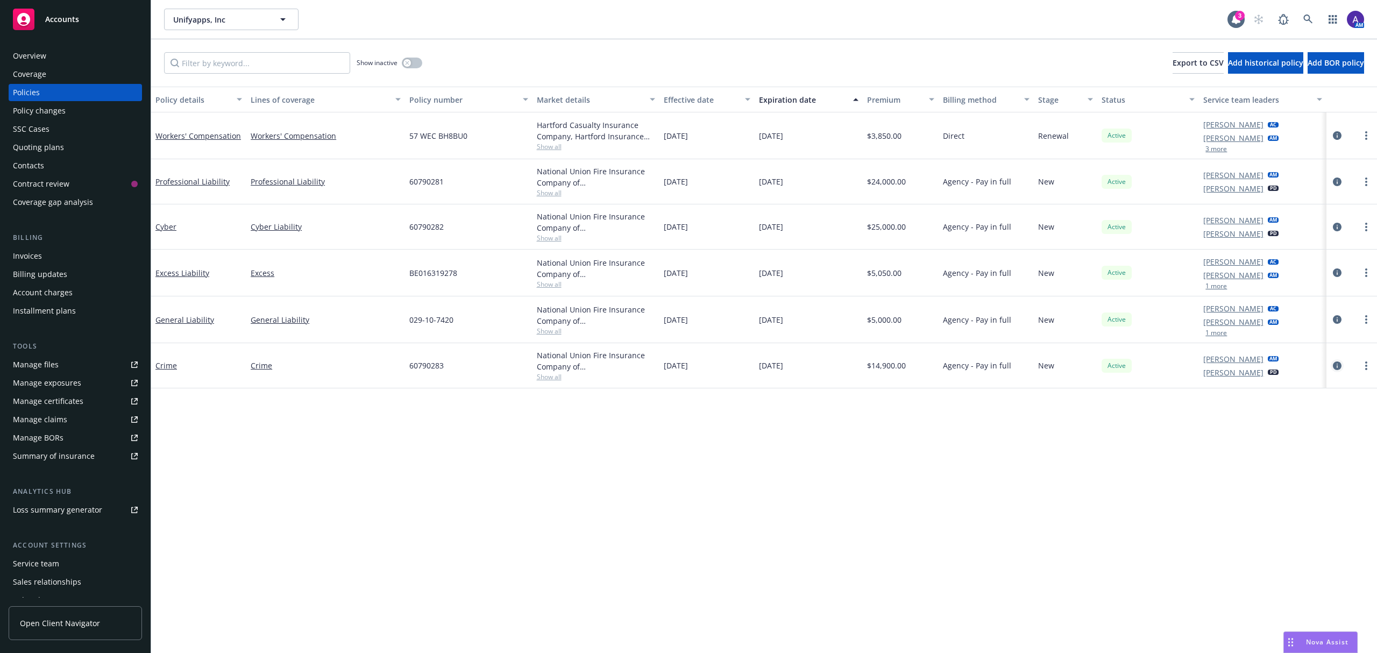
click at [1339, 366] on icon "circleInformation" at bounding box center [1337, 365] width 9 height 9
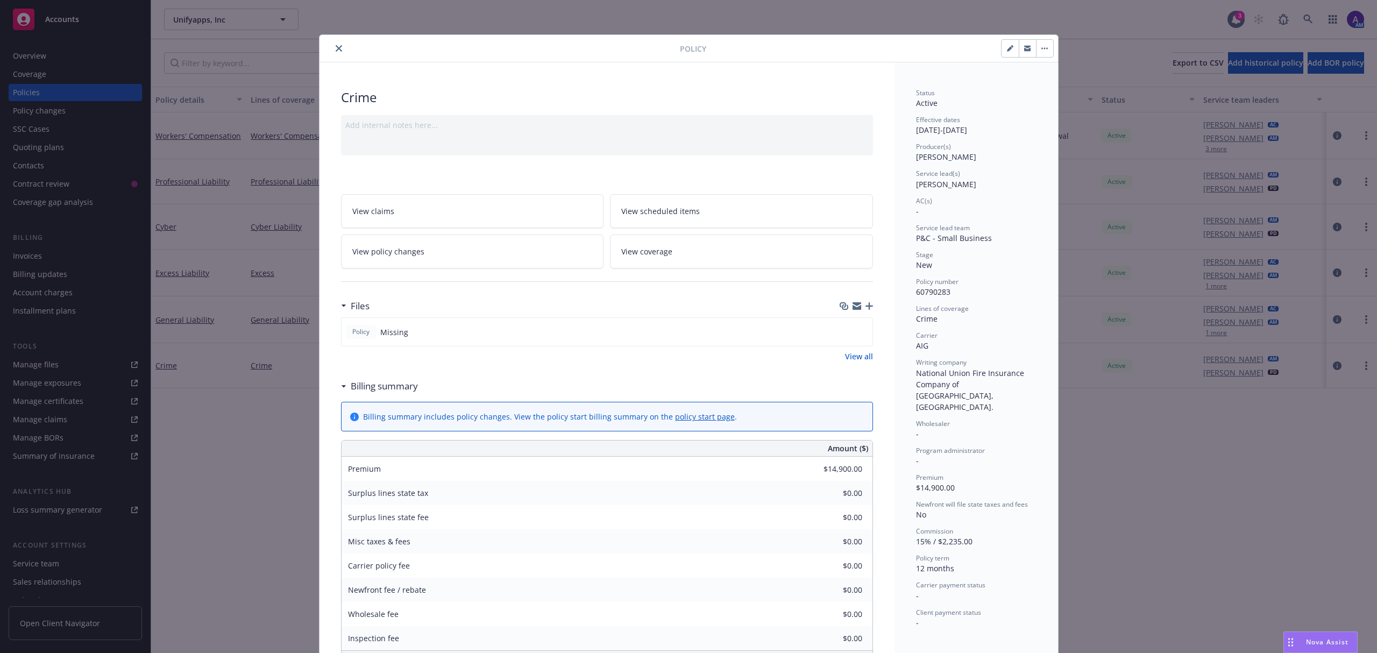
click at [1007, 51] on icon "button" at bounding box center [1009, 48] width 5 height 5
select select "NEW"
select select "12"
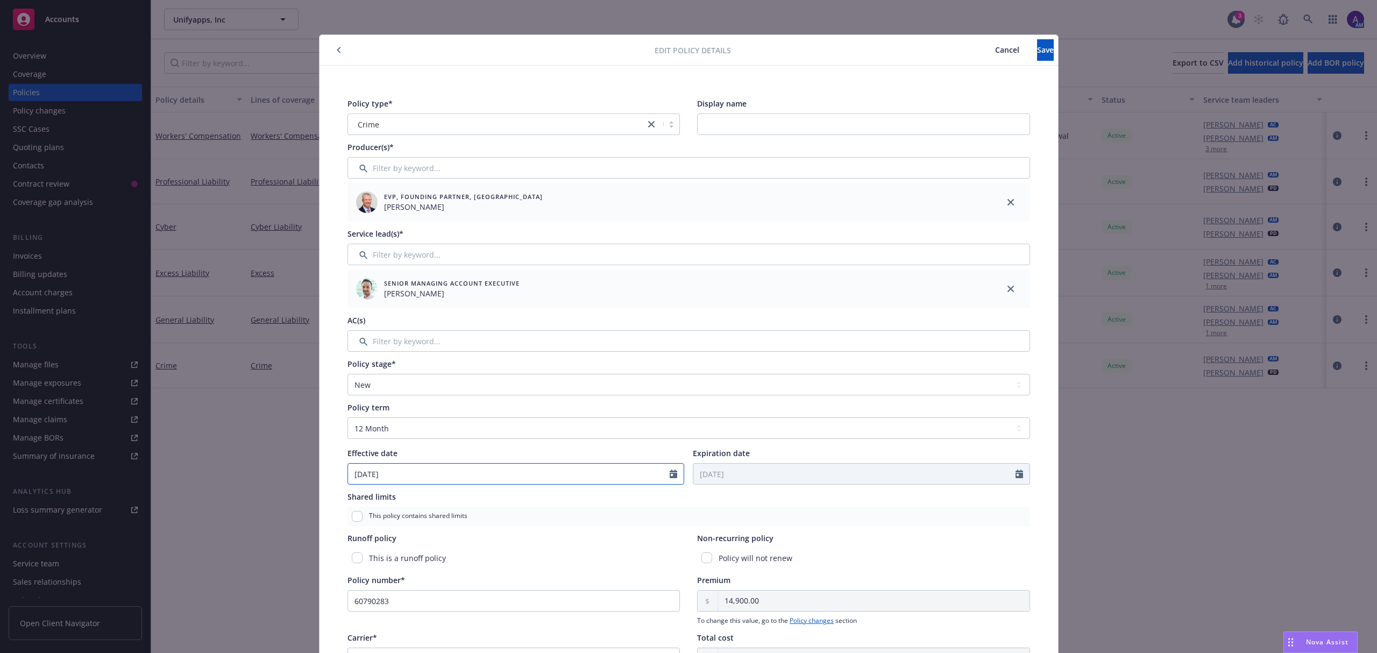
select select "8"
click at [427, 473] on input "[DATE]" at bounding box center [509, 474] width 322 height 20
click at [411, 534] on span "30" at bounding box center [414, 535] width 16 height 13
type input "[DATE]"
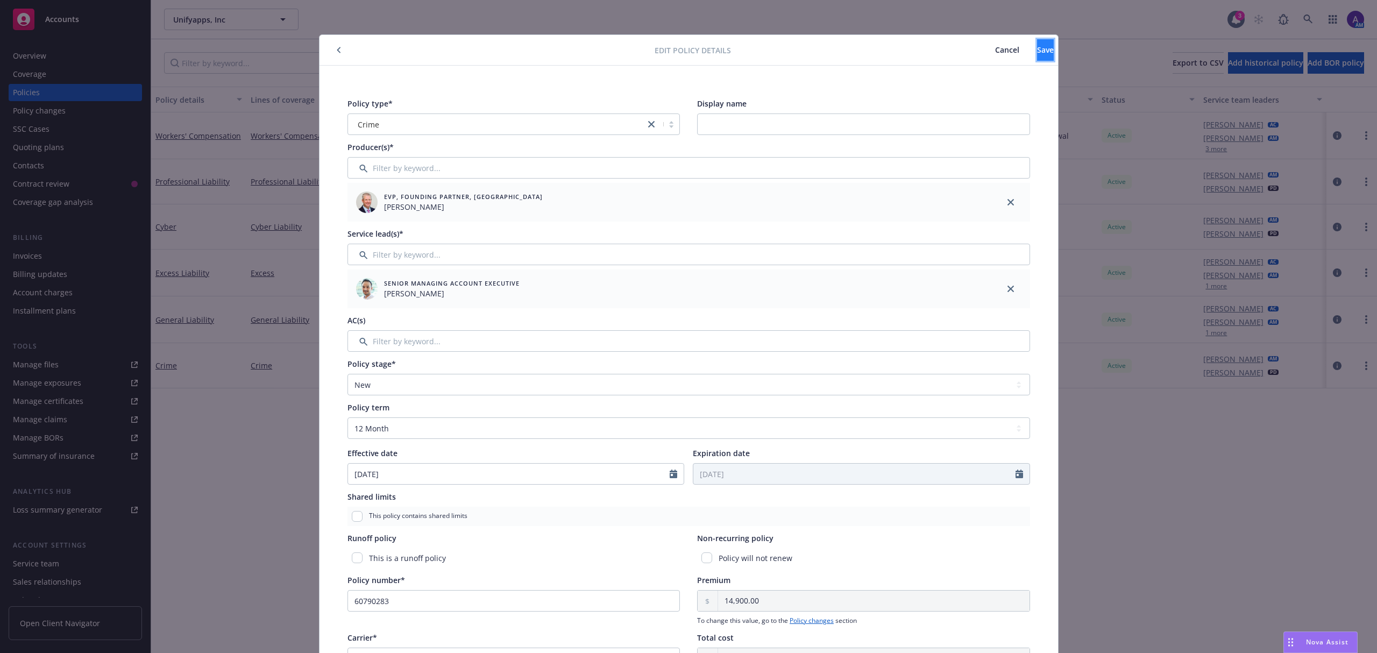
click at [1041, 49] on button "Save" at bounding box center [1045, 50] width 17 height 22
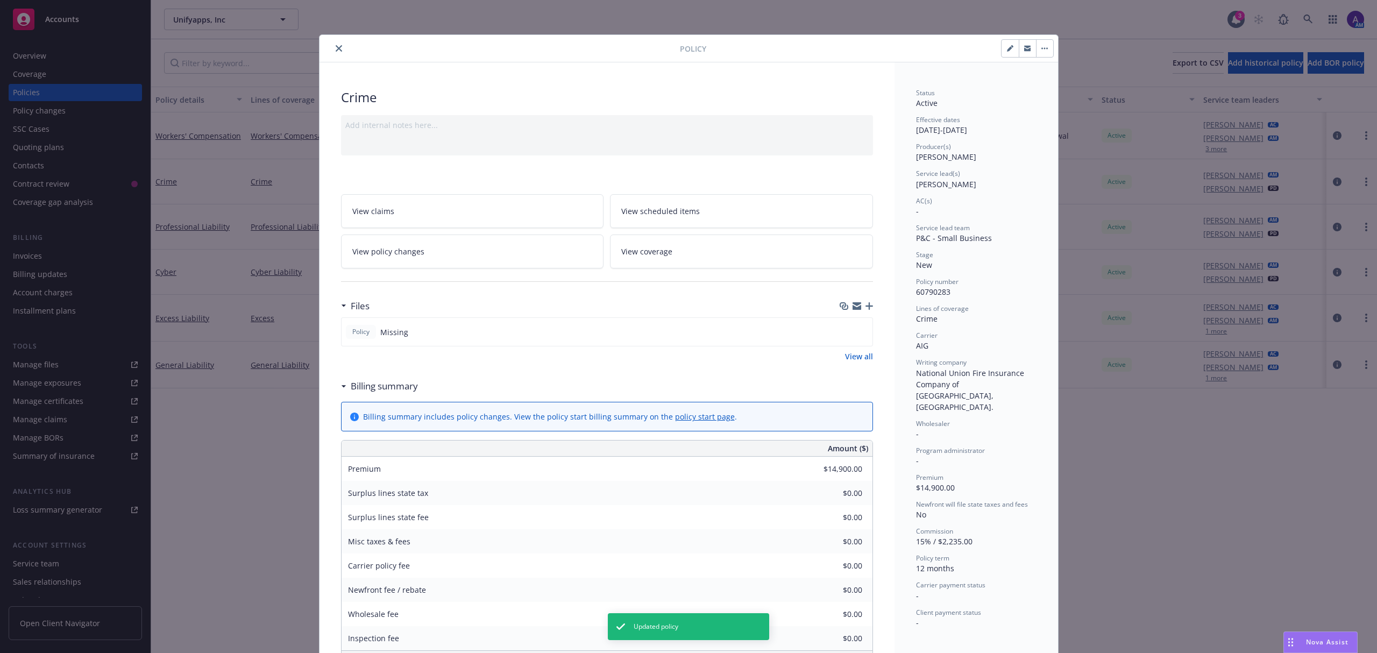
click at [333, 41] on div "Policy" at bounding box center [689, 48] width 739 height 27
click at [336, 50] on icon "close" at bounding box center [339, 48] width 6 height 6
